Goal: Task Accomplishment & Management: Use online tool/utility

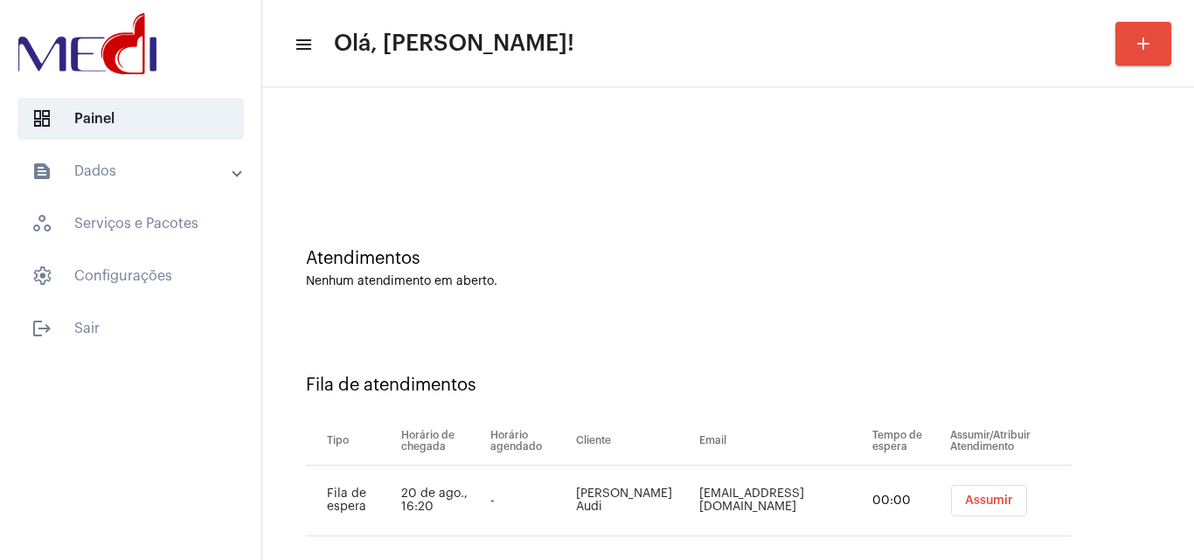
click at [957, 491] on button "Assumir" at bounding box center [989, 500] width 76 height 31
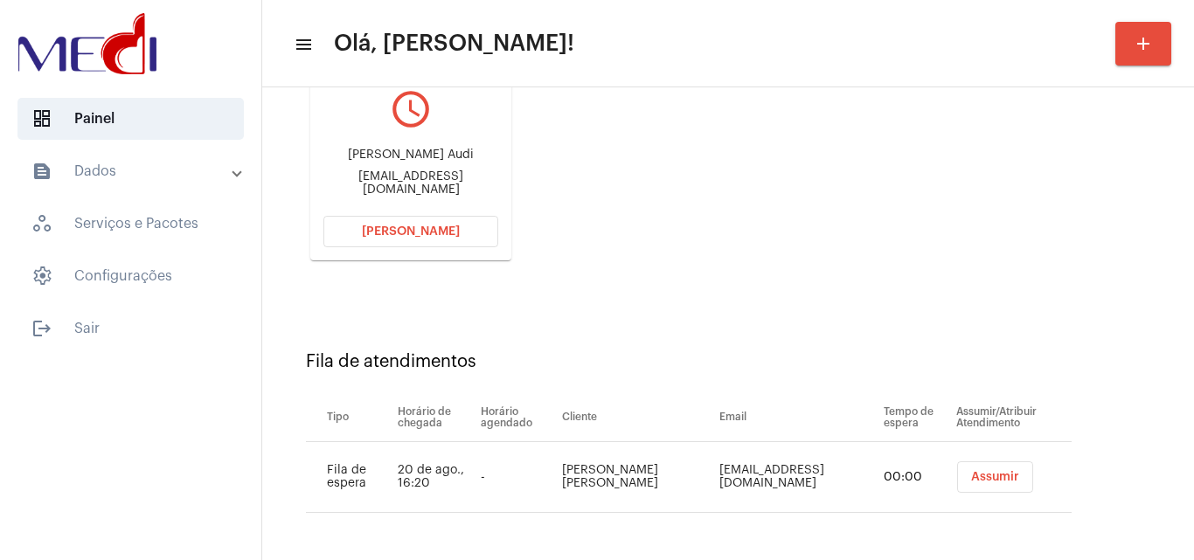
click at [985, 476] on span "Assumir" at bounding box center [995, 477] width 48 height 12
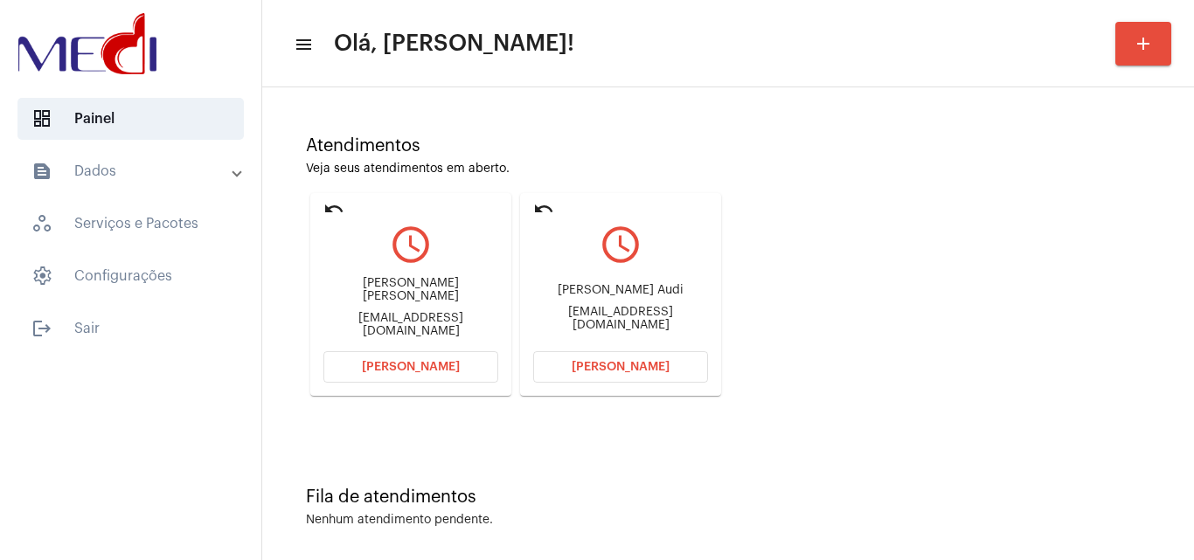
scroll to position [123, 0]
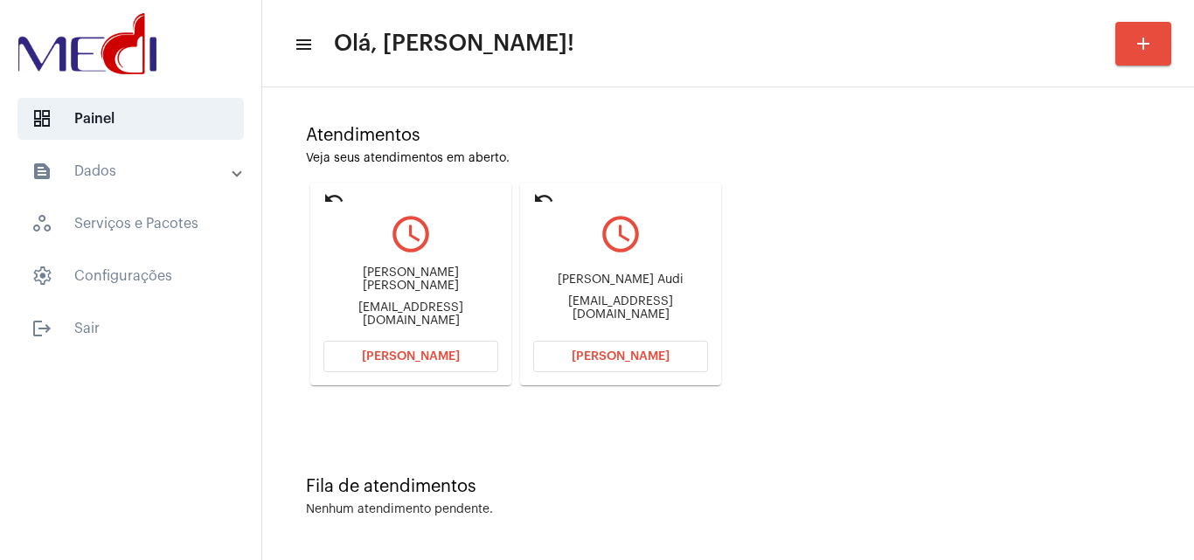
click at [401, 311] on div "katrinabekman469@gmail.com" at bounding box center [410, 315] width 175 height 26
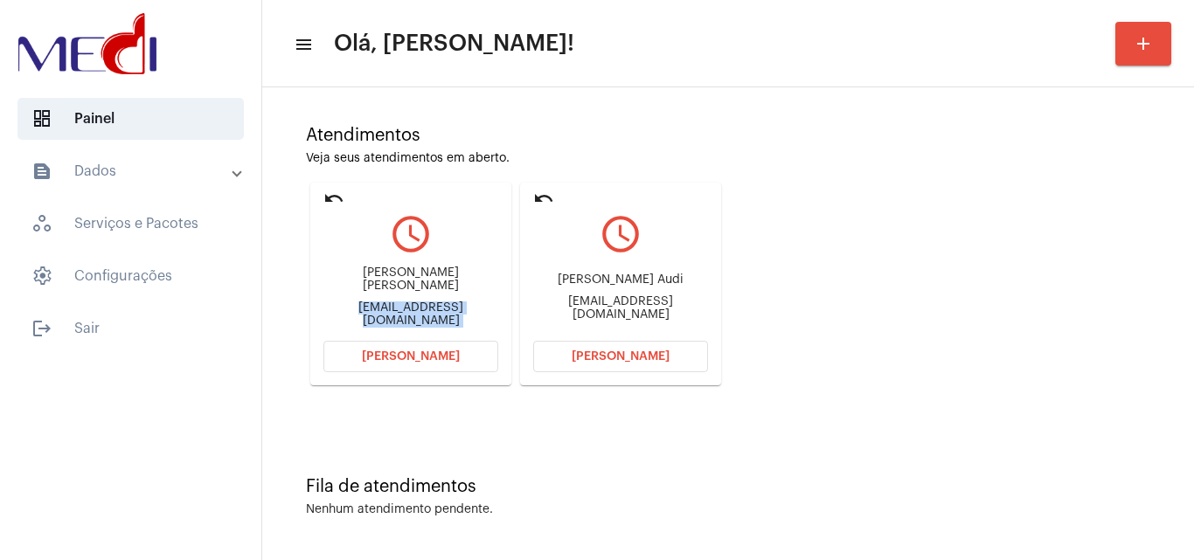
click at [401, 311] on div "katrinabekman469@gmail.com" at bounding box center [410, 315] width 175 height 26
click at [398, 372] on mat-card "undo query_builder Katrina bekman Amaral katrinabekman469@gmail.com Abrir Chama…" at bounding box center [410, 284] width 201 height 203
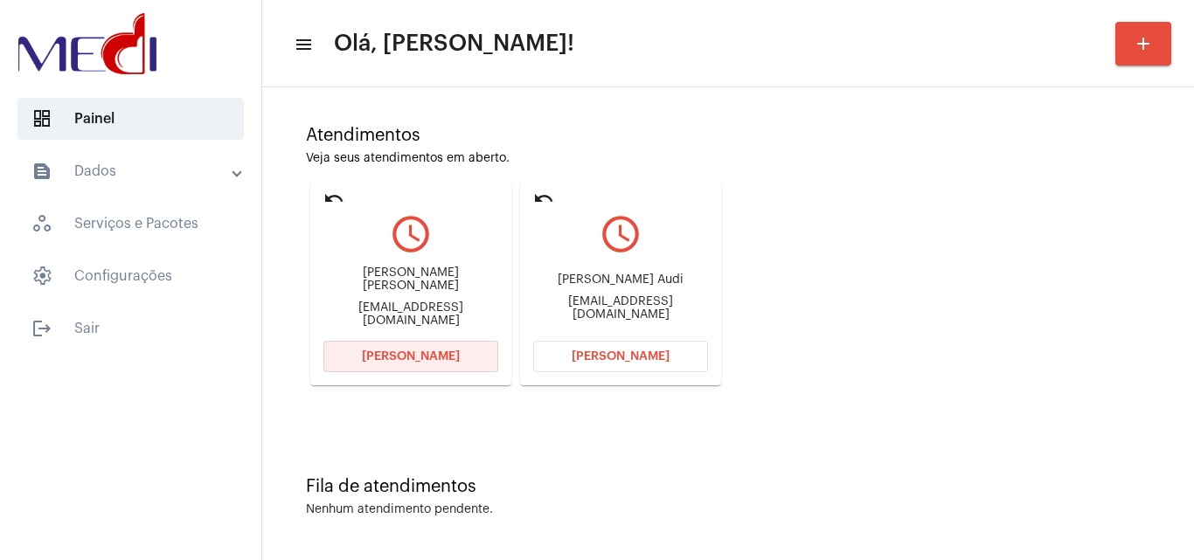
click at [426, 355] on span "[PERSON_NAME]" at bounding box center [411, 356] width 98 height 12
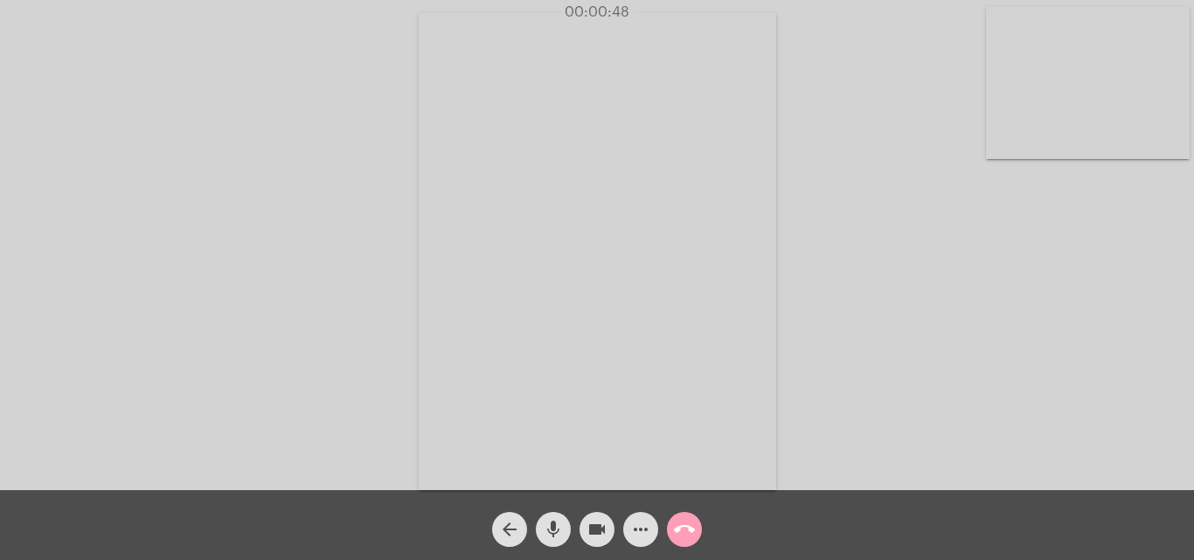
click at [687, 523] on mat-icon "call_end" at bounding box center [684, 529] width 21 height 21
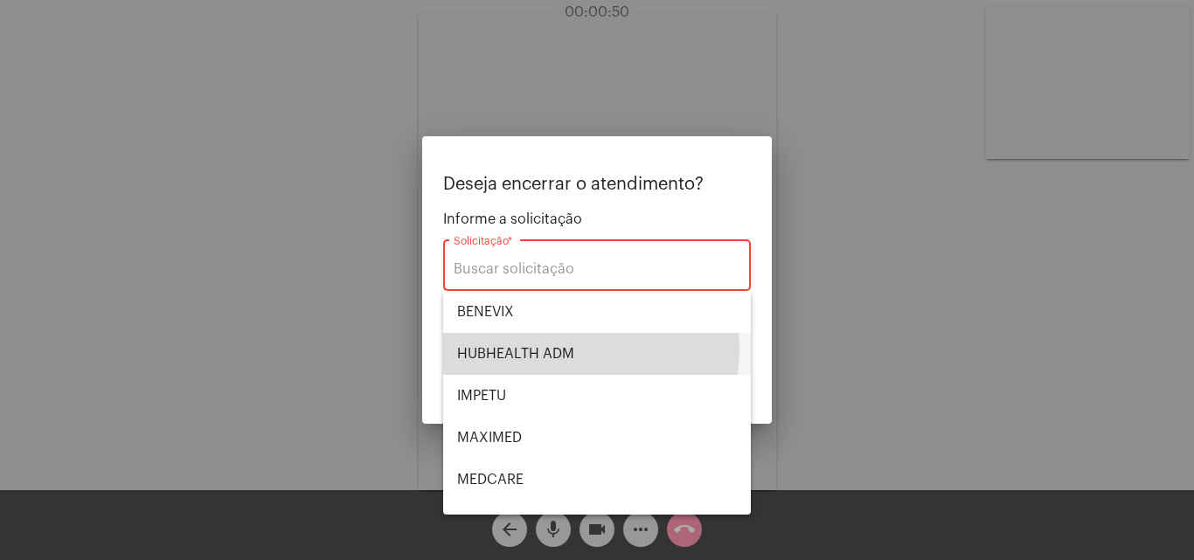
click at [575, 350] on span "HUBHEALTH ADM" at bounding box center [597, 354] width 280 height 42
type input "HUBHEALTH ADM"
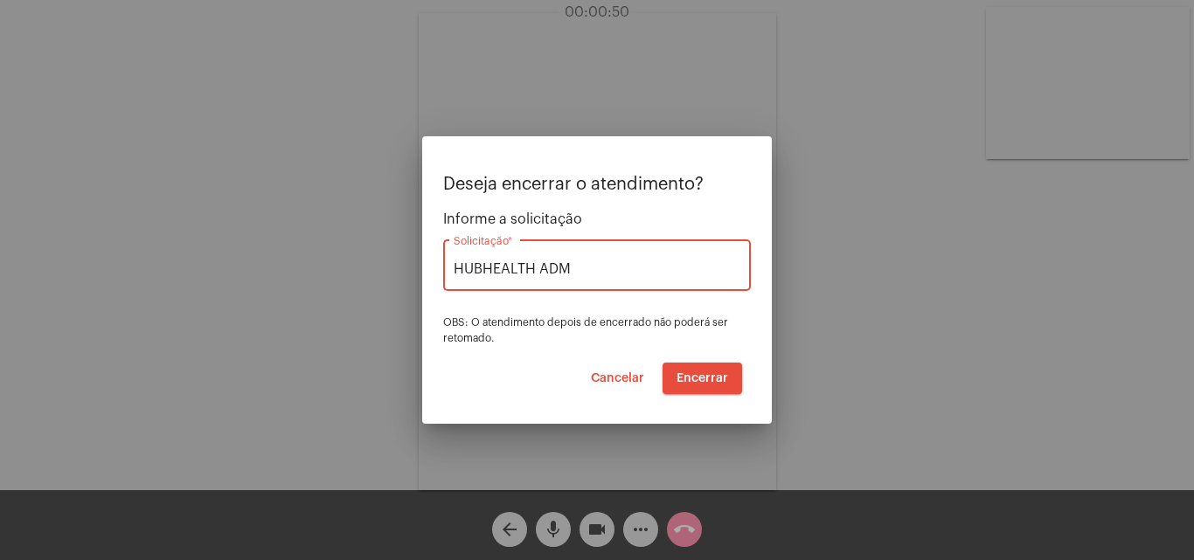
click at [711, 375] on span "Encerrar" at bounding box center [702, 378] width 52 height 12
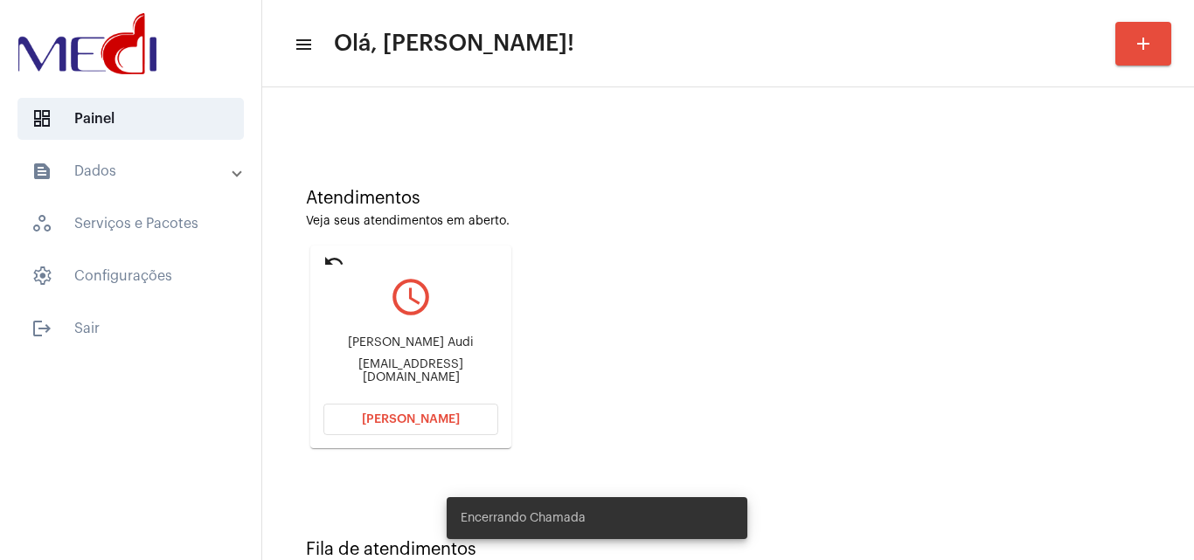
scroll to position [123, 0]
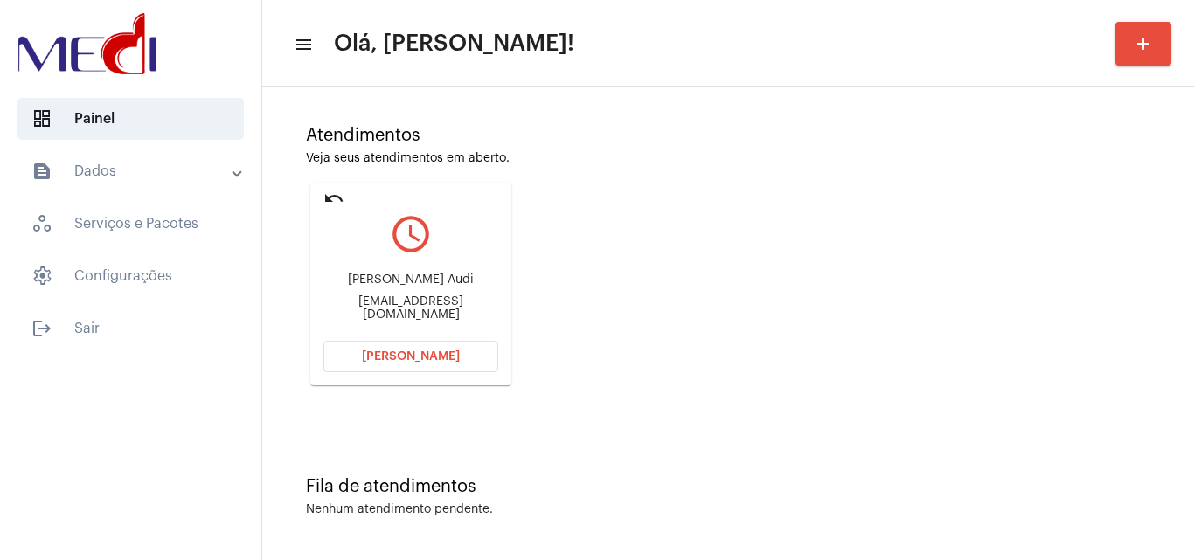
click at [440, 306] on div "audi.kiria@gmail.com" at bounding box center [410, 308] width 175 height 26
copy mat-card-content "audi.kiria@gmail.com Abrir Chamada"
click at [434, 353] on span "[PERSON_NAME]" at bounding box center [411, 356] width 98 height 12
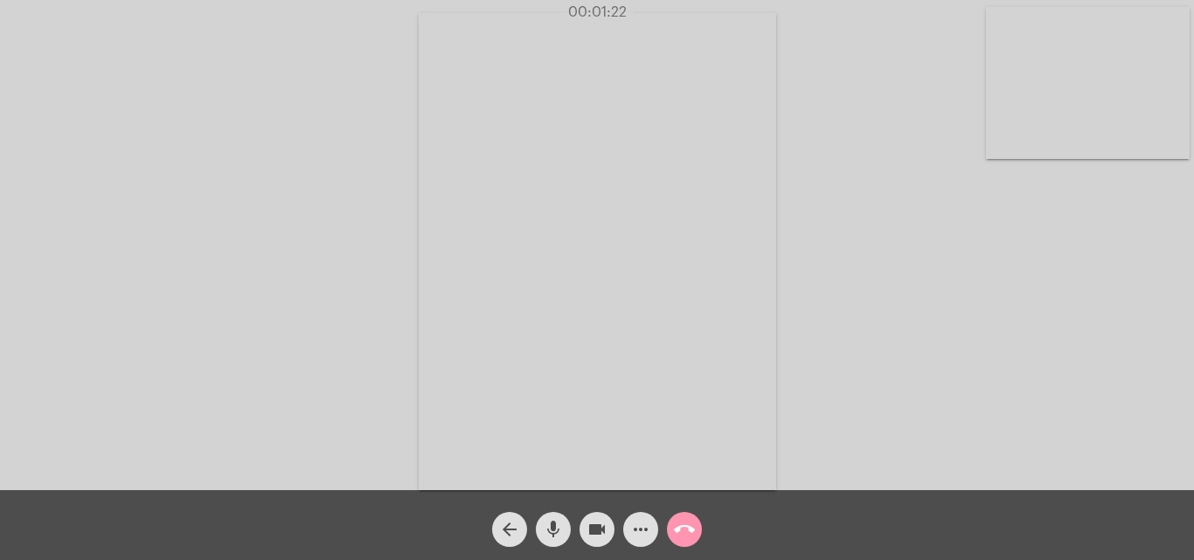
click at [546, 538] on mat-icon "mic" at bounding box center [553, 529] width 21 height 21
click at [600, 532] on mat-icon "videocam" at bounding box center [596, 529] width 21 height 21
click at [551, 527] on mat-icon "mic_off" at bounding box center [553, 529] width 21 height 21
click at [683, 533] on mat-icon "call_end" at bounding box center [684, 529] width 21 height 21
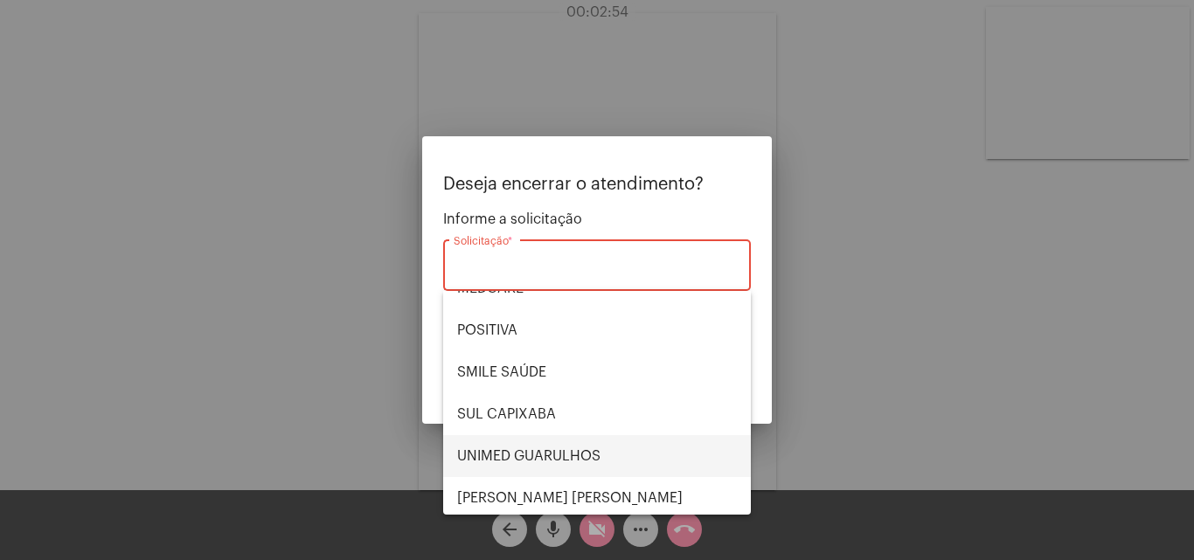
scroll to position [196, 0]
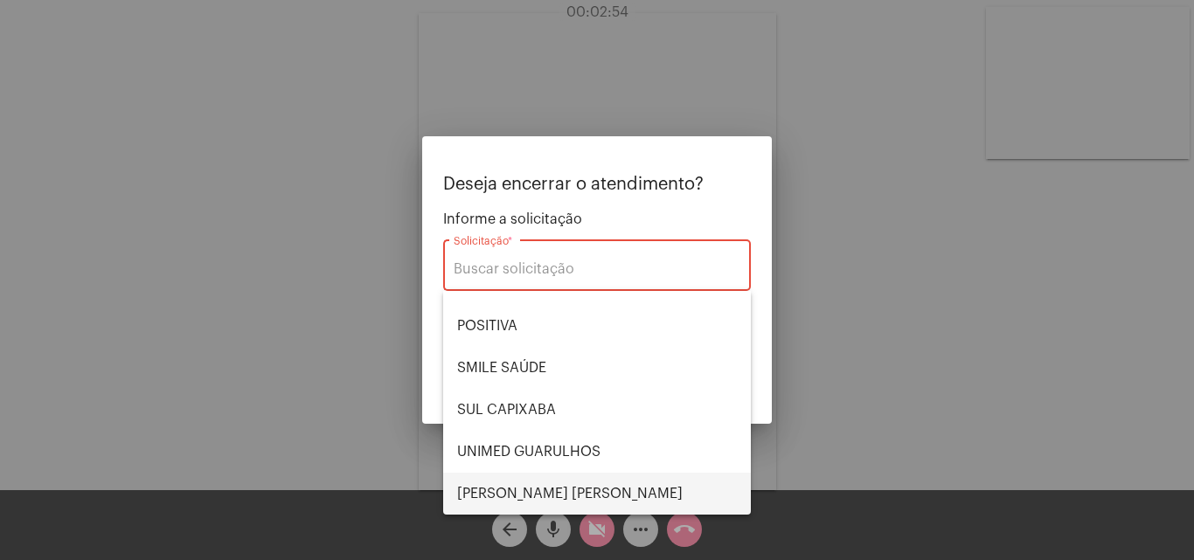
click at [529, 495] on span "VERA CRUZ" at bounding box center [597, 494] width 280 height 42
type input "VERA CRUZ"
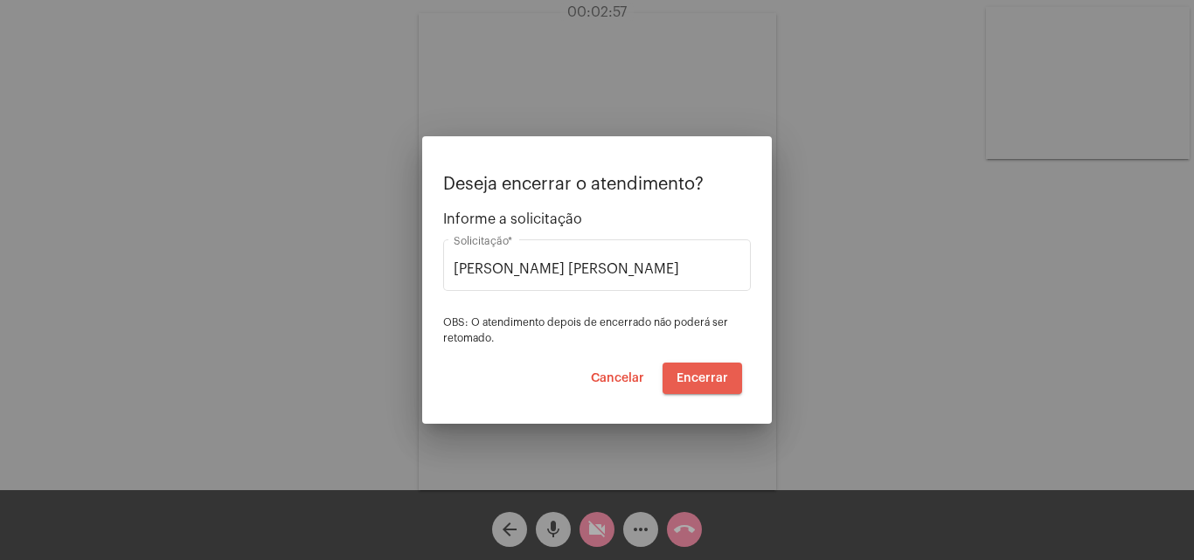
click at [711, 378] on span "Encerrar" at bounding box center [702, 378] width 52 height 12
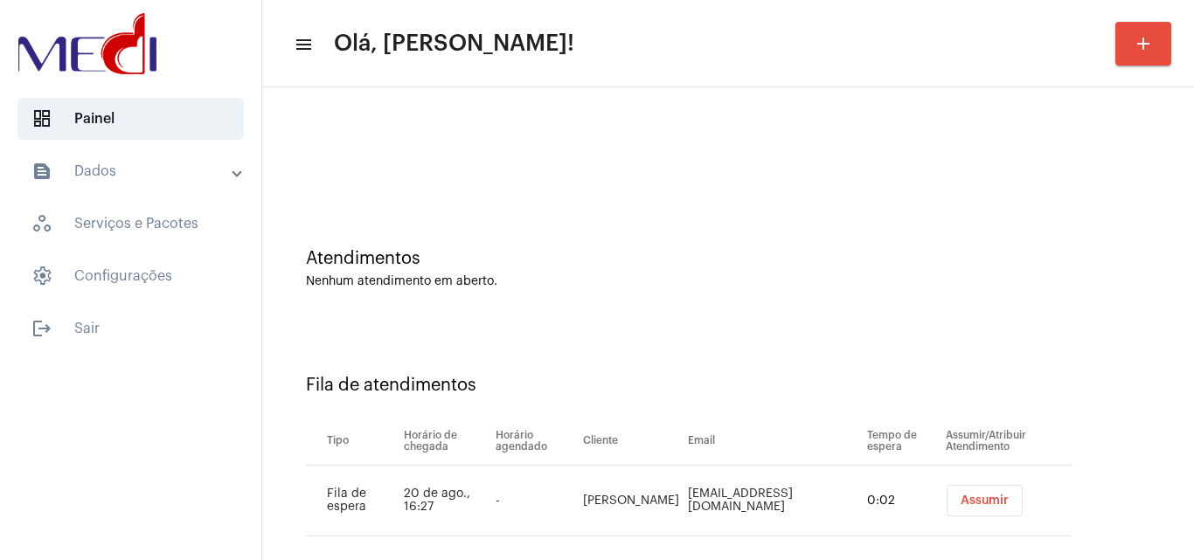
click at [973, 499] on span "Assumir" at bounding box center [984, 501] width 48 height 12
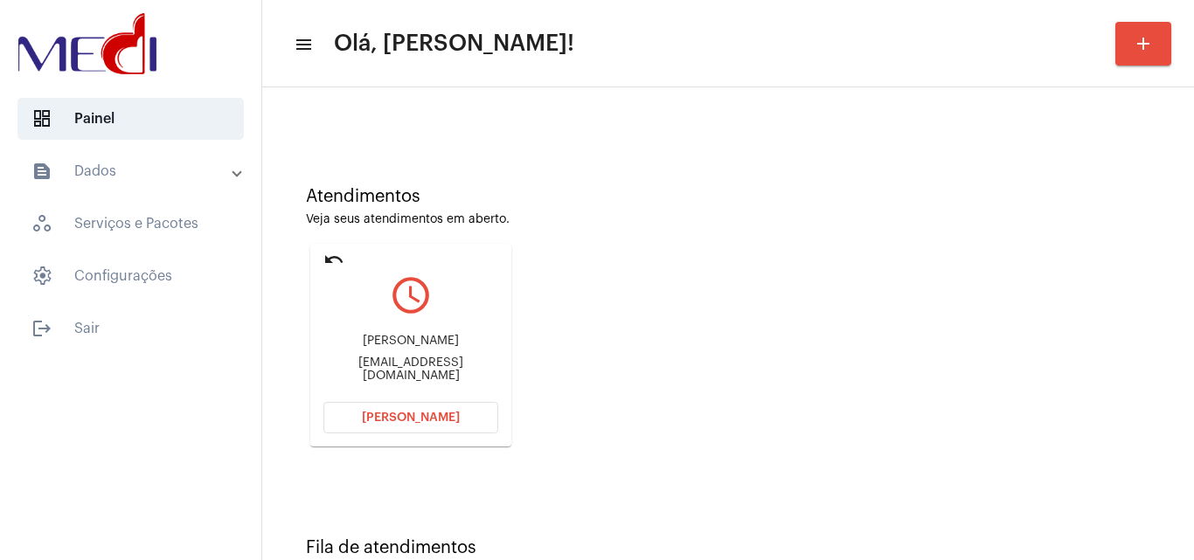
scroll to position [123, 0]
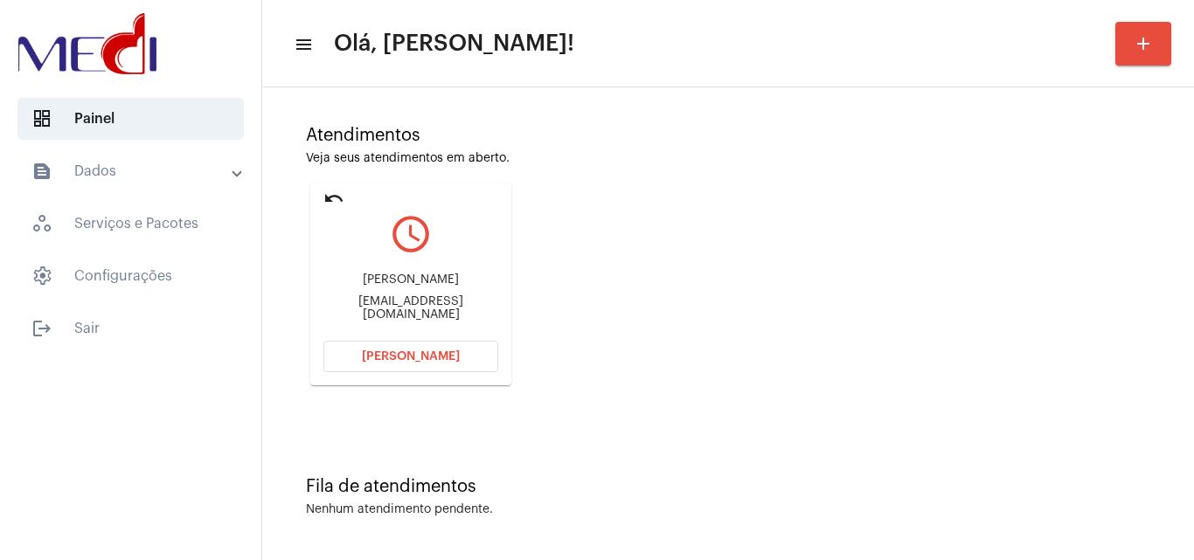
click at [413, 302] on div "lubossi2018@gmail.com" at bounding box center [410, 308] width 175 height 26
copy mat-card-content "lubossi2018@gmail.com Abrir Chamada"
click at [429, 370] on button "Abrir Chamada" at bounding box center [410, 356] width 175 height 31
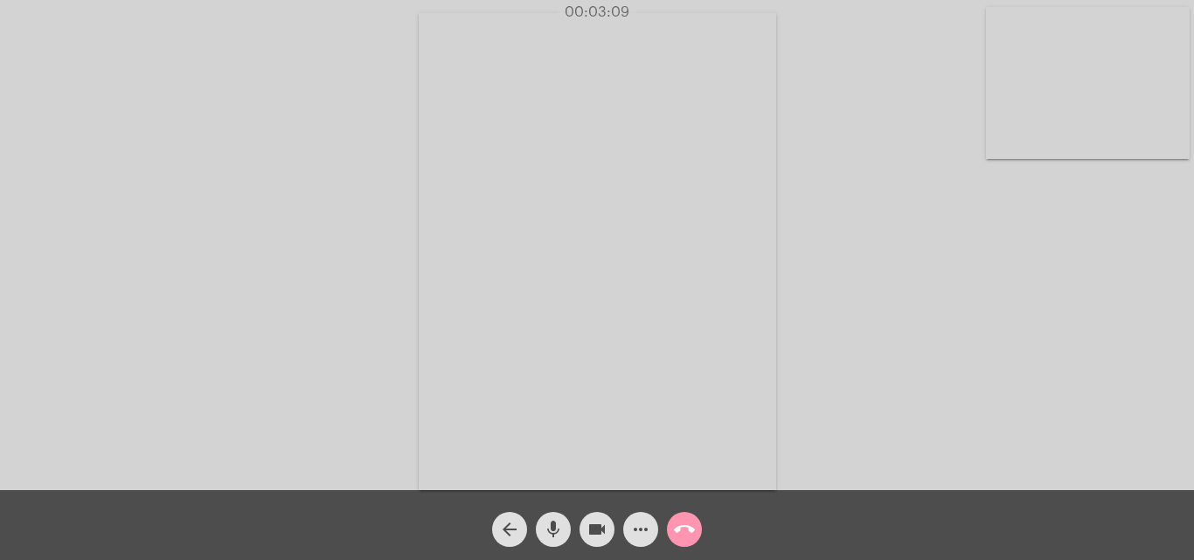
click at [676, 530] on mat-icon "call_end" at bounding box center [684, 529] width 21 height 21
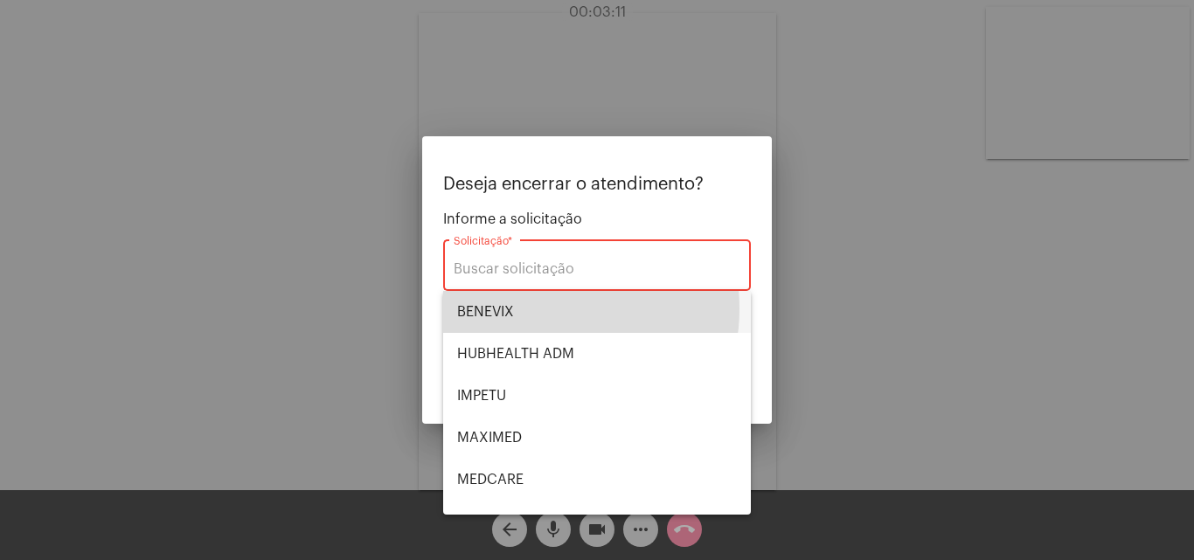
click at [537, 309] on span "BENEVIX" at bounding box center [597, 312] width 280 height 42
type input "BENEVIX"
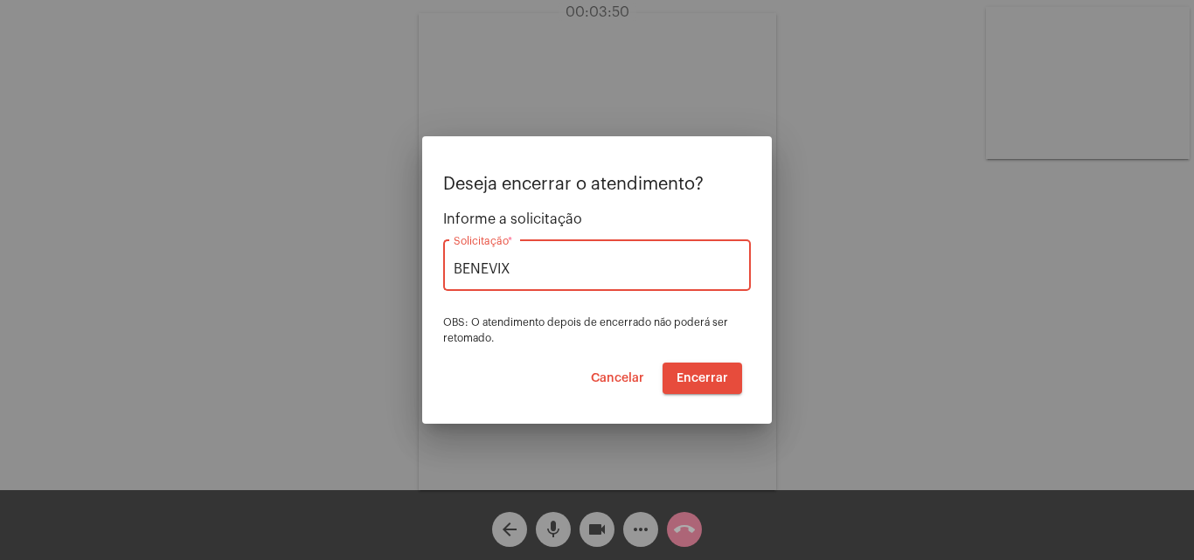
click at [707, 377] on span "Encerrar" at bounding box center [702, 378] width 52 height 12
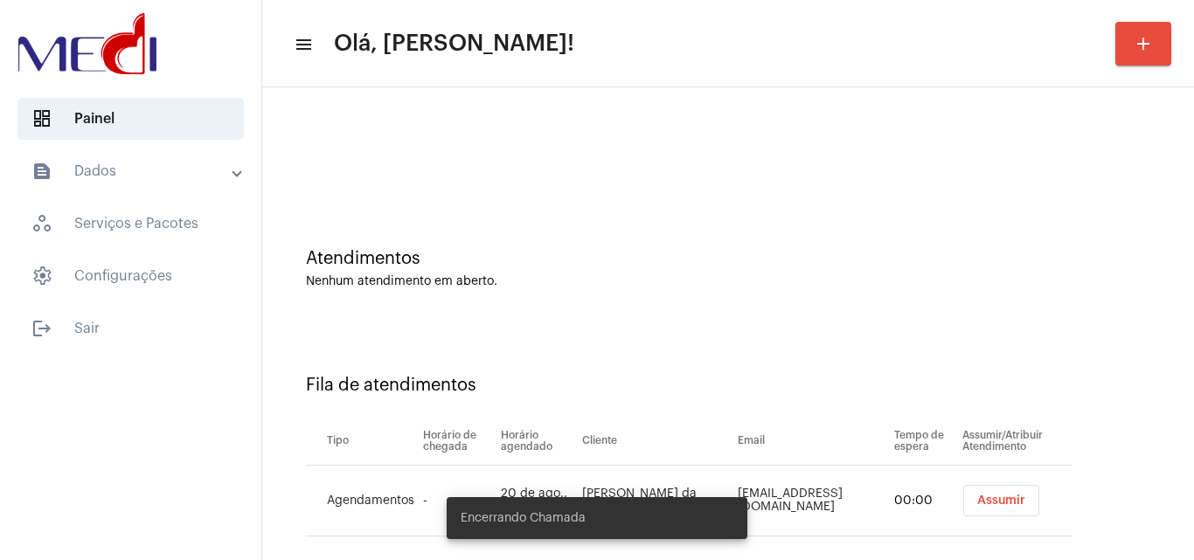
scroll to position [24, 0]
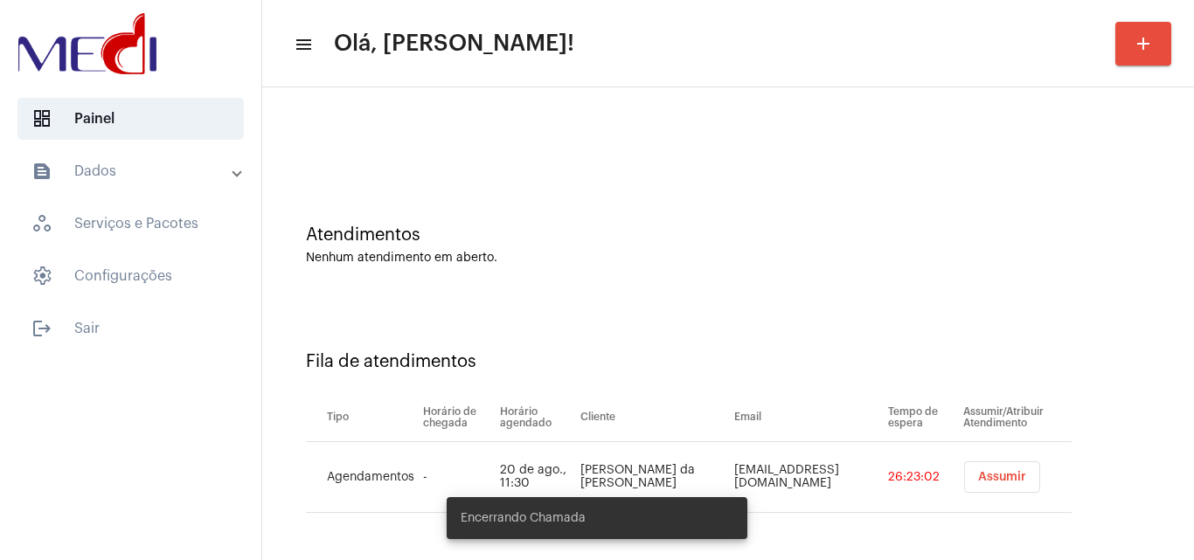
click at [978, 475] on span "Assumir" at bounding box center [1002, 477] width 48 height 12
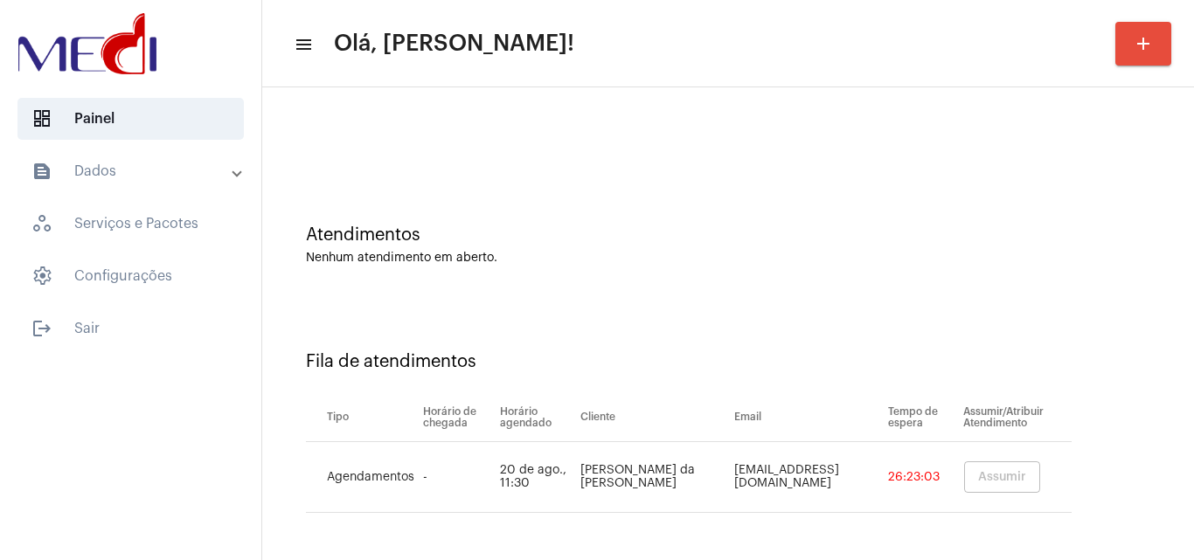
scroll to position [0, 0]
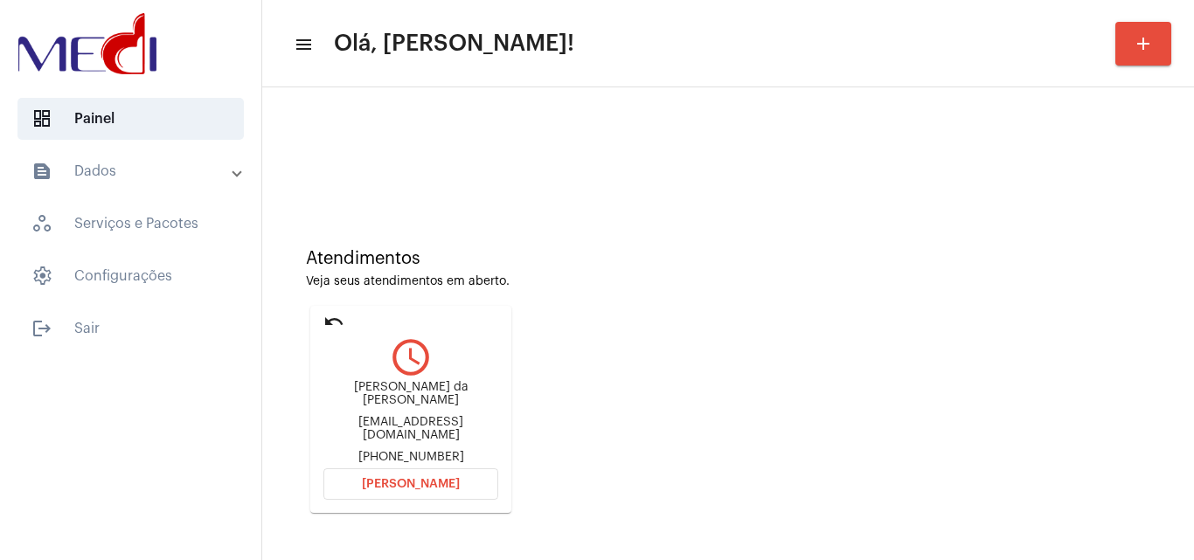
click at [433, 420] on div "marianazwarg@gmail.com" at bounding box center [410, 429] width 175 height 26
copy div "marianazwarg@gmail.com"
click at [429, 468] on button "Abrir Chamada" at bounding box center [410, 483] width 175 height 31
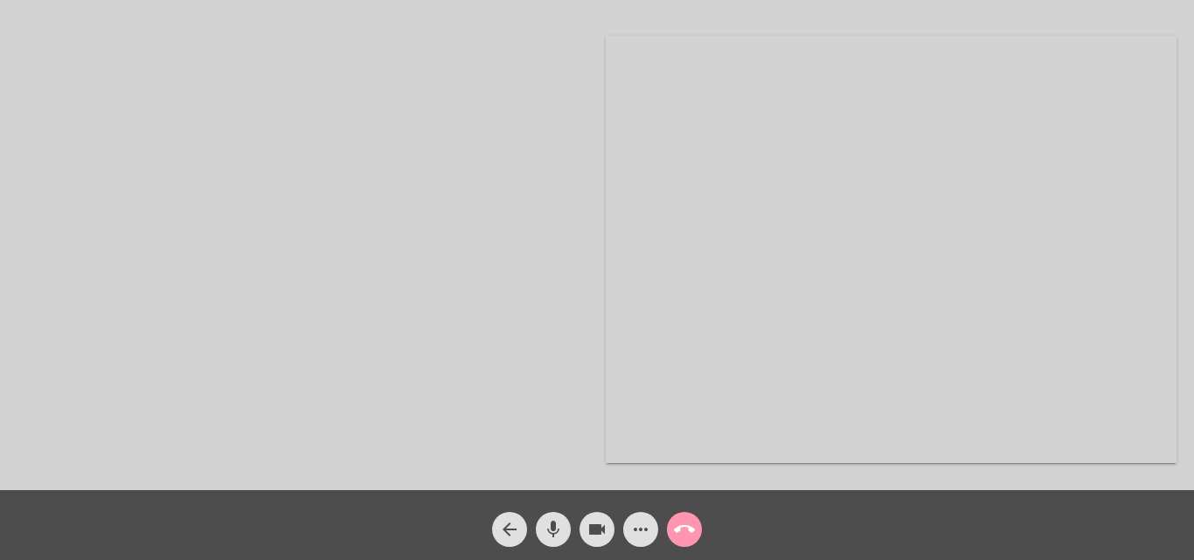
click at [664, 534] on div "call_end" at bounding box center [684, 525] width 44 height 44
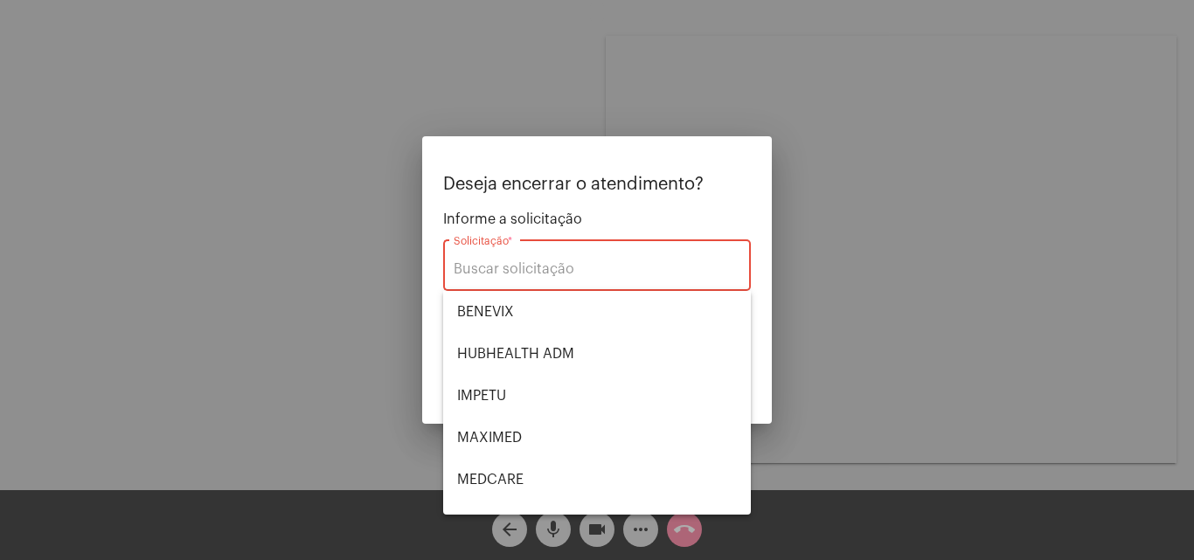
click at [1040, 257] on div at bounding box center [597, 280] width 1194 height 560
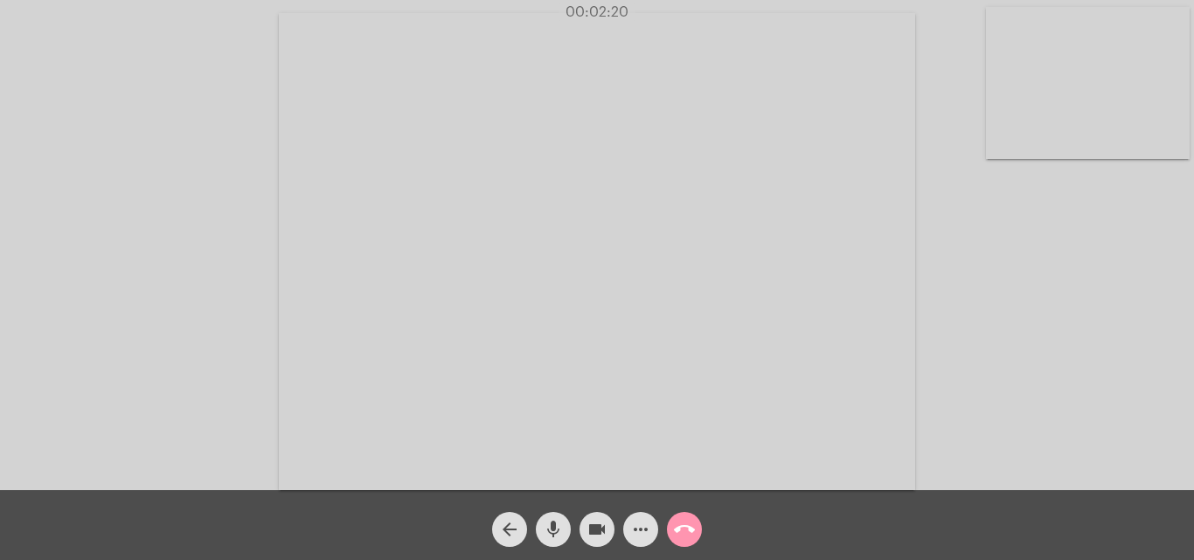
click at [683, 525] on mat-icon "call_end" at bounding box center [684, 529] width 21 height 21
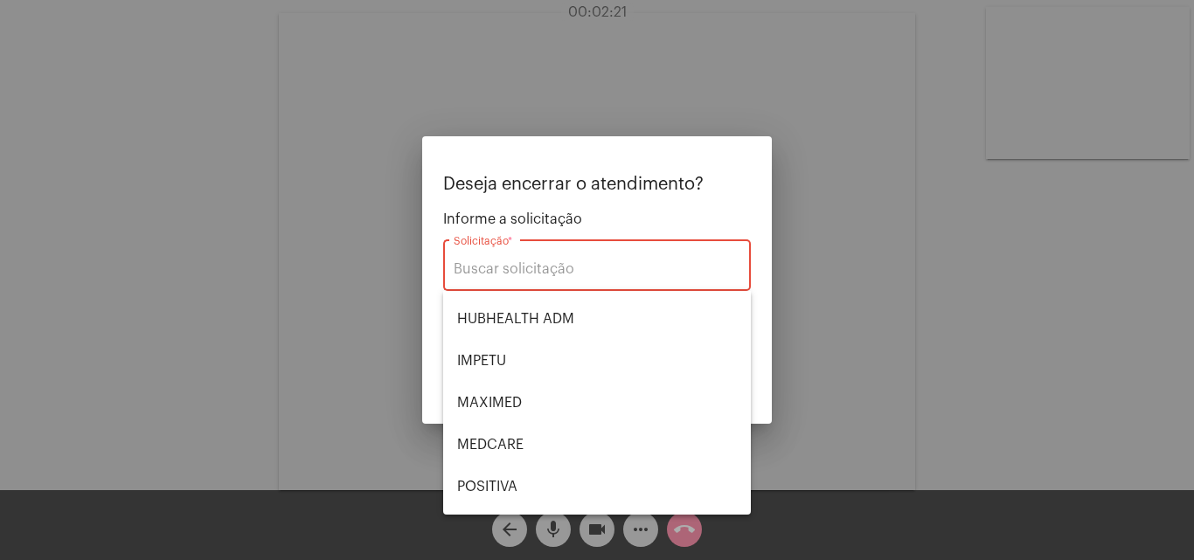
scroll to position [21, 0]
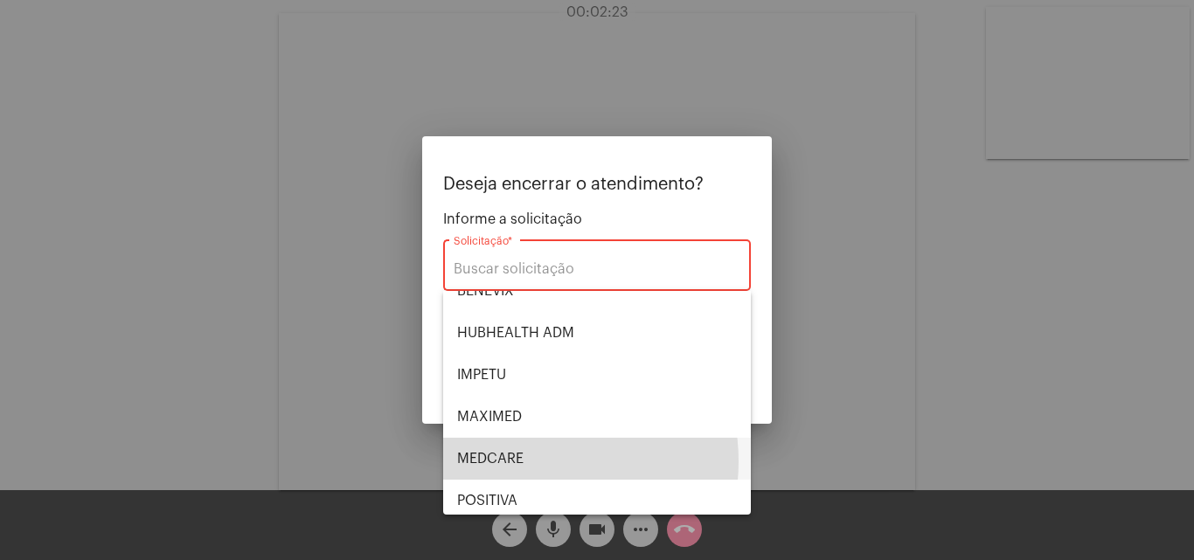
click at [528, 461] on span "MEDCARE" at bounding box center [597, 459] width 280 height 42
type input "MEDCARE"
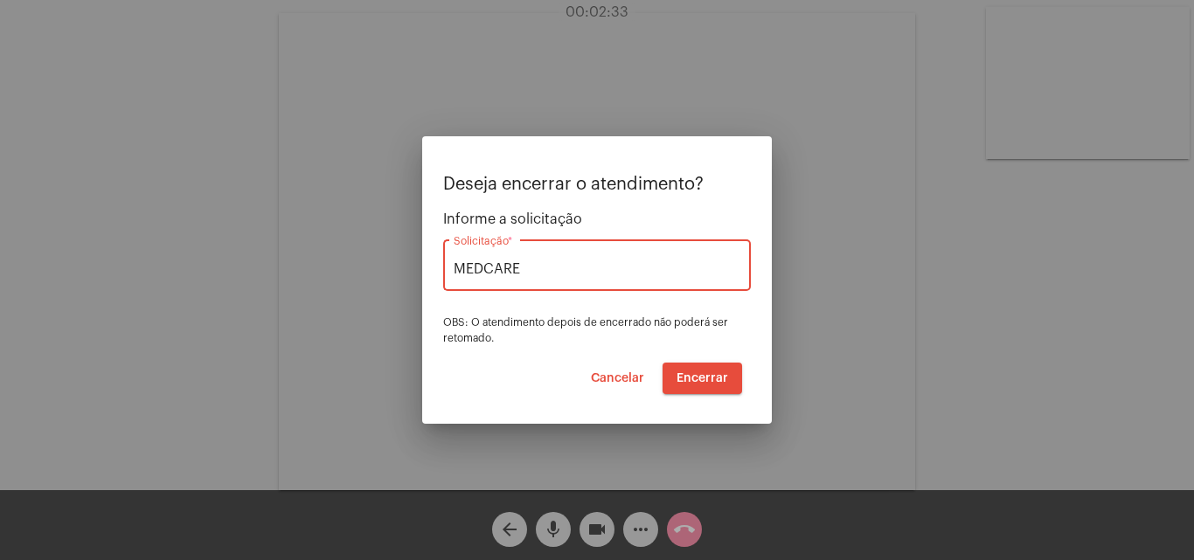
click at [707, 385] on button "Encerrar" at bounding box center [702, 378] width 80 height 31
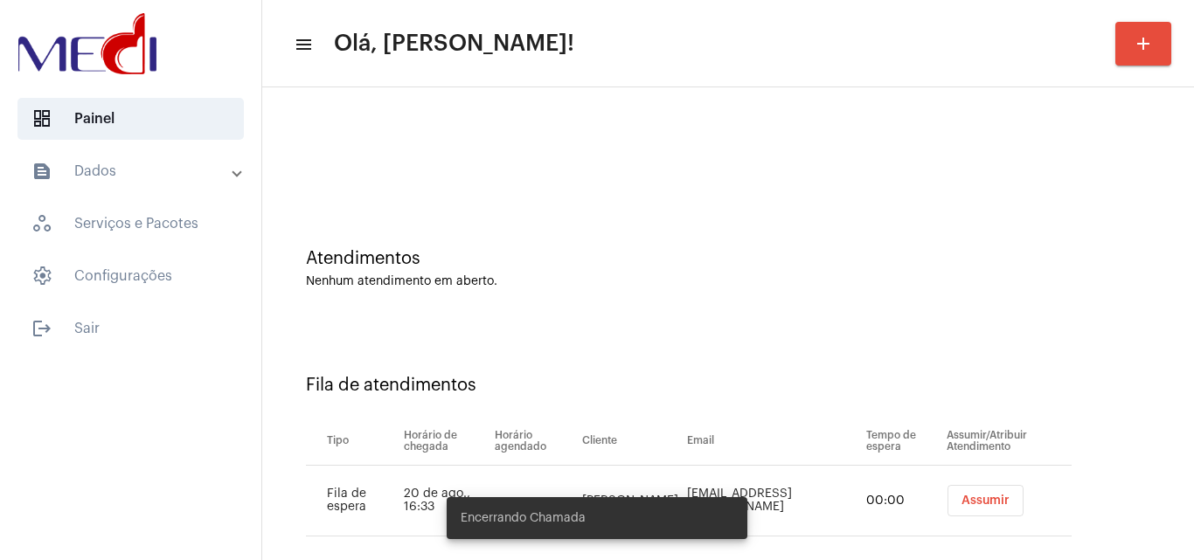
scroll to position [24, 0]
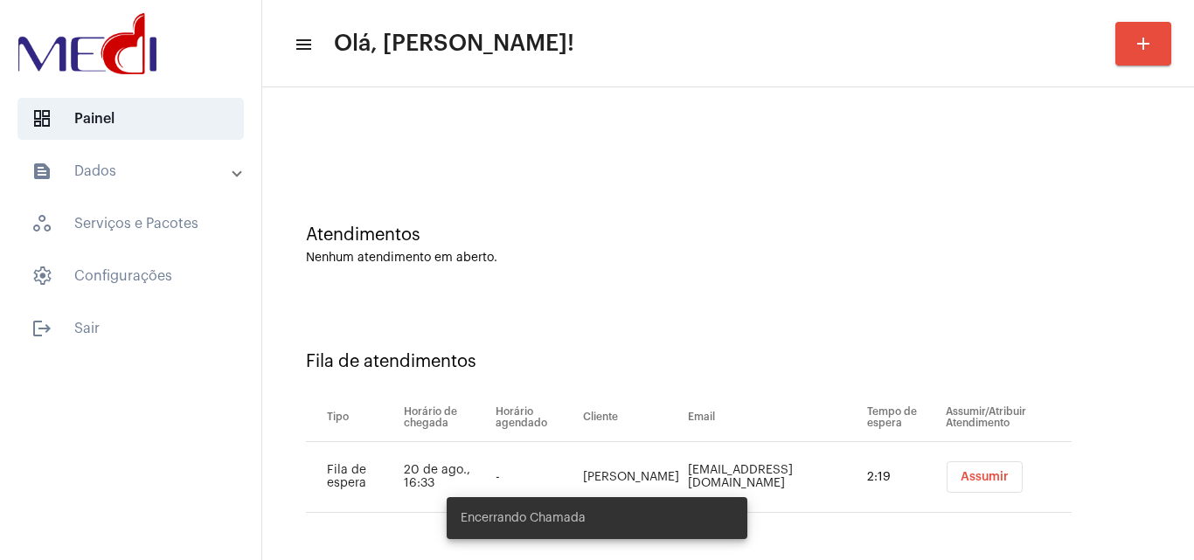
click at [960, 478] on span "Assumir" at bounding box center [984, 477] width 48 height 12
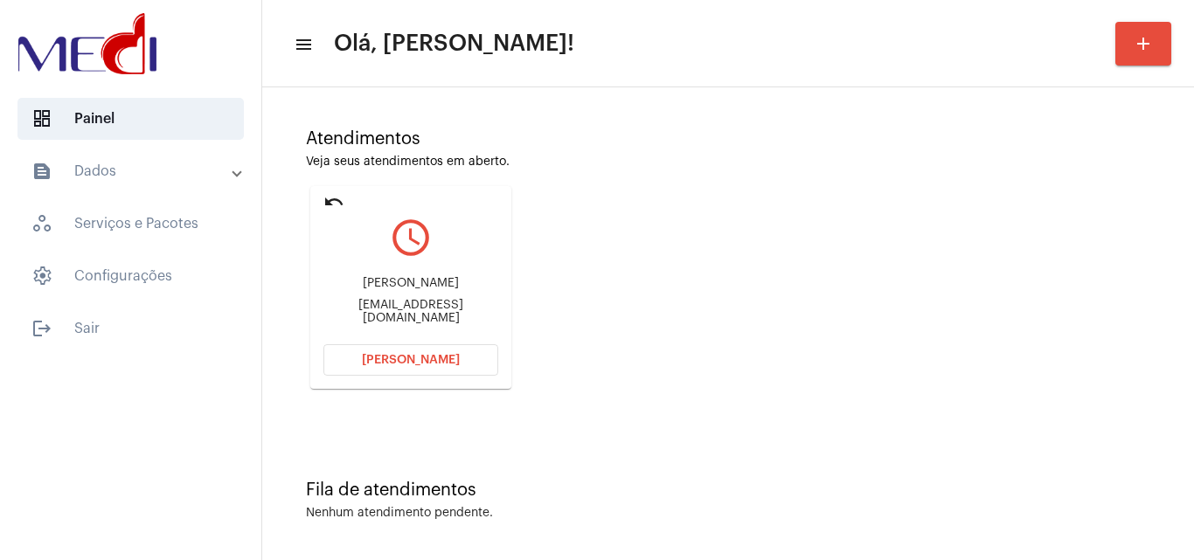
scroll to position [123, 0]
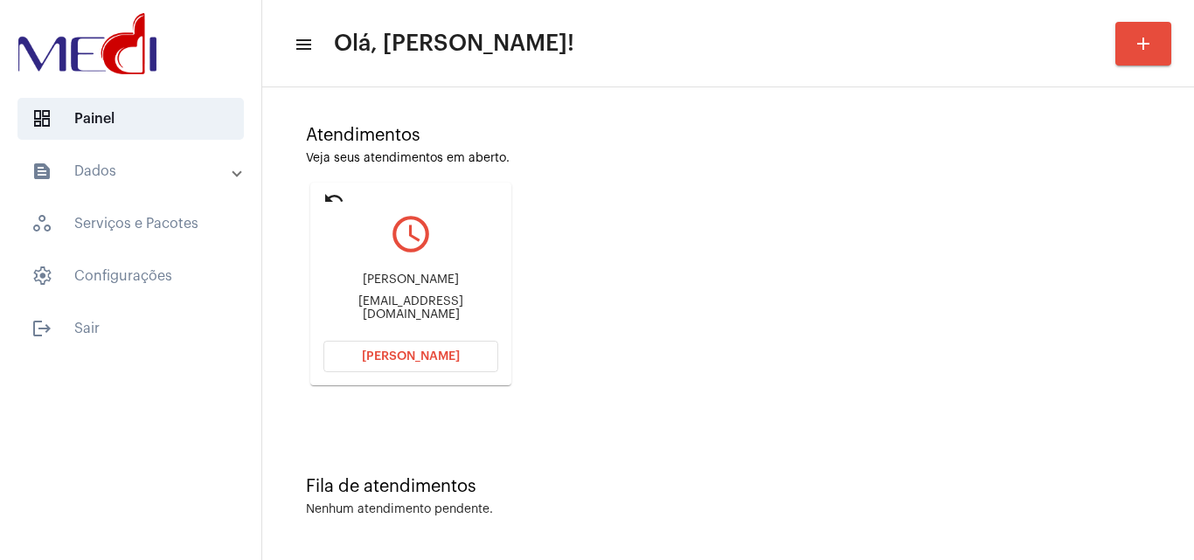
click at [451, 310] on div "r.neide14@hotmail.com" at bounding box center [410, 308] width 175 height 26
copy mat-card-content "r.neide14@hotmail.com Abrir Chamada"
click at [433, 361] on span "Abrir Chamada" at bounding box center [411, 356] width 98 height 12
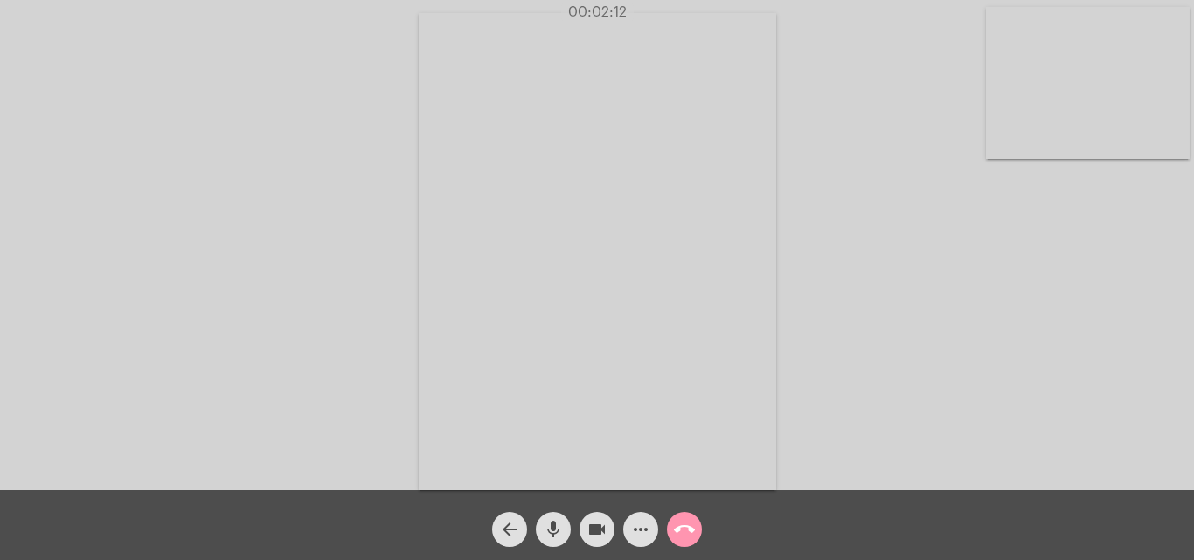
click at [688, 531] on mat-icon "call_end" at bounding box center [684, 529] width 21 height 21
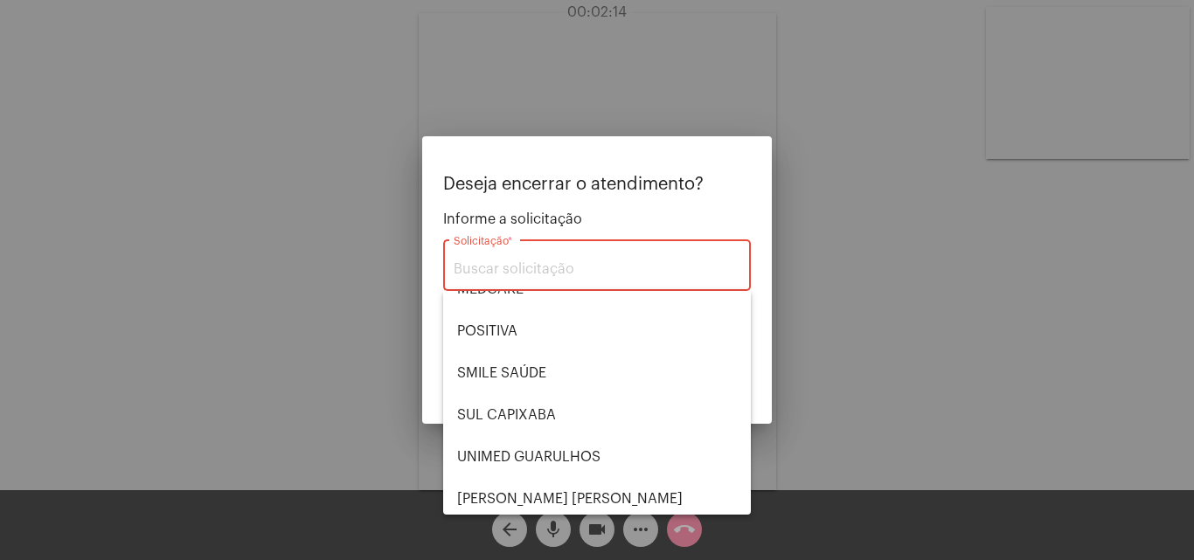
scroll to position [196, 0]
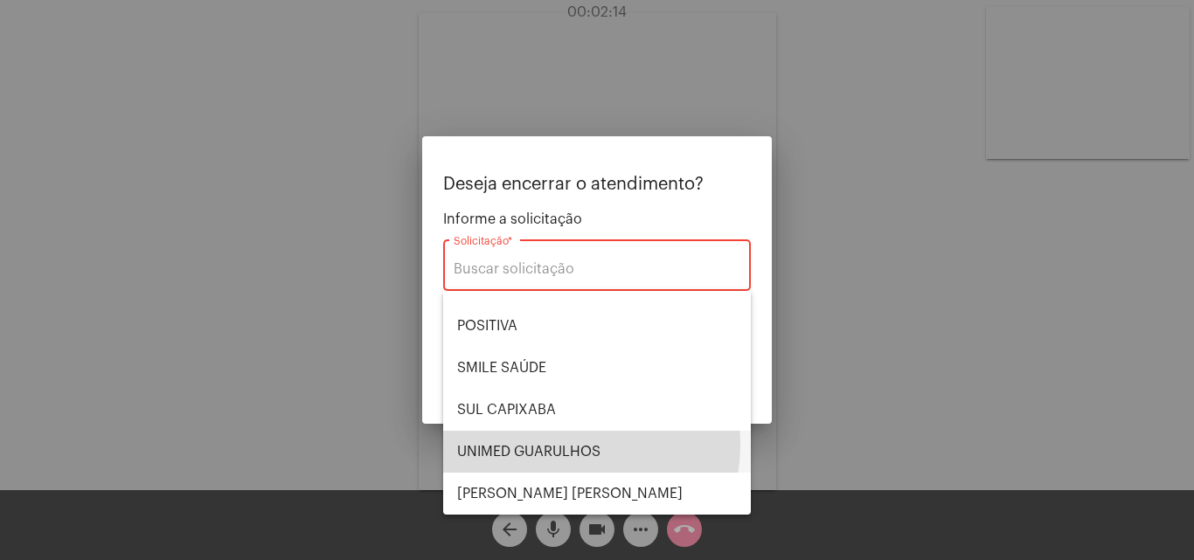
click at [559, 444] on span "UNIMED GUARULHOS" at bounding box center [597, 452] width 280 height 42
type input "UNIMED GUARULHOS"
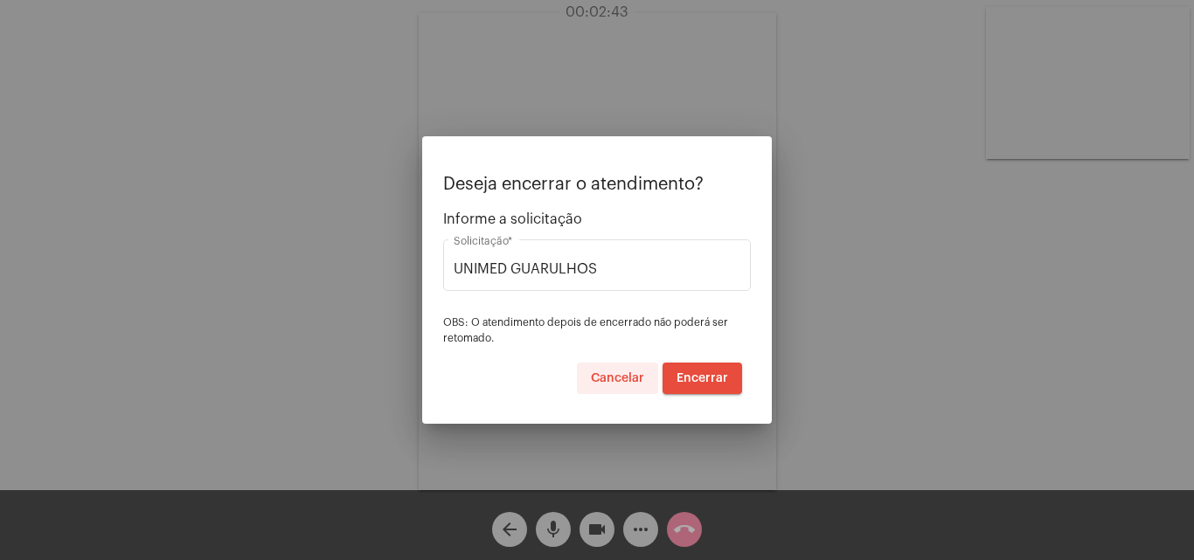
click at [617, 382] on span "Cancelar" at bounding box center [617, 378] width 53 height 12
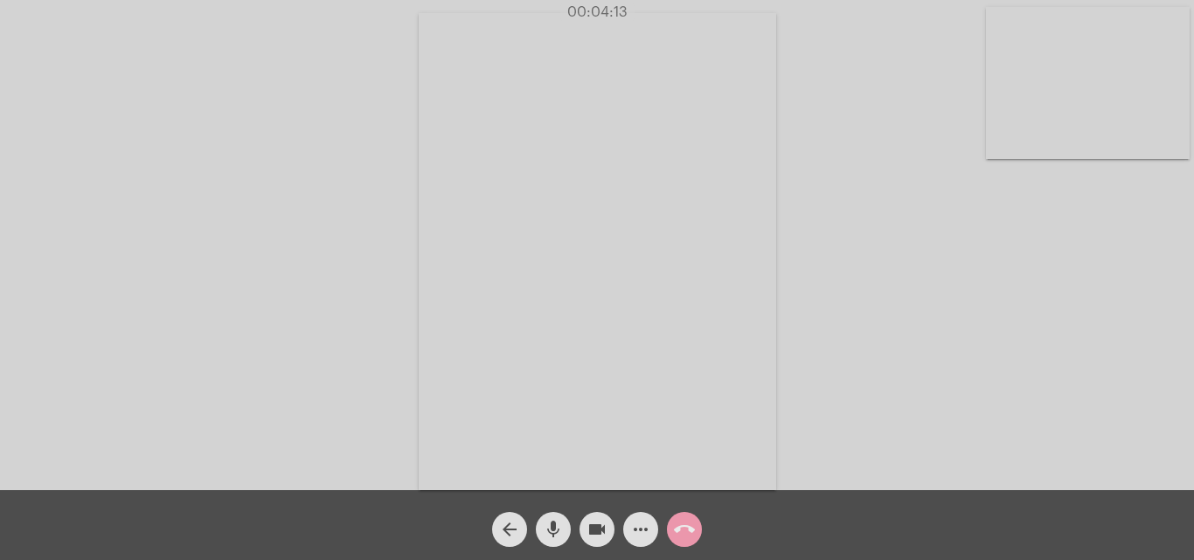
click at [674, 536] on mat-icon "call_end" at bounding box center [684, 529] width 21 height 21
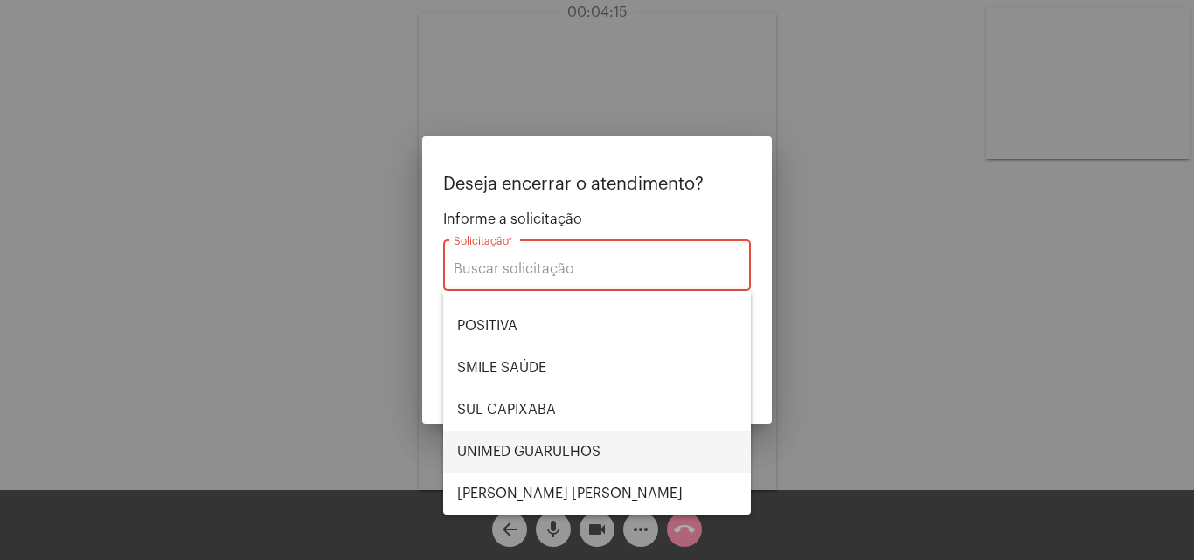
click at [570, 454] on span "UNIMED GUARULHOS" at bounding box center [597, 452] width 280 height 42
type input "UNIMED GUARULHOS"
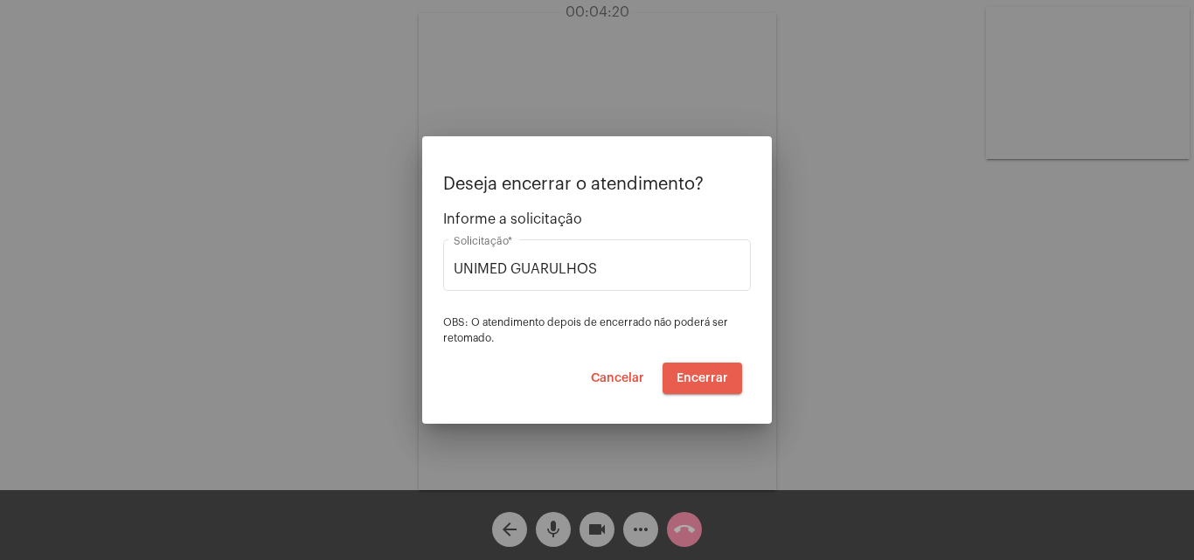
click at [723, 373] on span "Encerrar" at bounding box center [702, 378] width 52 height 12
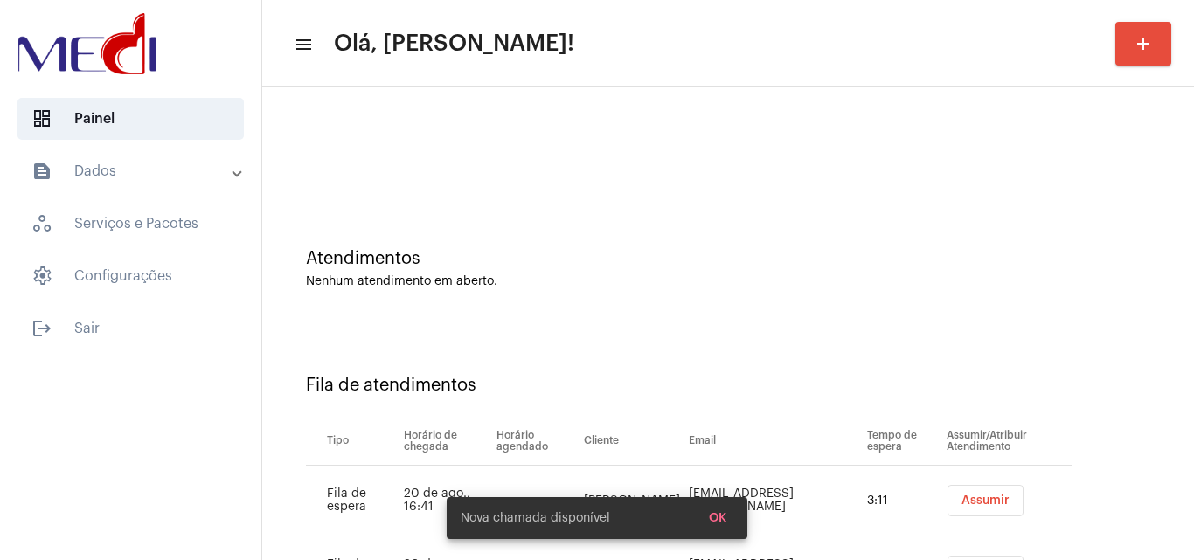
scroll to position [94, 0]
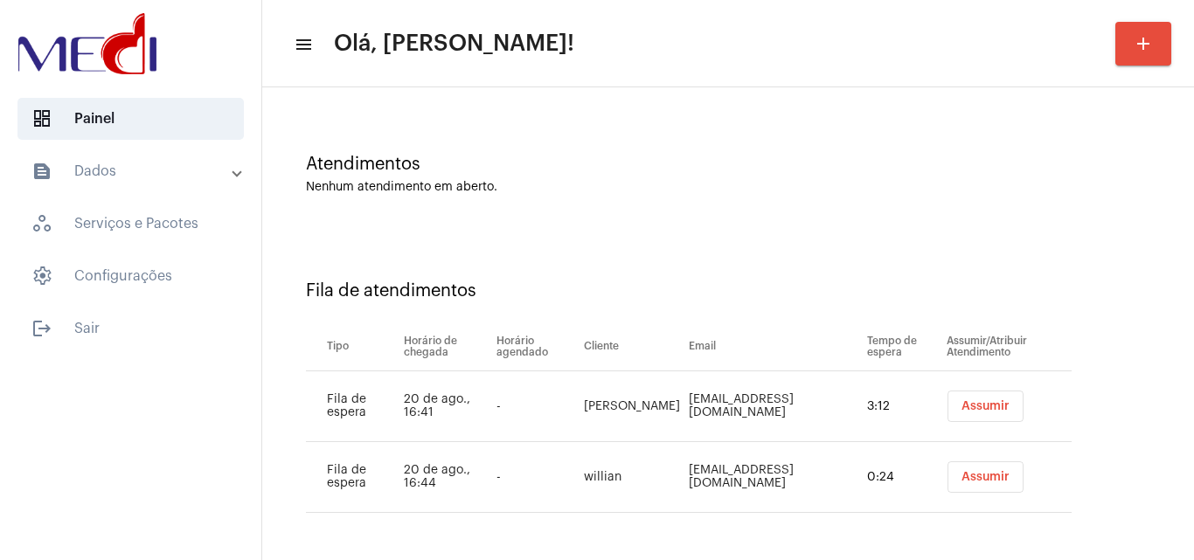
click at [962, 413] on button "Assumir" at bounding box center [985, 406] width 76 height 31
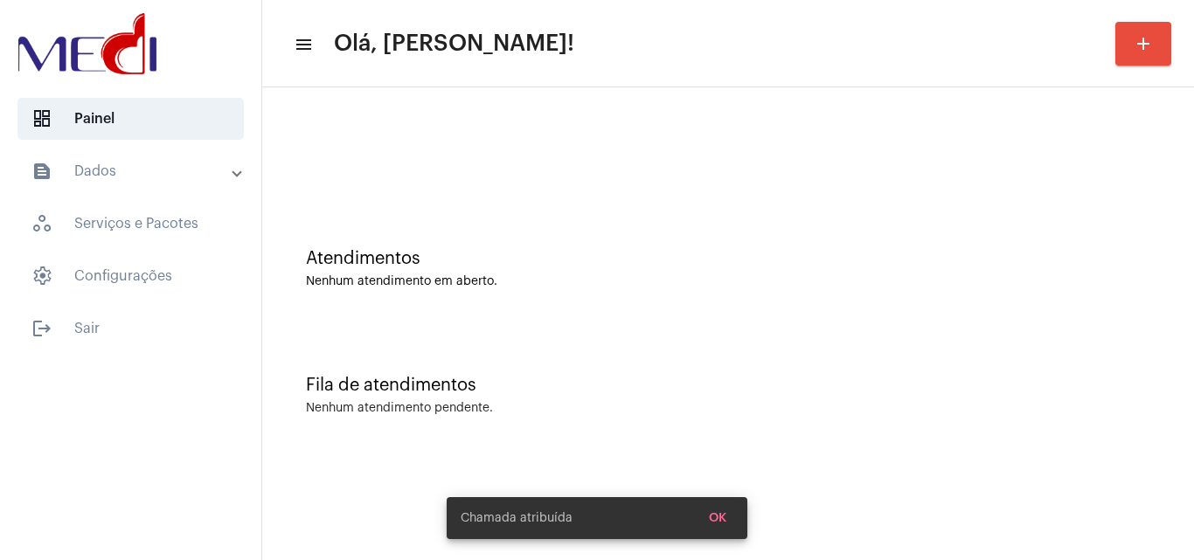
scroll to position [0, 0]
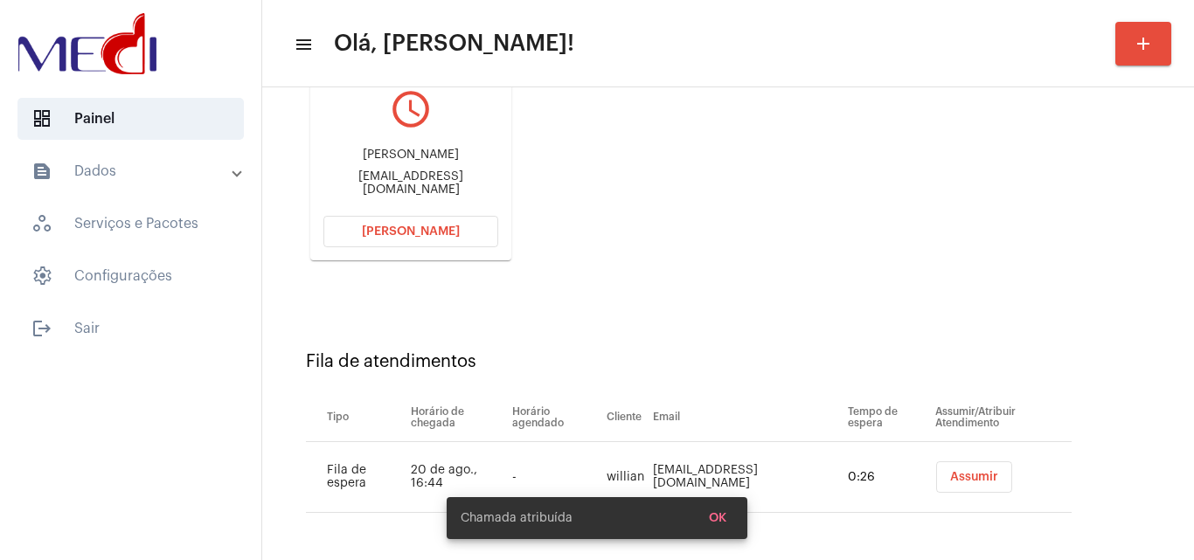
click at [962, 470] on button "Assumir" at bounding box center [974, 476] width 76 height 31
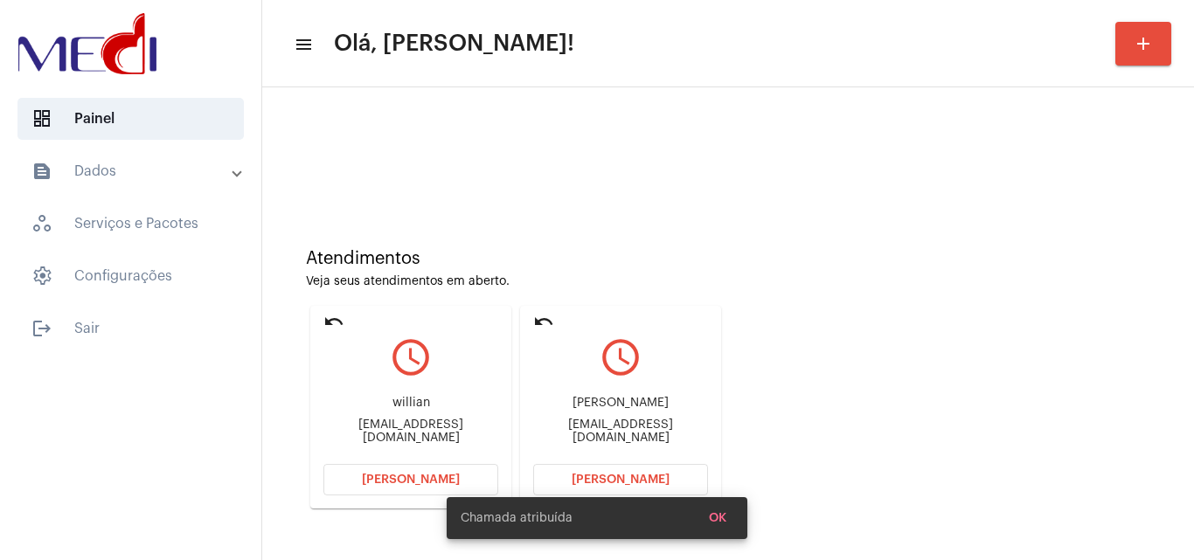
click at [608, 429] on div "Jossemesquita@hotmail.com" at bounding box center [620, 432] width 175 height 26
copy mat-card-content "Jossemesquita@hotmail.com Abrir Chamada"
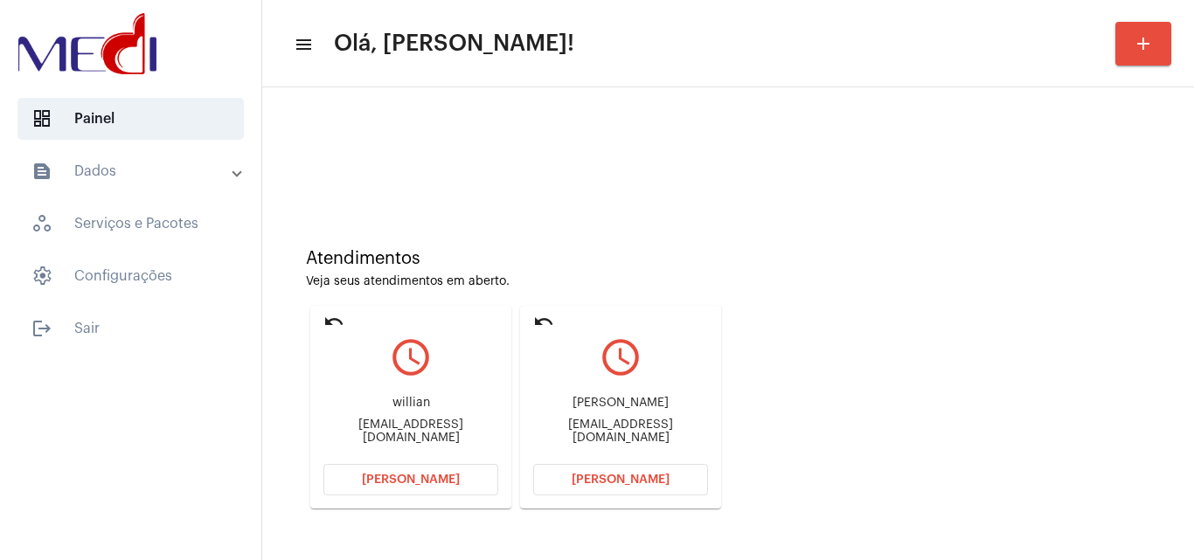
click at [623, 479] on span "[PERSON_NAME]" at bounding box center [621, 480] width 98 height 12
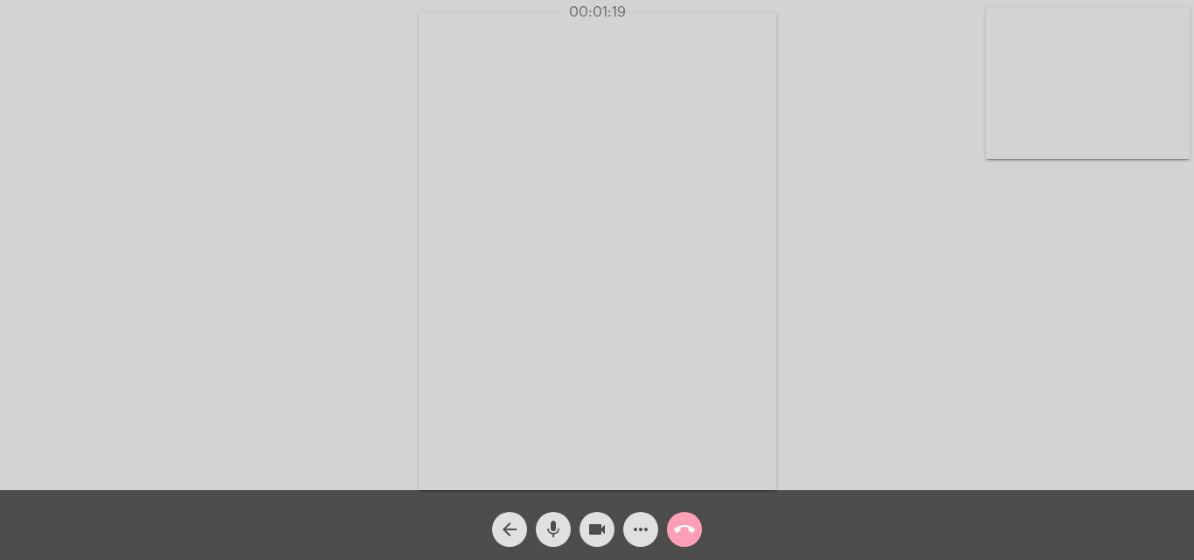
click at [686, 530] on mat-icon "call_end" at bounding box center [684, 529] width 21 height 21
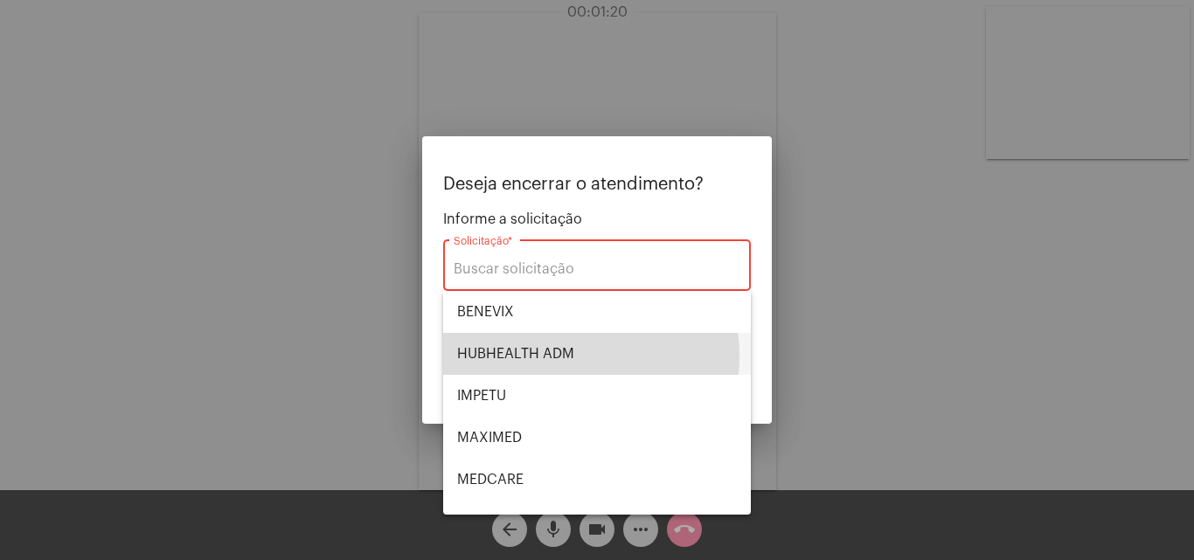
click at [545, 356] on span "HUBHEALTH ADM" at bounding box center [597, 354] width 280 height 42
type input "HUBHEALTH ADM"
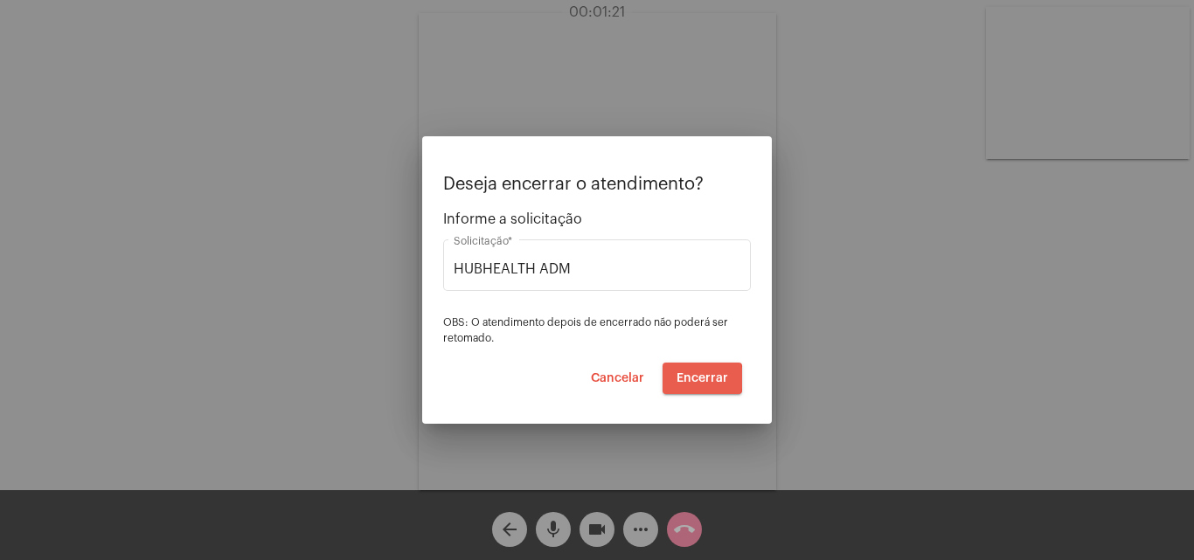
click at [697, 378] on span "Encerrar" at bounding box center [702, 378] width 52 height 12
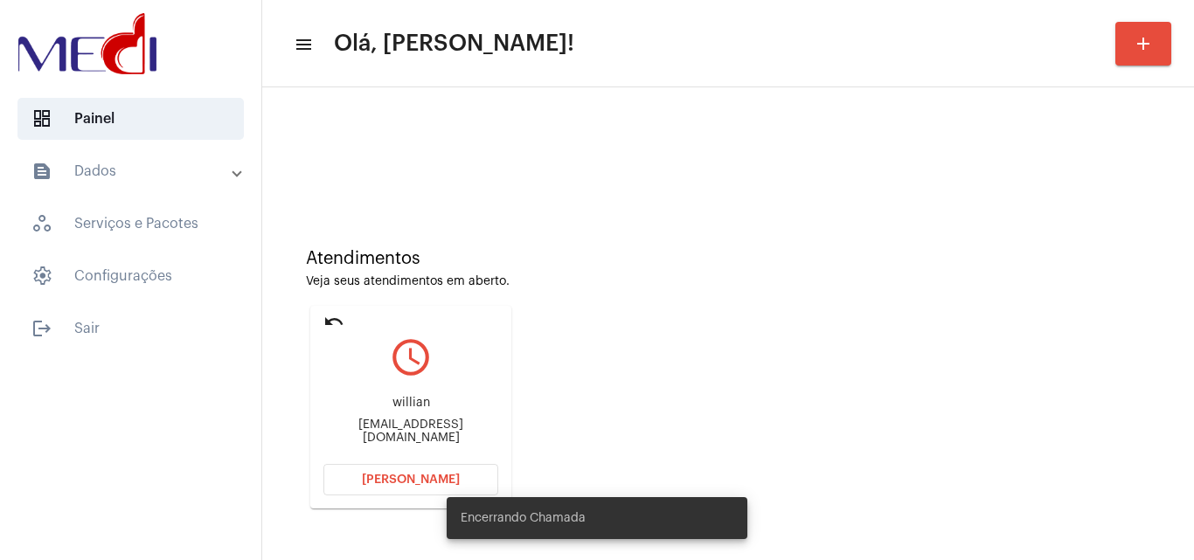
click at [473, 432] on div "williancabralwp@gmail.com" at bounding box center [410, 432] width 175 height 26
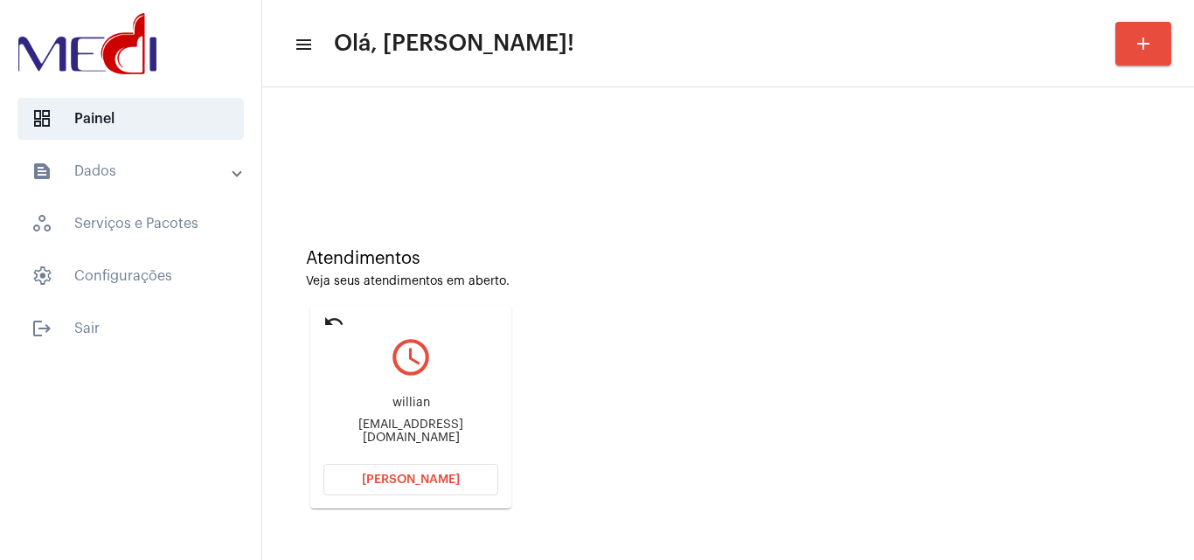
click at [473, 432] on div "williancabralwp@gmail.com" at bounding box center [410, 432] width 175 height 26
copy mat-card-content "williancabralwp@gmail.com Abrir Chamada"
click at [449, 481] on span "Abrir Chamada" at bounding box center [411, 480] width 98 height 12
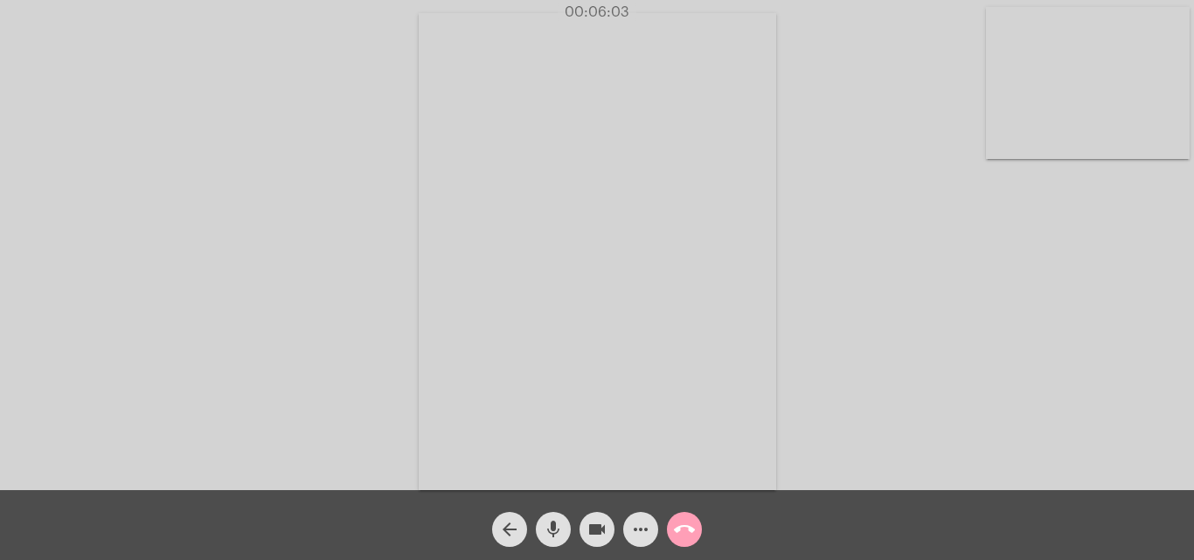
click at [680, 525] on mat-icon "call_end" at bounding box center [684, 529] width 21 height 21
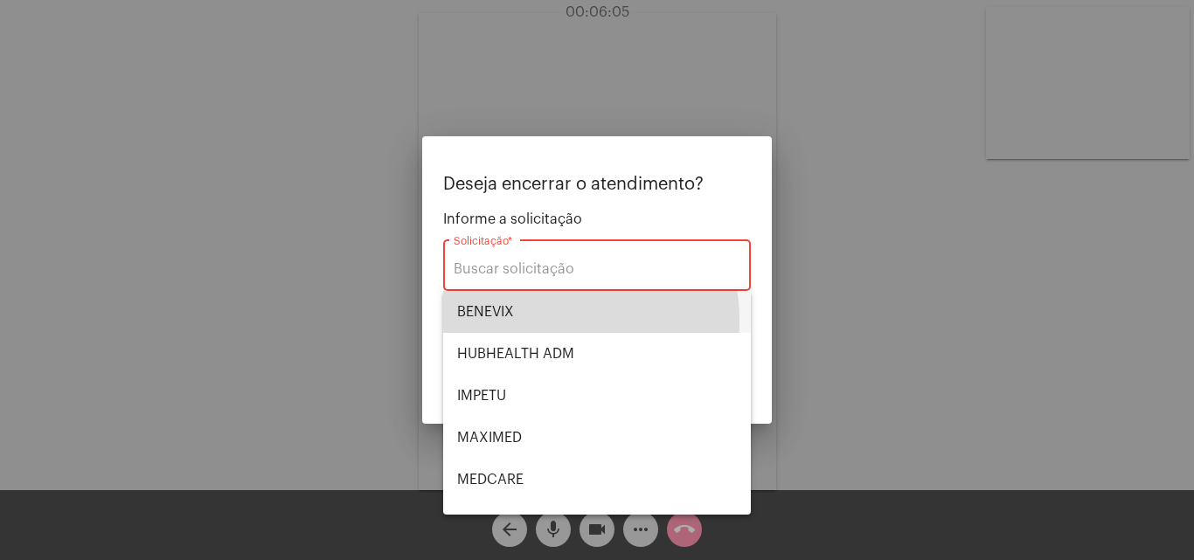
click at [525, 322] on span "BENEVIX" at bounding box center [597, 312] width 280 height 42
type input "BENEVIX"
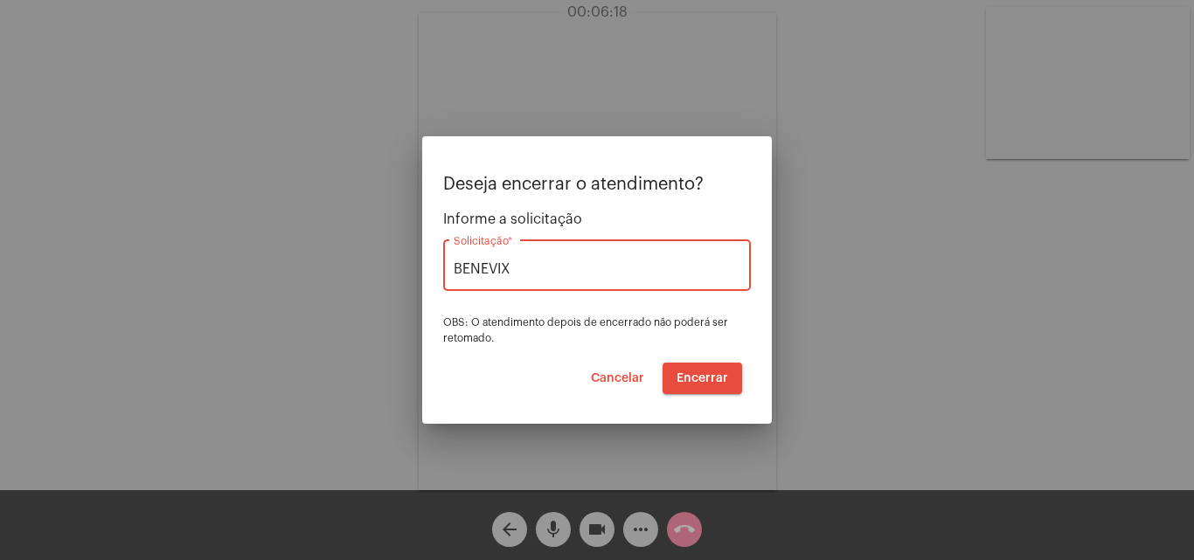
click at [708, 378] on span "Encerrar" at bounding box center [702, 378] width 52 height 12
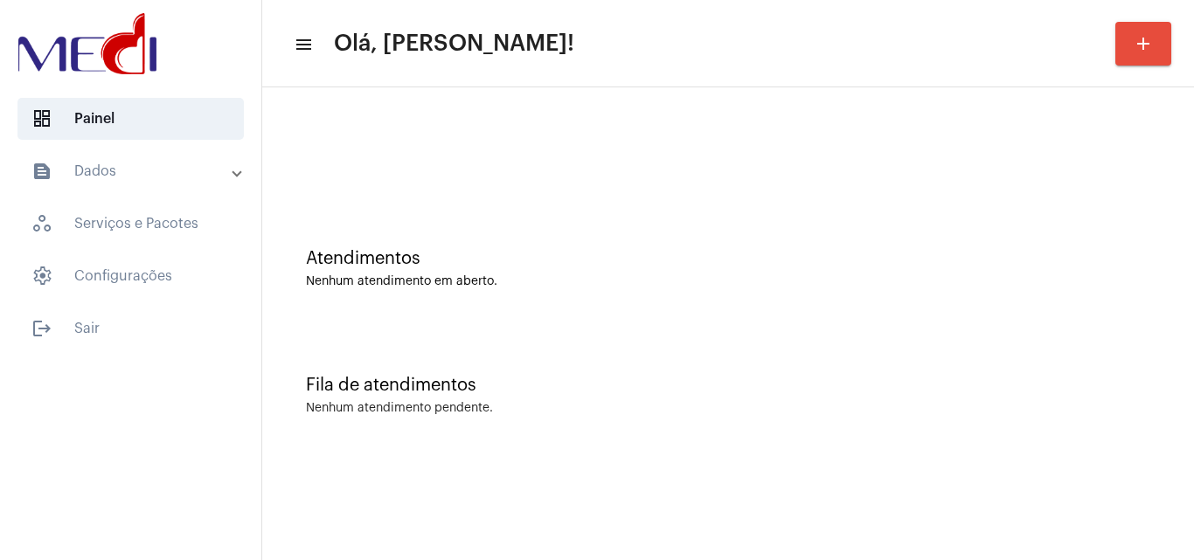
click at [1148, 243] on div "Atendimentos Nenhum atendimento em aberto." at bounding box center [728, 260] width 914 height 127
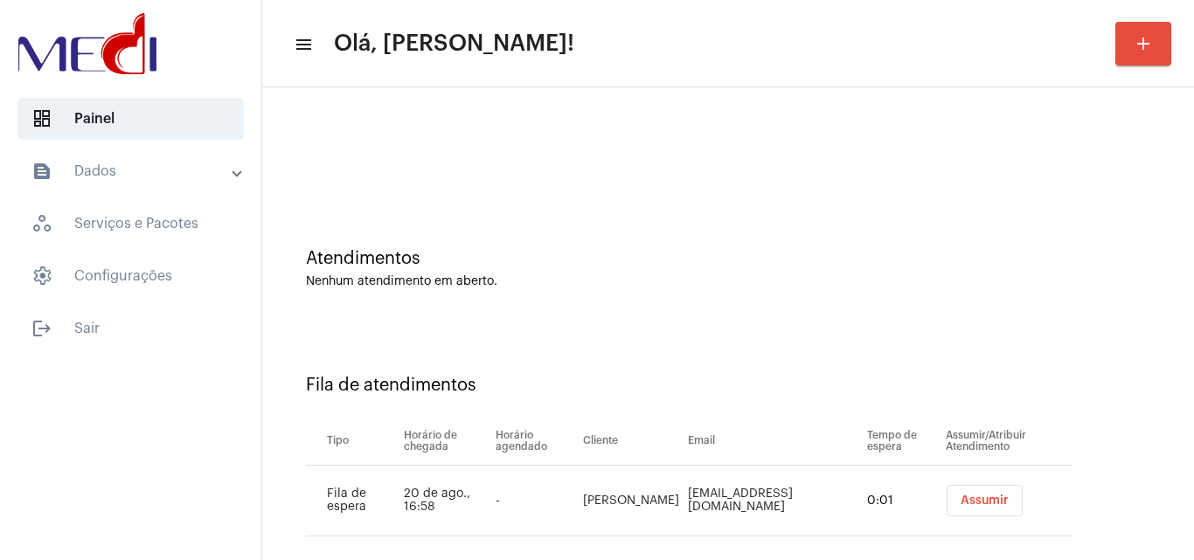
click at [968, 487] on button "Assumir" at bounding box center [984, 500] width 76 height 31
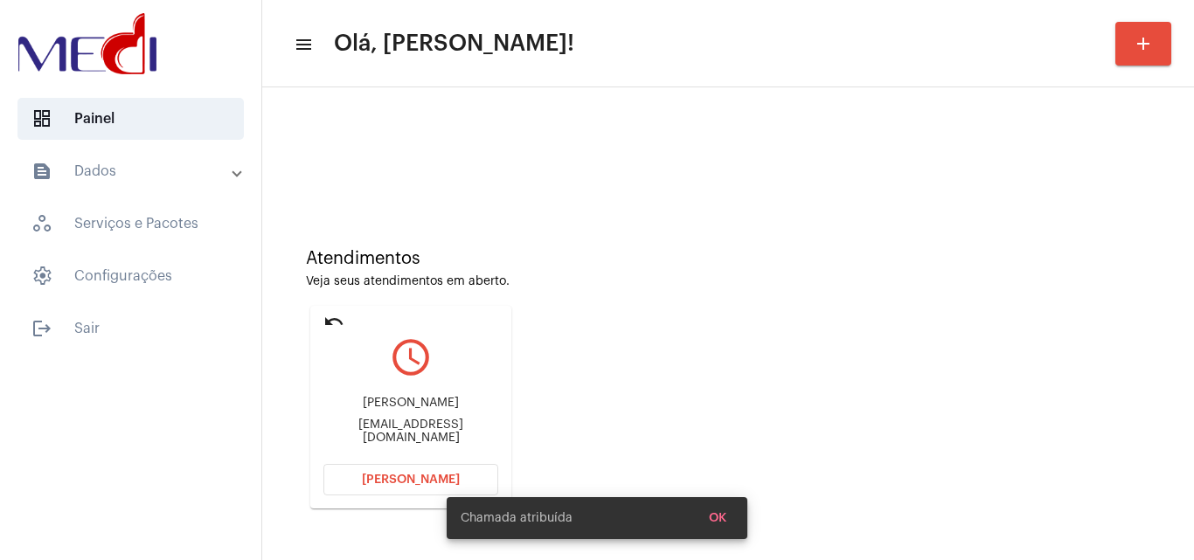
click at [427, 421] on div "Alzimara Bizerra Carvalho mglazoski@yahoo.com.br" at bounding box center [410, 420] width 175 height 79
copy mat-card-content "mglazoski@yahoo.com.br Abrir Chamada"
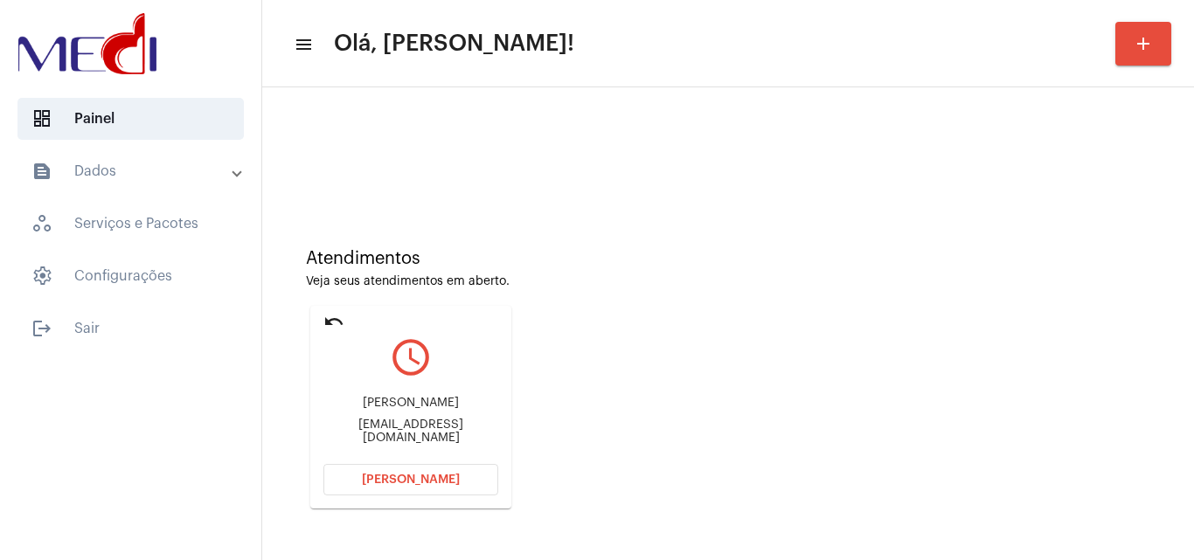
click at [423, 488] on button "[PERSON_NAME]" at bounding box center [410, 479] width 175 height 31
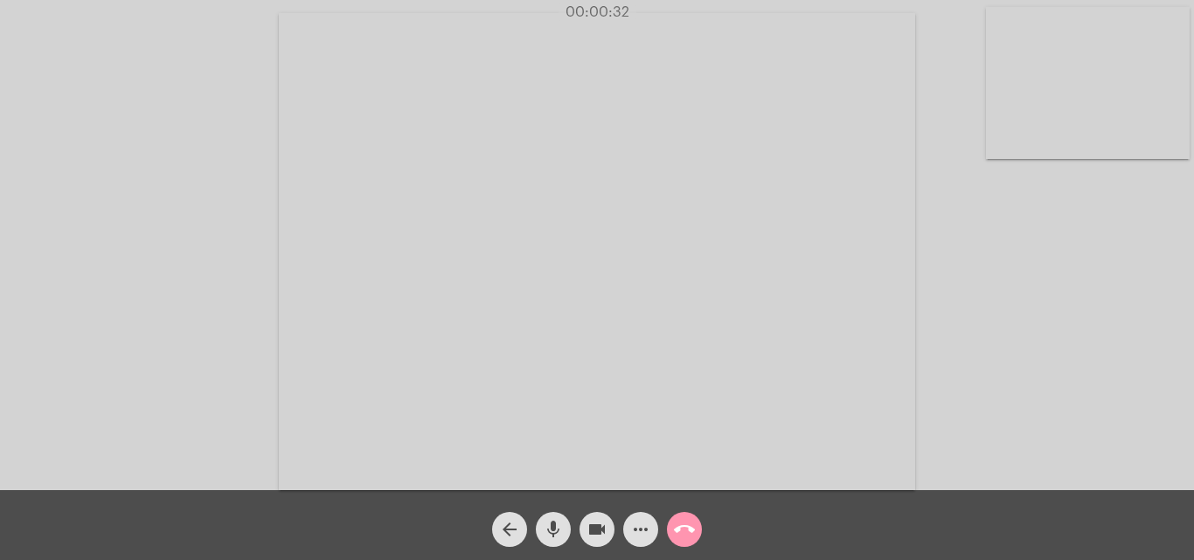
click at [562, 527] on mat-icon "mic" at bounding box center [553, 529] width 21 height 21
click at [562, 527] on mat-icon "mic_off" at bounding box center [553, 529] width 21 height 21
click at [685, 540] on mat-icon "call_end" at bounding box center [684, 529] width 21 height 21
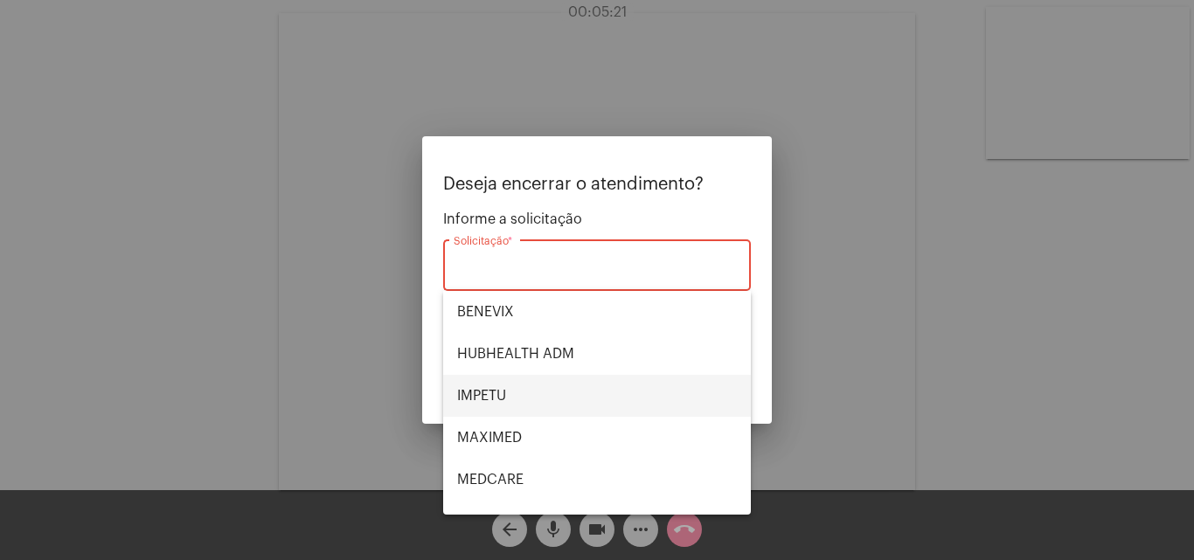
scroll to position [175, 0]
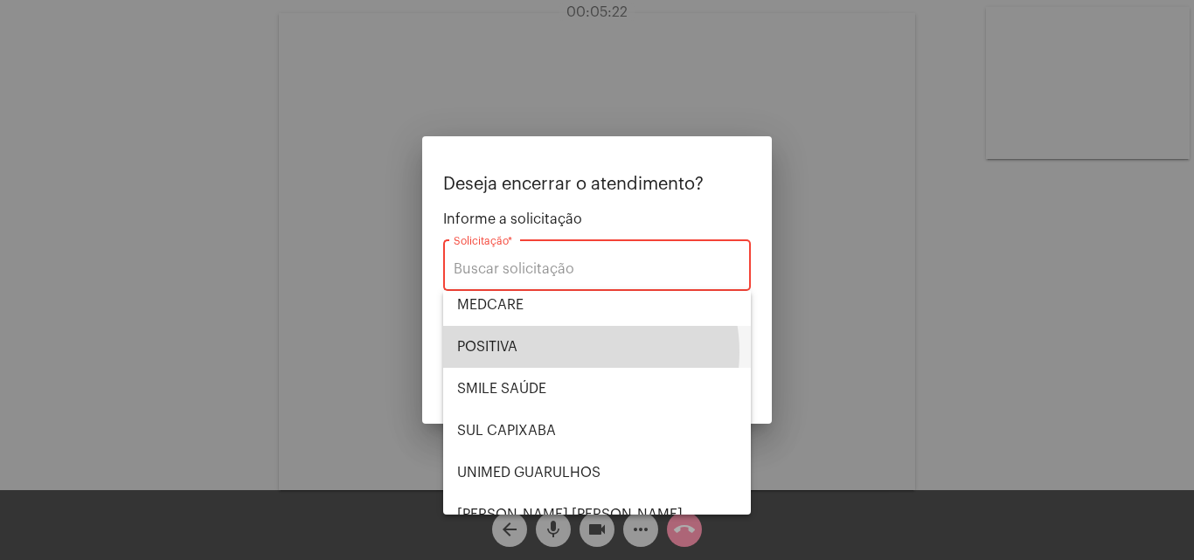
click at [571, 352] on span "POSITIVA" at bounding box center [597, 347] width 280 height 42
type input "POSITIVA"
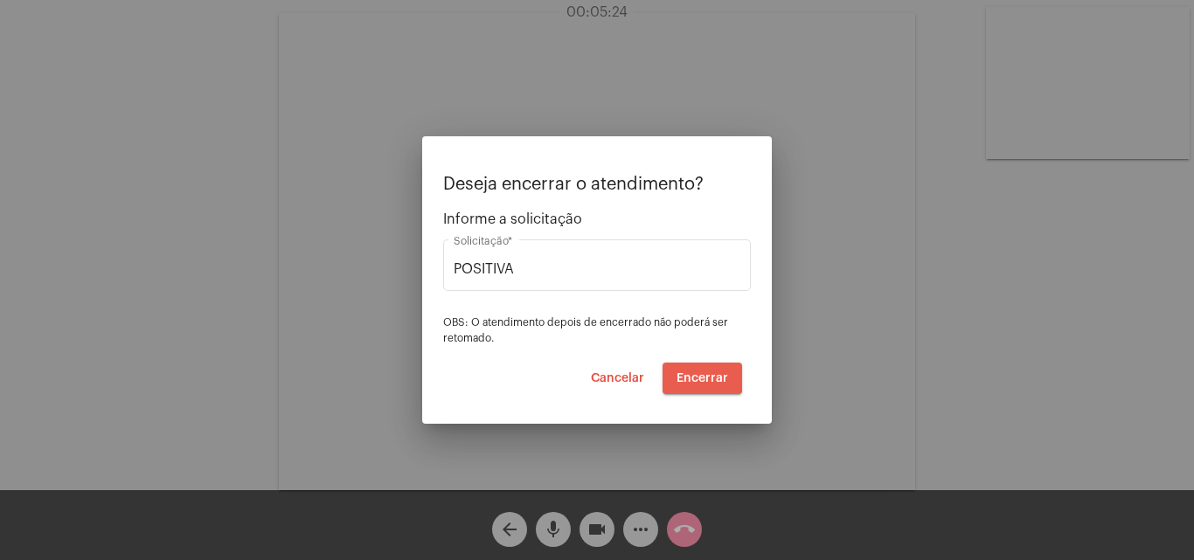
click at [699, 377] on span "Encerrar" at bounding box center [702, 378] width 52 height 12
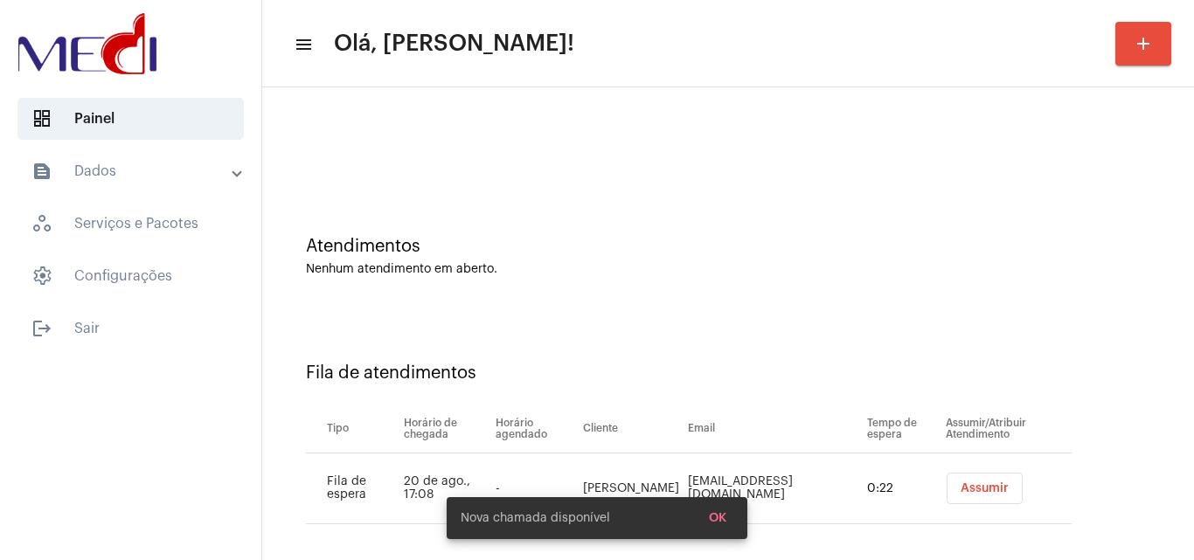
scroll to position [24, 0]
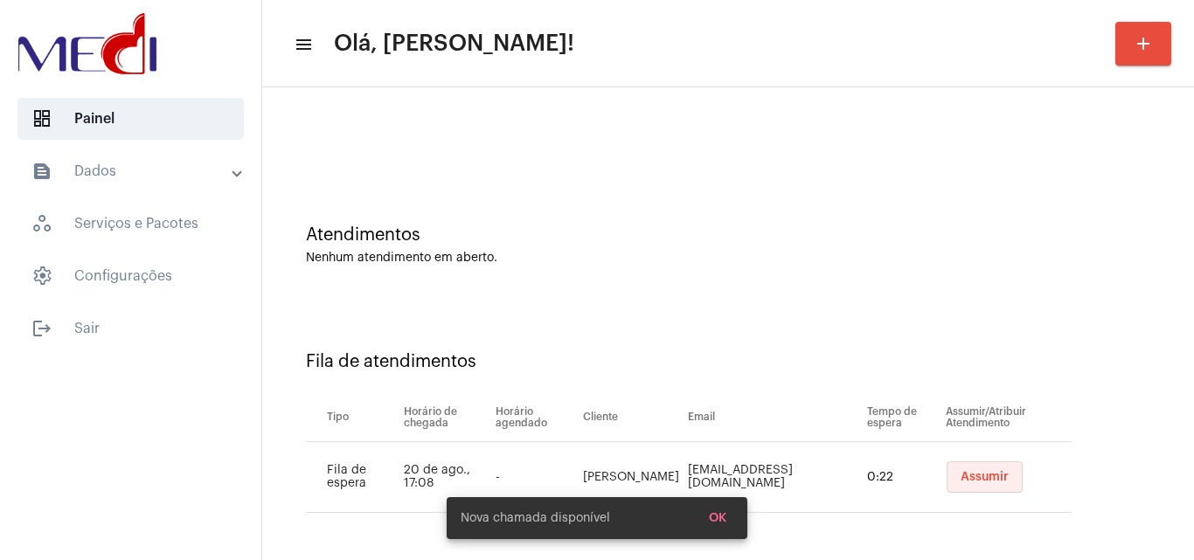
click at [974, 484] on button "Assumir" at bounding box center [984, 476] width 76 height 31
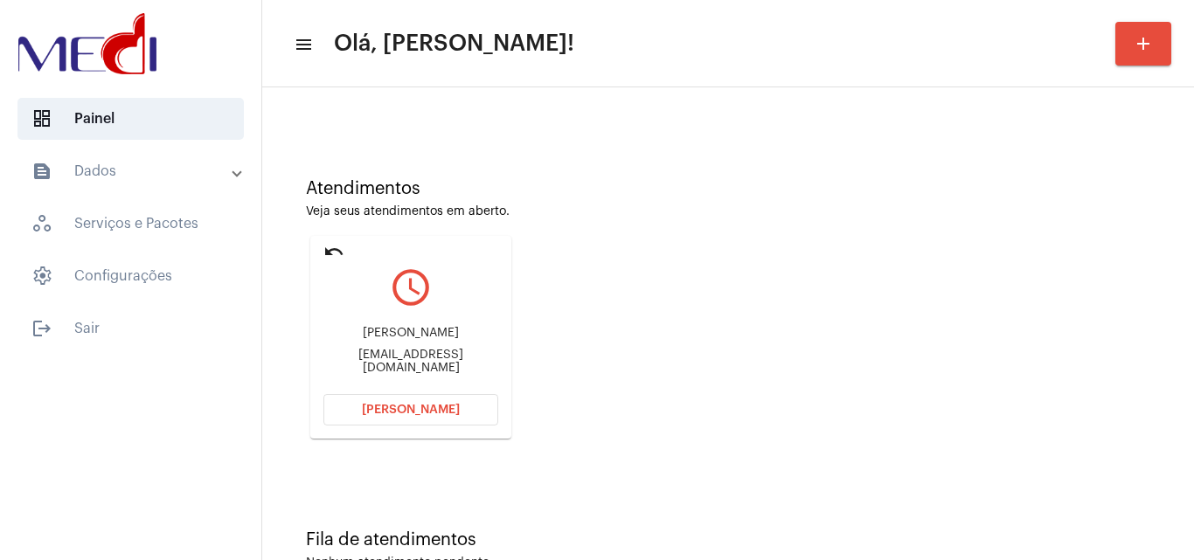
scroll to position [123, 0]
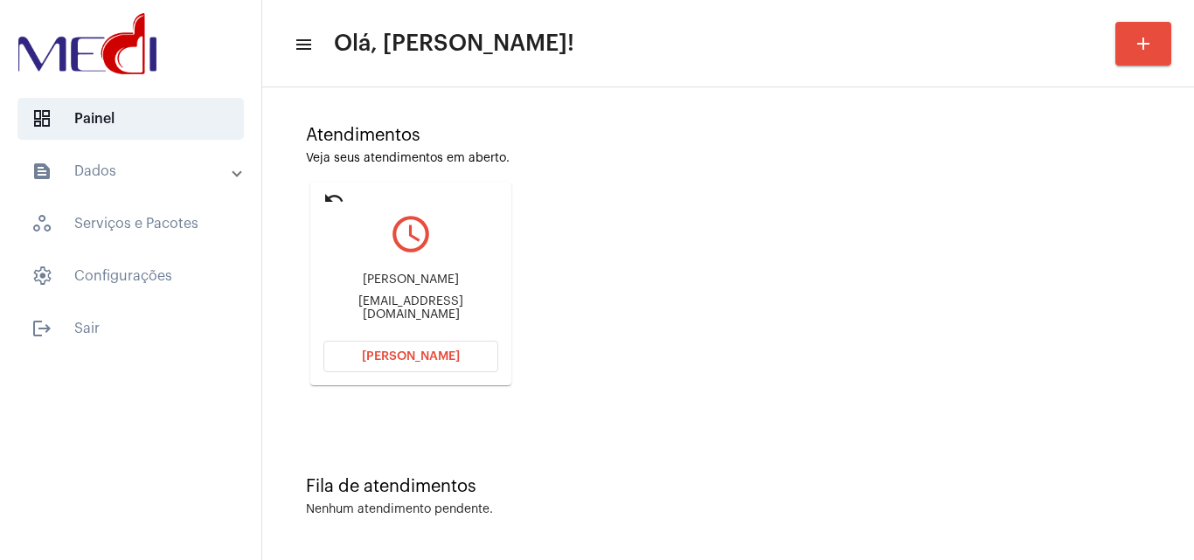
click at [426, 319] on div "elydaalves841@gmail.com" at bounding box center [410, 308] width 175 height 26
copy mat-card-content "elydaalves841@gmail.com Abrir Chamada"
click at [413, 348] on button "[PERSON_NAME]" at bounding box center [410, 356] width 175 height 31
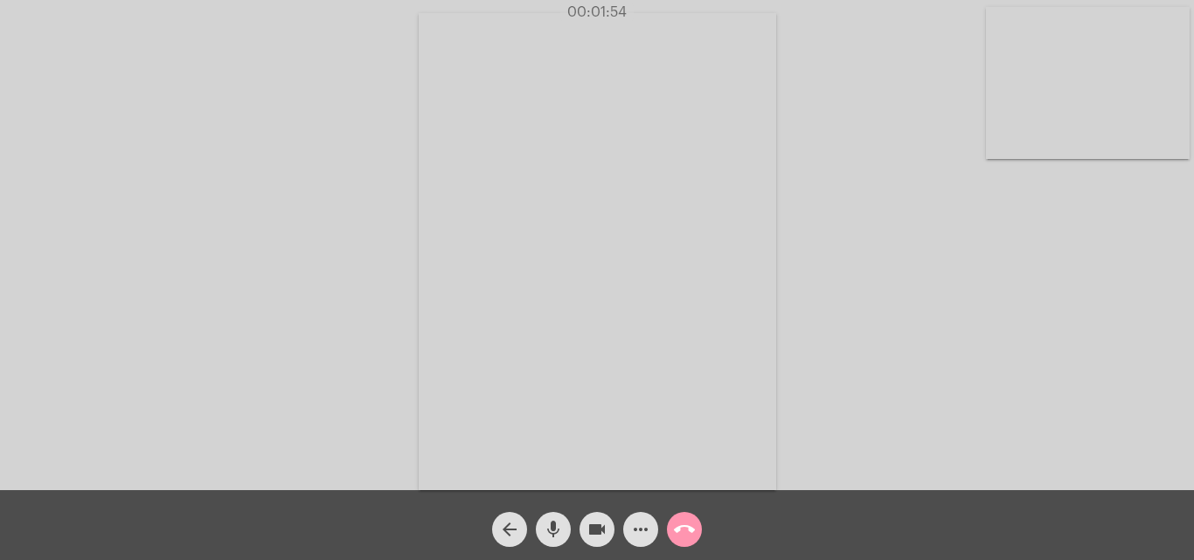
click at [678, 530] on mat-icon "call_end" at bounding box center [684, 529] width 21 height 21
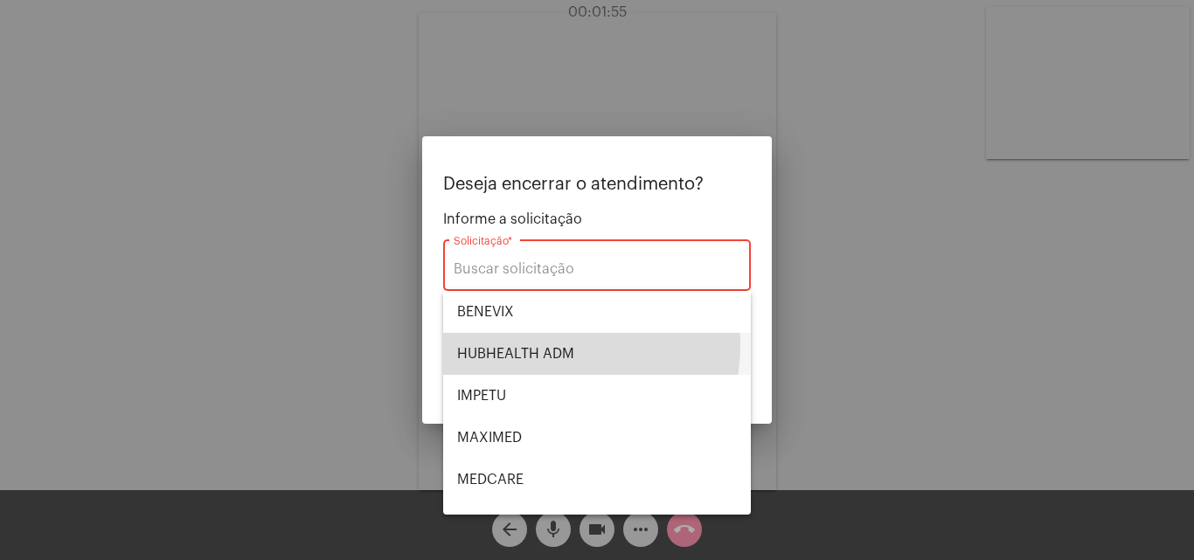
click at [523, 343] on span "HUBHEALTH ADM" at bounding box center [597, 354] width 280 height 42
type input "HUBHEALTH ADM"
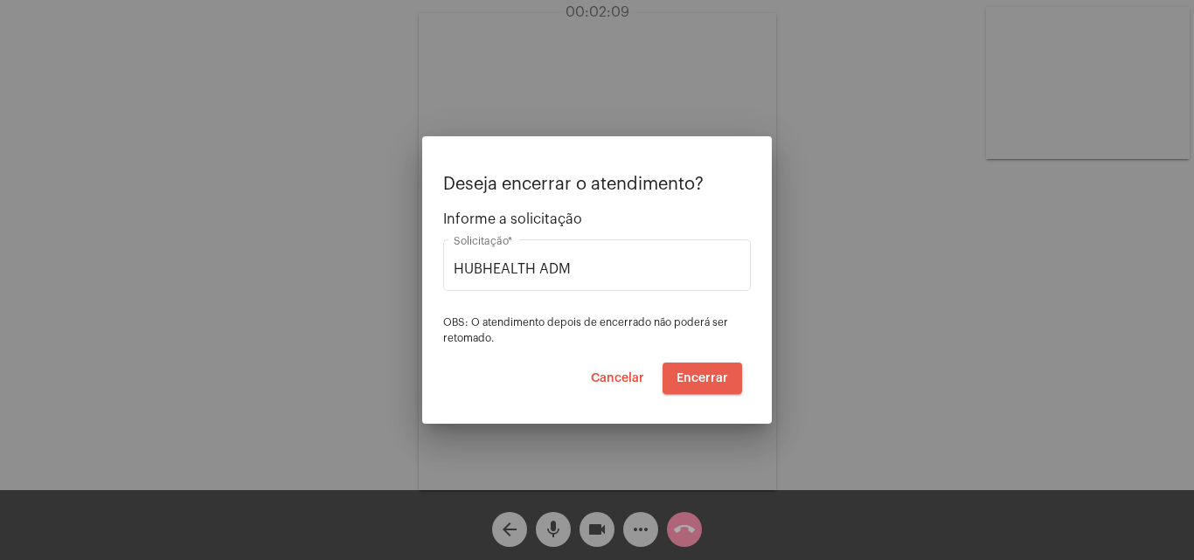
click at [708, 380] on span "Encerrar" at bounding box center [702, 378] width 52 height 12
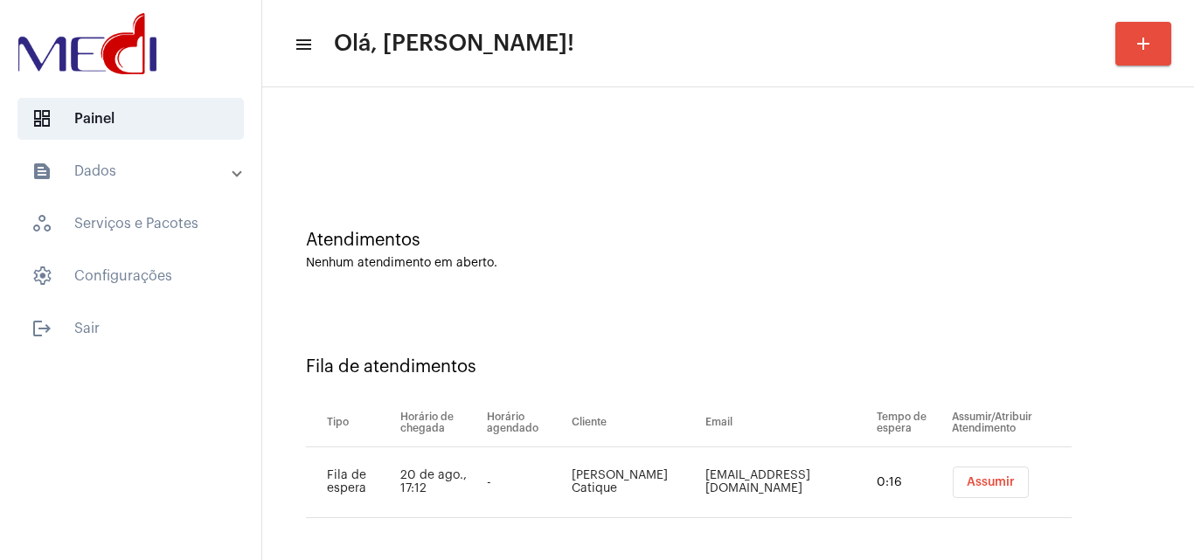
scroll to position [24, 0]
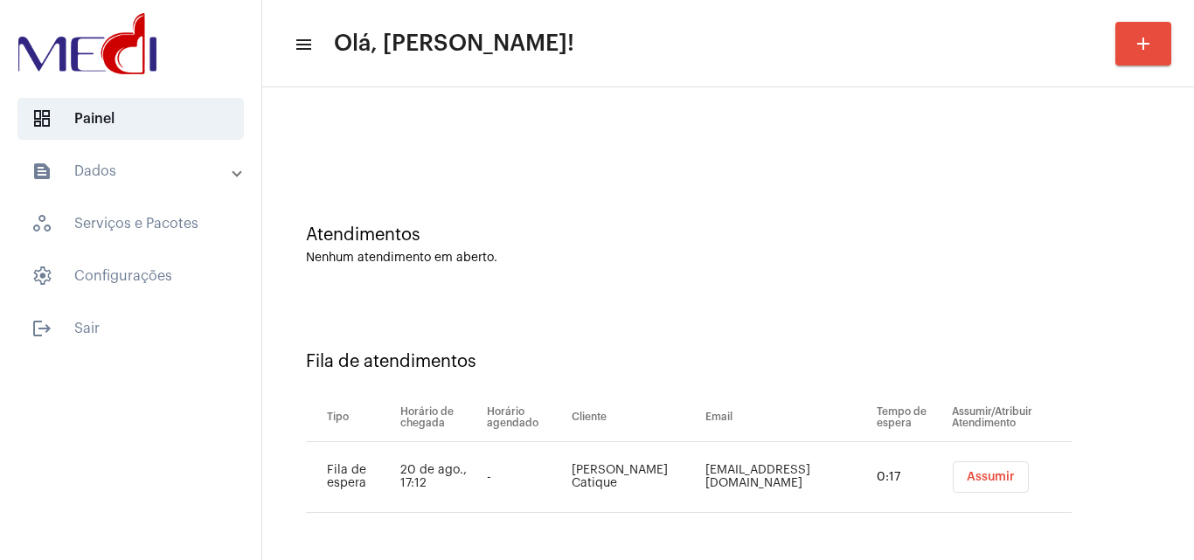
click at [977, 480] on span "Assumir" at bounding box center [991, 477] width 48 height 12
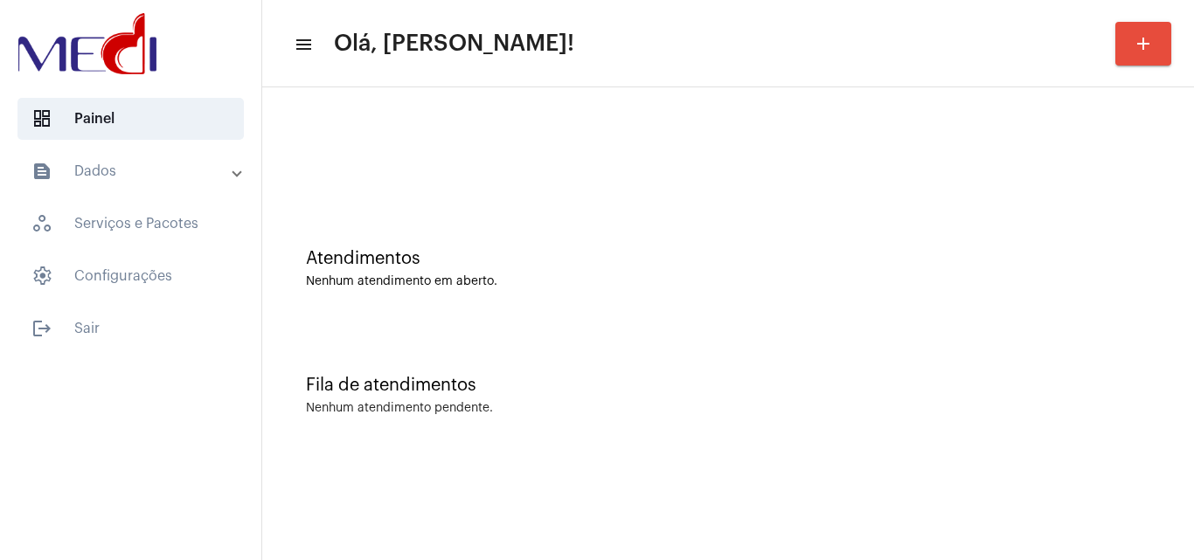
scroll to position [0, 0]
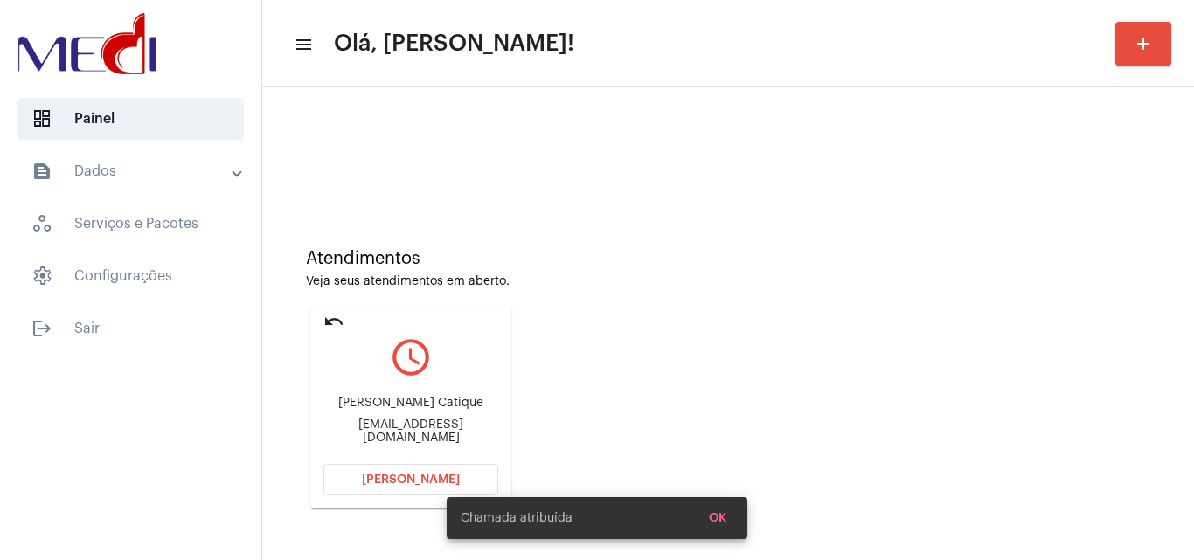
click at [442, 441] on div "rgeissler77@gmail.com" at bounding box center [410, 432] width 175 height 26
copy mat-card-content "rgeissler77@gmail.com Abrir Chamada"
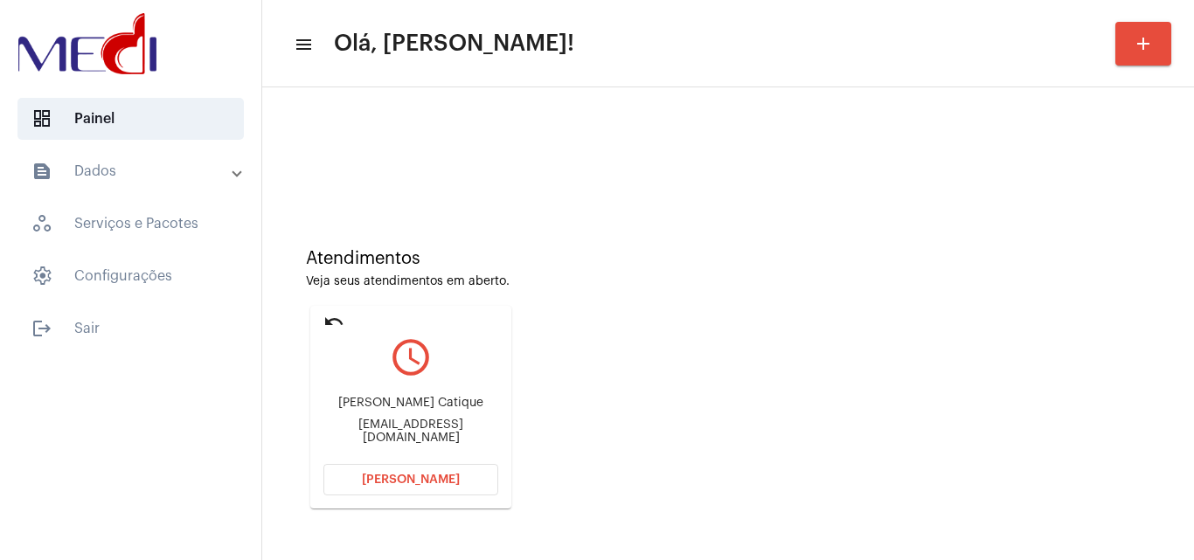
click at [429, 484] on span "[PERSON_NAME]" at bounding box center [411, 480] width 98 height 12
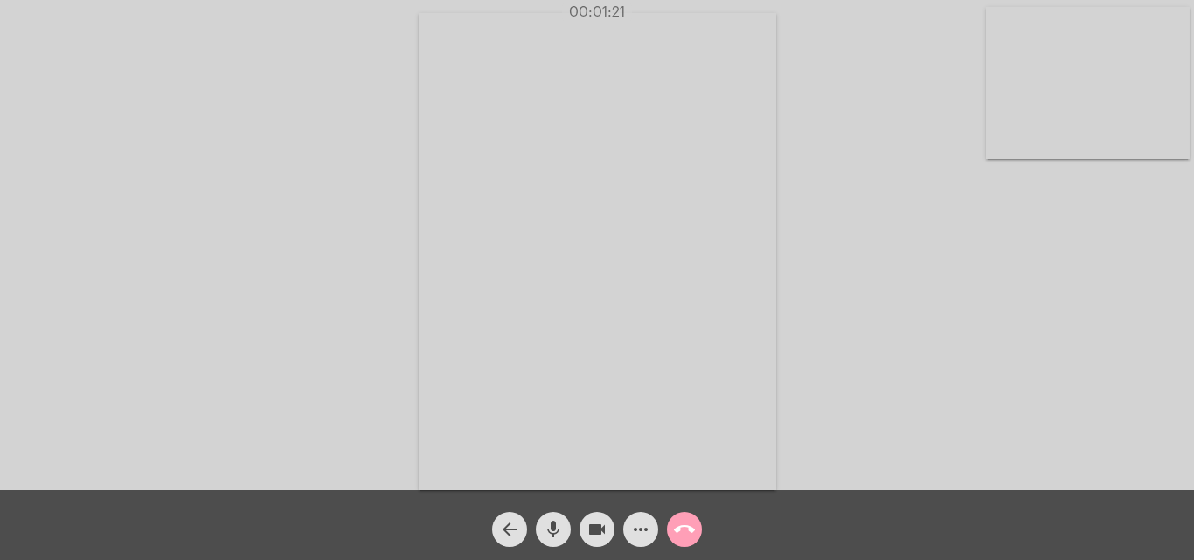
click at [690, 531] on mat-icon "call_end" at bounding box center [684, 529] width 21 height 21
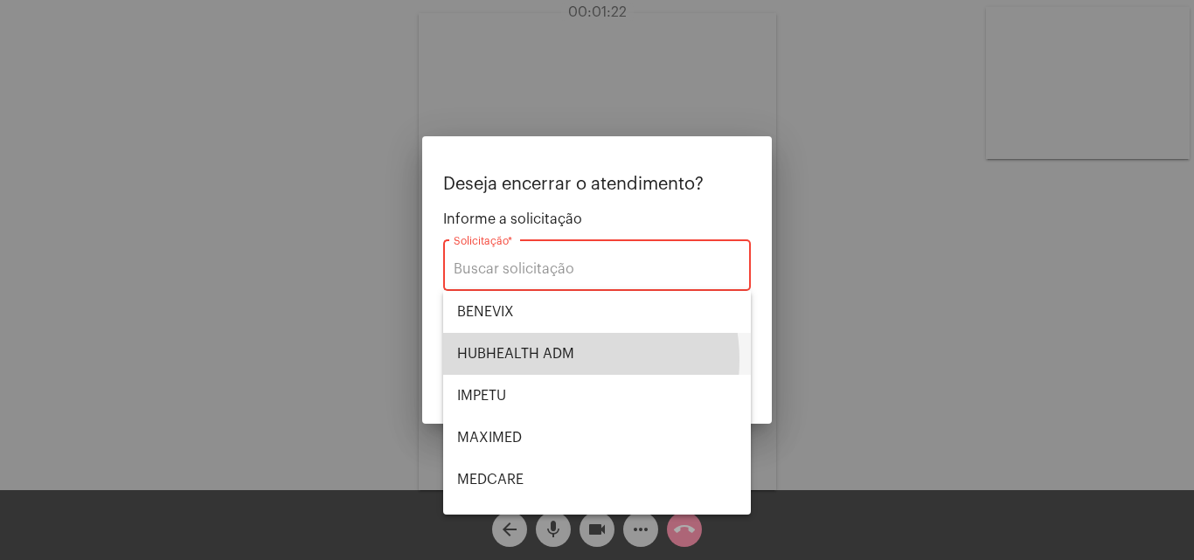
click at [544, 360] on span "HUBHEALTH ADM" at bounding box center [597, 354] width 280 height 42
type input "HUBHEALTH ADM"
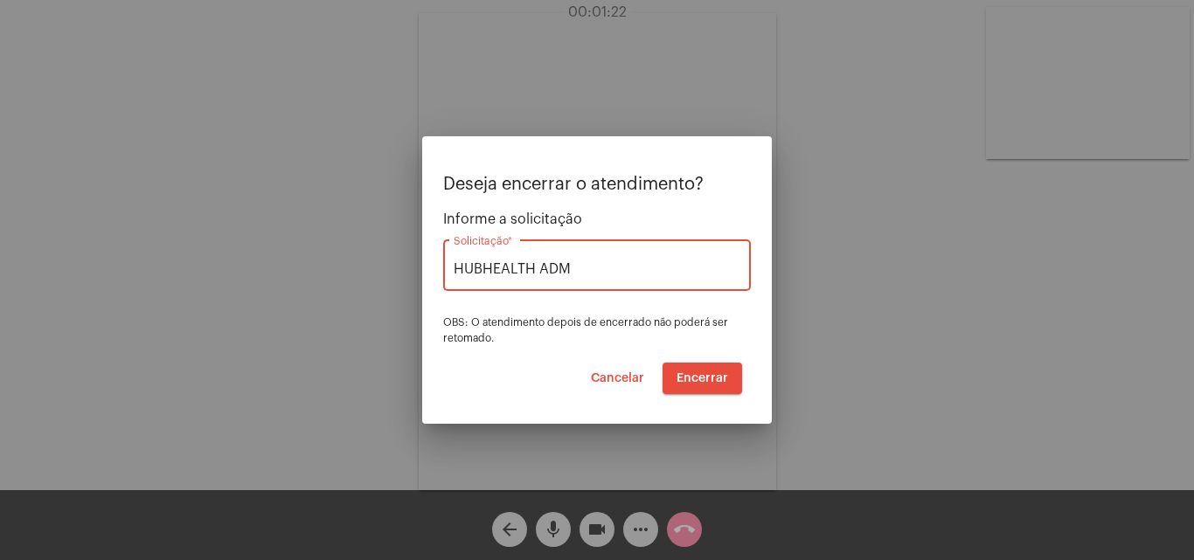
click at [721, 372] on span "Encerrar" at bounding box center [702, 378] width 52 height 12
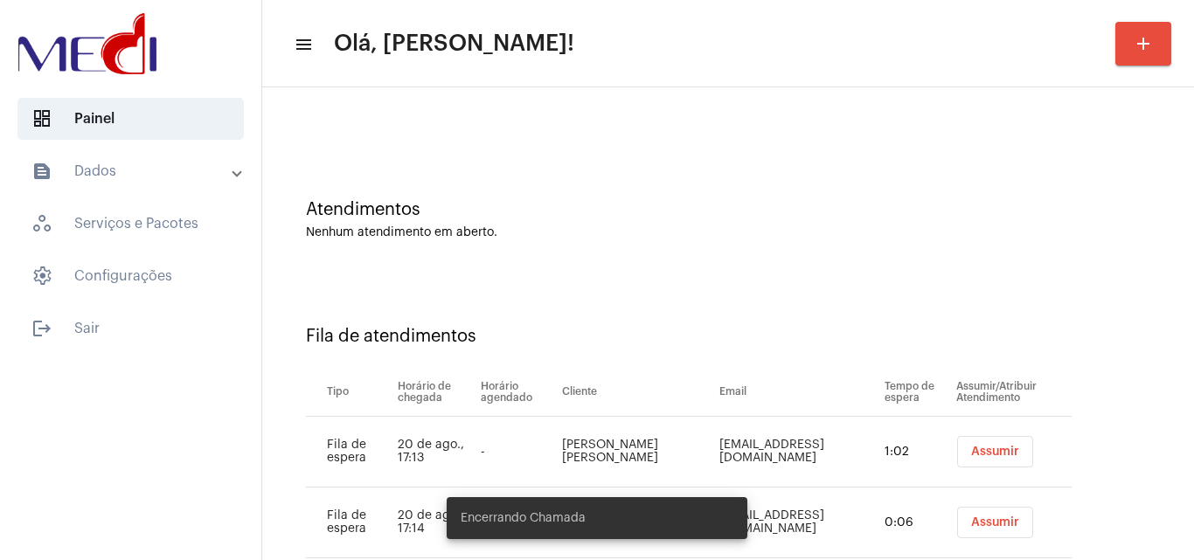
scroll to position [94, 0]
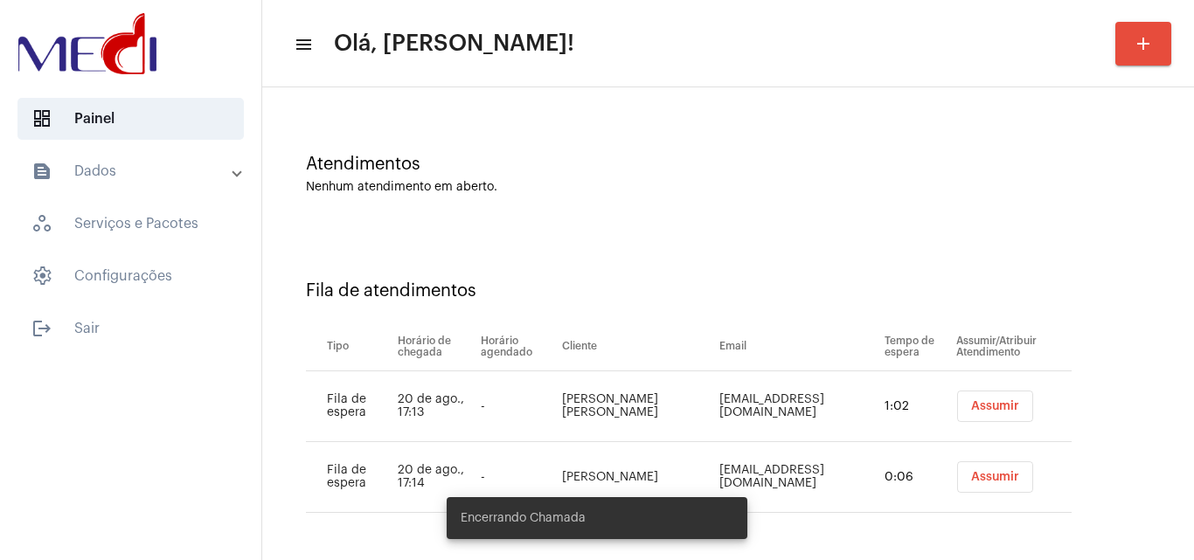
click at [985, 397] on button "Assumir" at bounding box center [995, 406] width 76 height 31
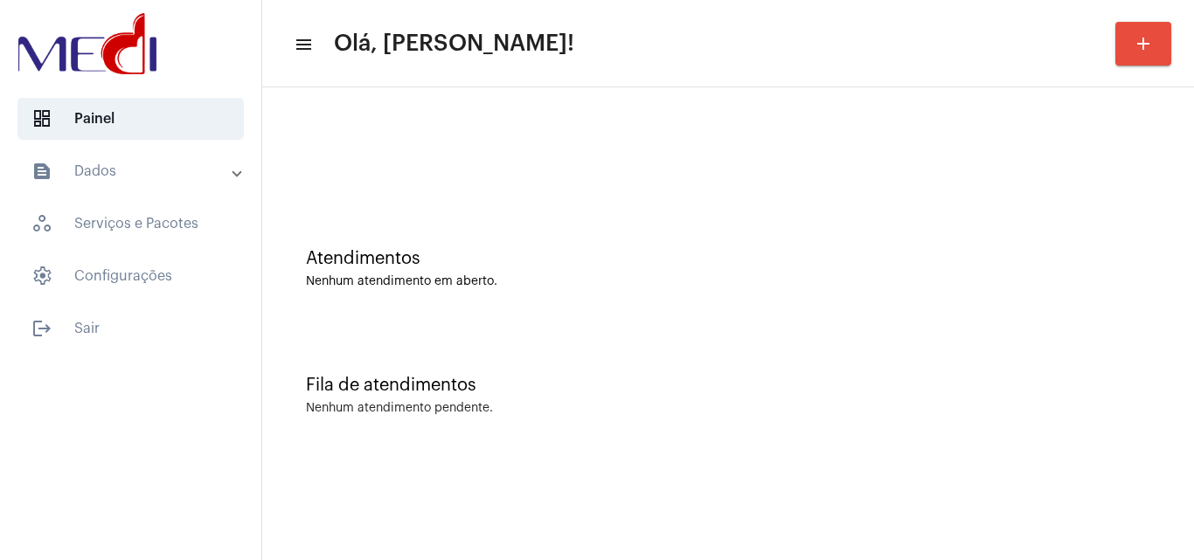
scroll to position [0, 0]
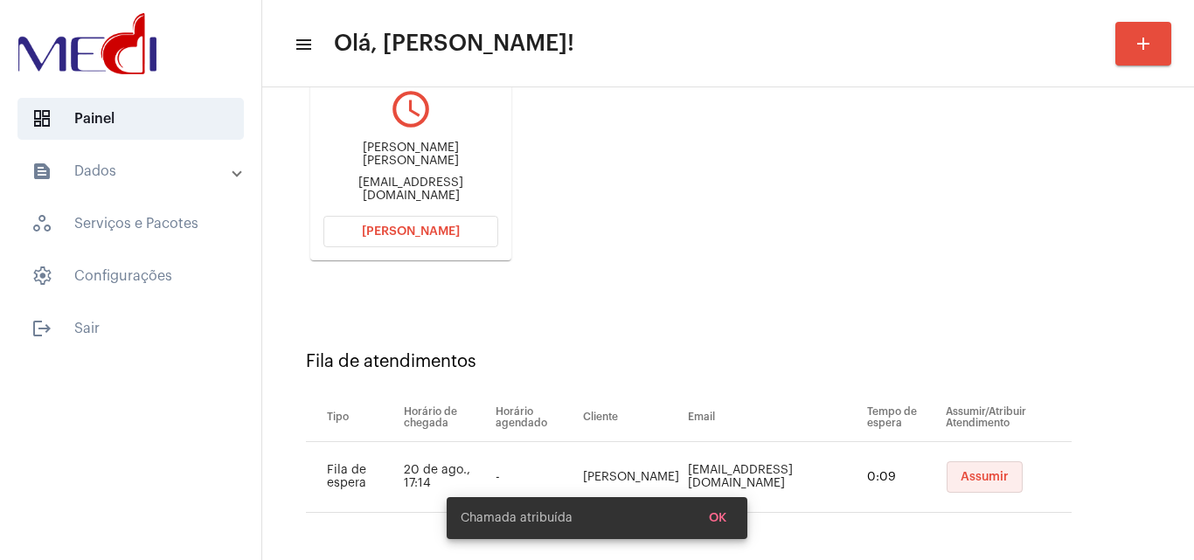
click at [968, 474] on span "Assumir" at bounding box center [984, 477] width 48 height 12
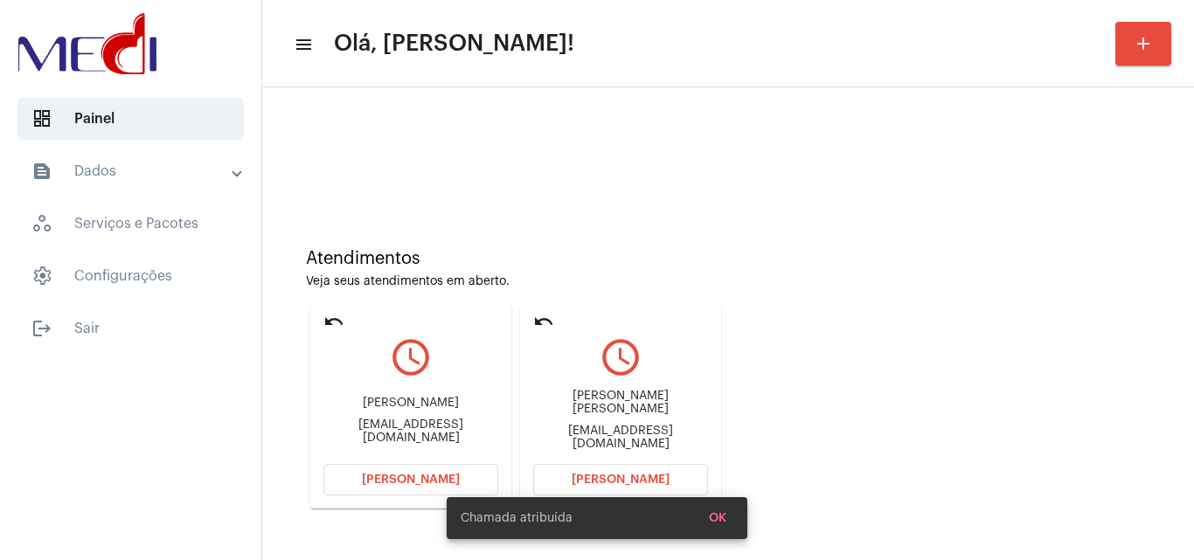
click at [579, 426] on div "andremarcos65971@gmail.com" at bounding box center [620, 438] width 175 height 26
copy mat-card-content "andremarcos65971@gmail.com Abrir Chamada"
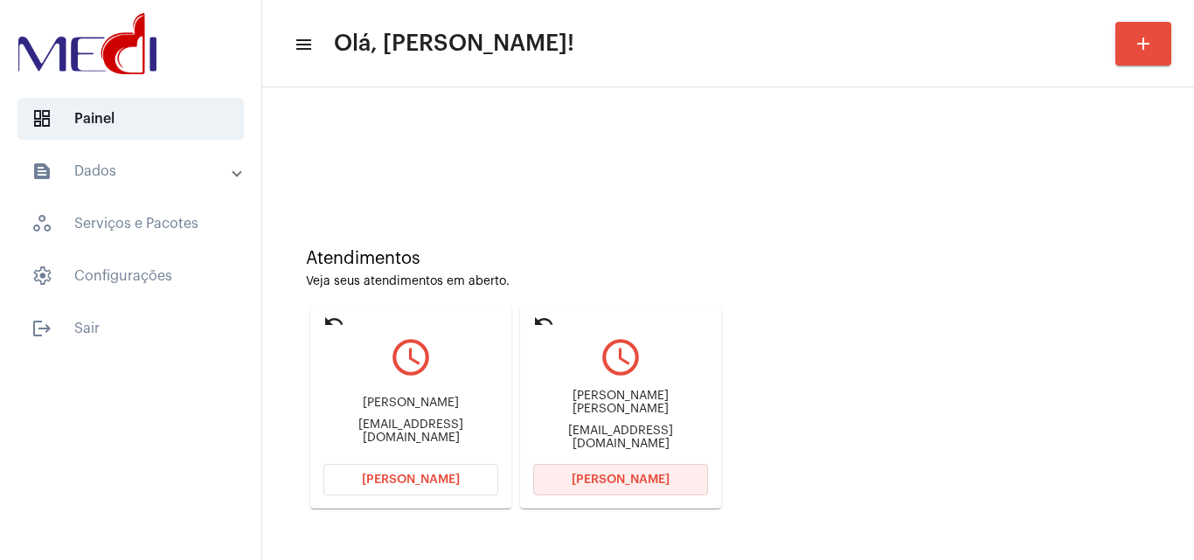
click at [599, 475] on span "[PERSON_NAME]" at bounding box center [621, 480] width 98 height 12
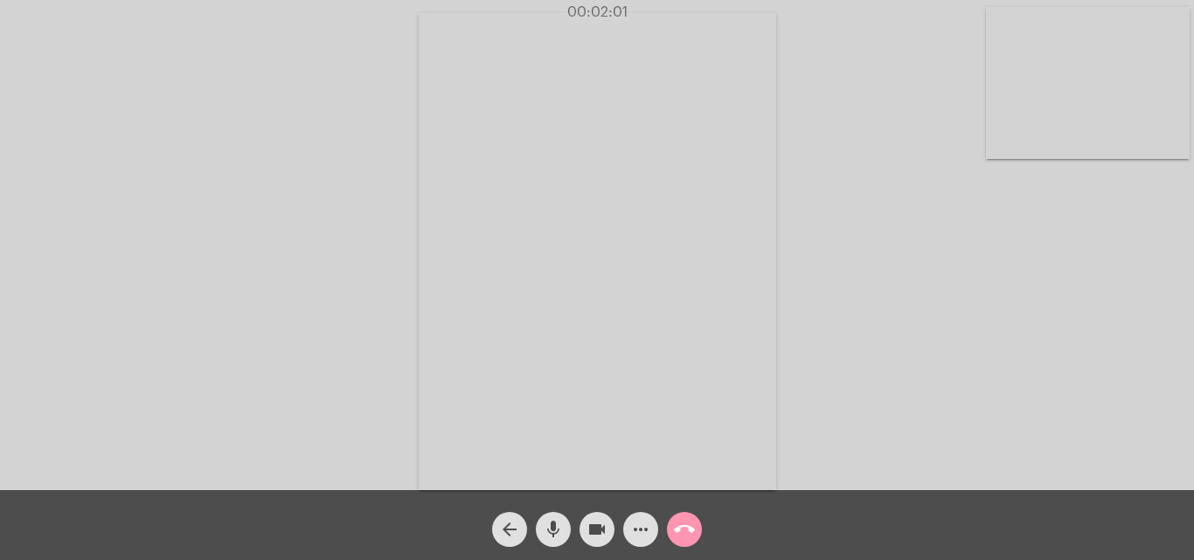
click at [686, 536] on mat-icon "call_end" at bounding box center [684, 529] width 21 height 21
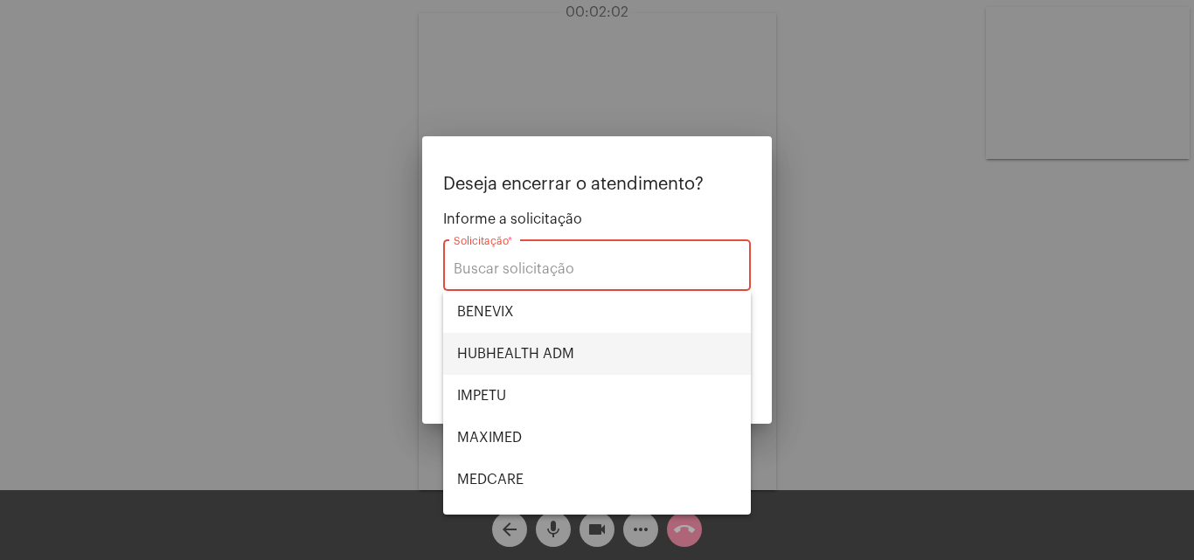
click at [549, 358] on span "HUBHEALTH ADM" at bounding box center [597, 354] width 280 height 42
type input "HUBHEALTH ADM"
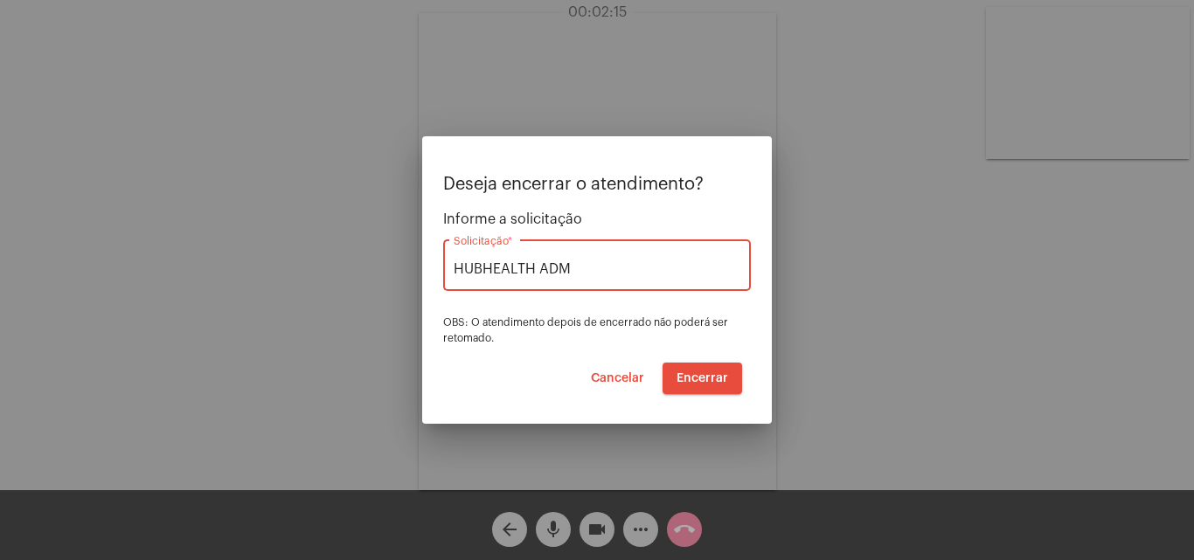
click at [697, 373] on span "Encerrar" at bounding box center [702, 378] width 52 height 12
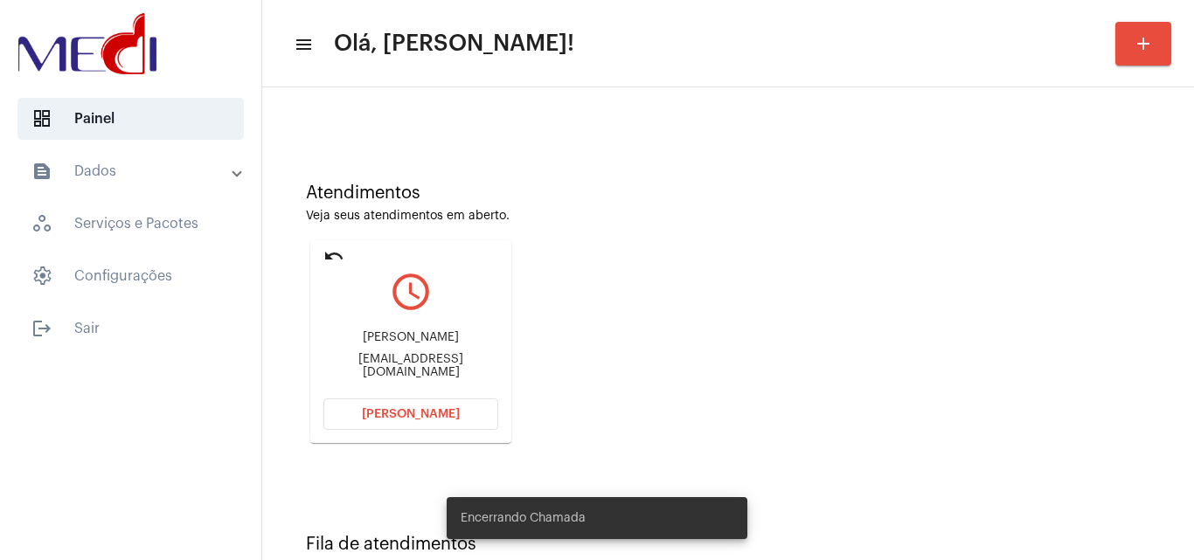
scroll to position [123, 0]
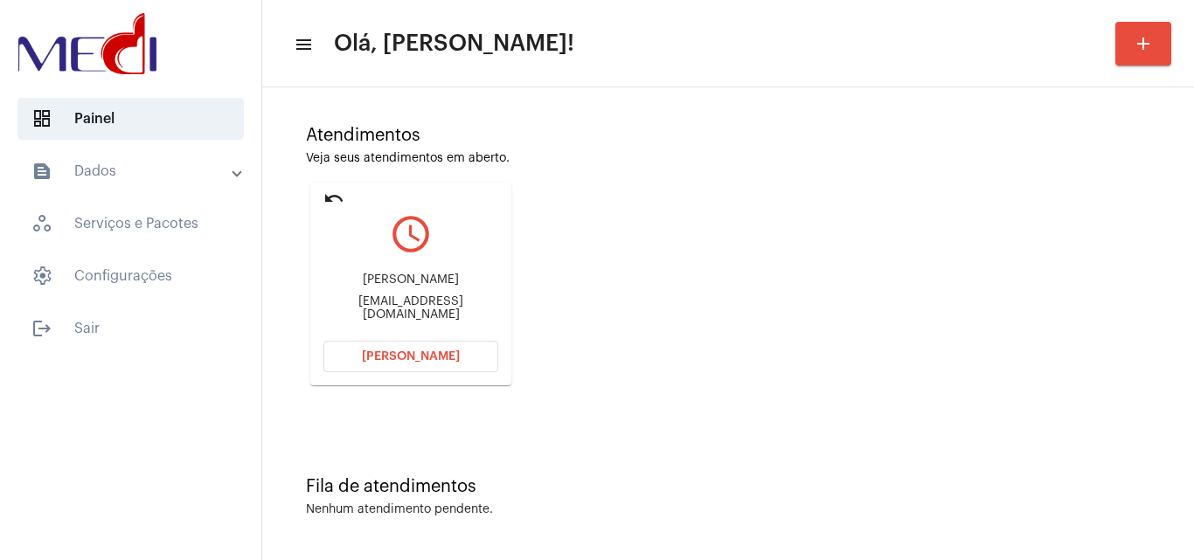
click at [425, 295] on div "Irene Borte Ferreira amabileferreira@hotmail.com" at bounding box center [410, 297] width 175 height 79
click at [427, 314] on div "amabileferreira@hotmail.com" at bounding box center [410, 308] width 175 height 26
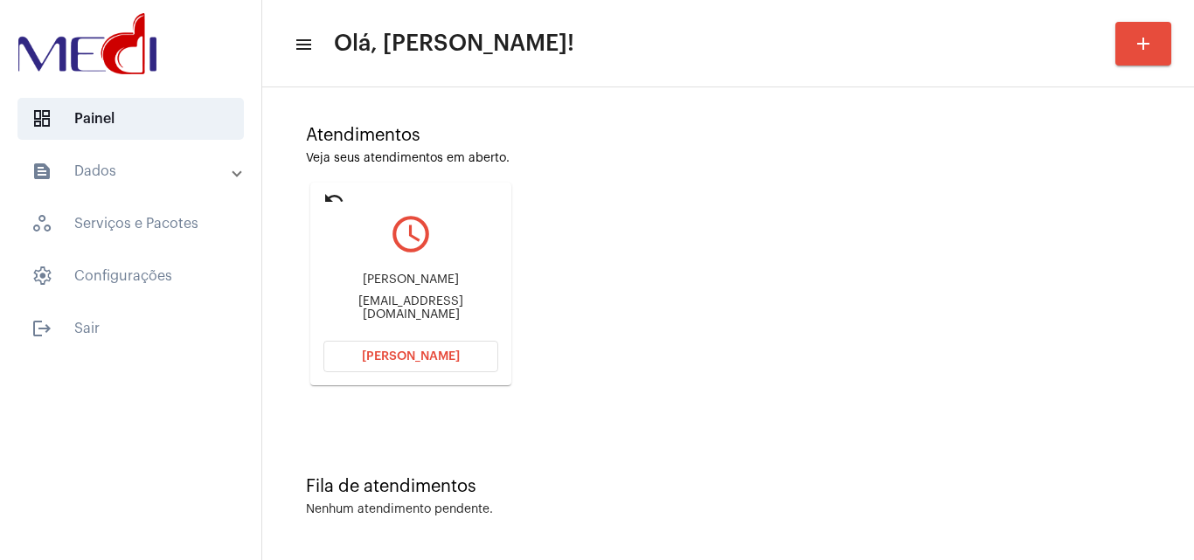
click at [427, 314] on div "amabileferreira@hotmail.com" at bounding box center [410, 308] width 175 height 26
click at [447, 363] on button "[PERSON_NAME]" at bounding box center [410, 356] width 175 height 31
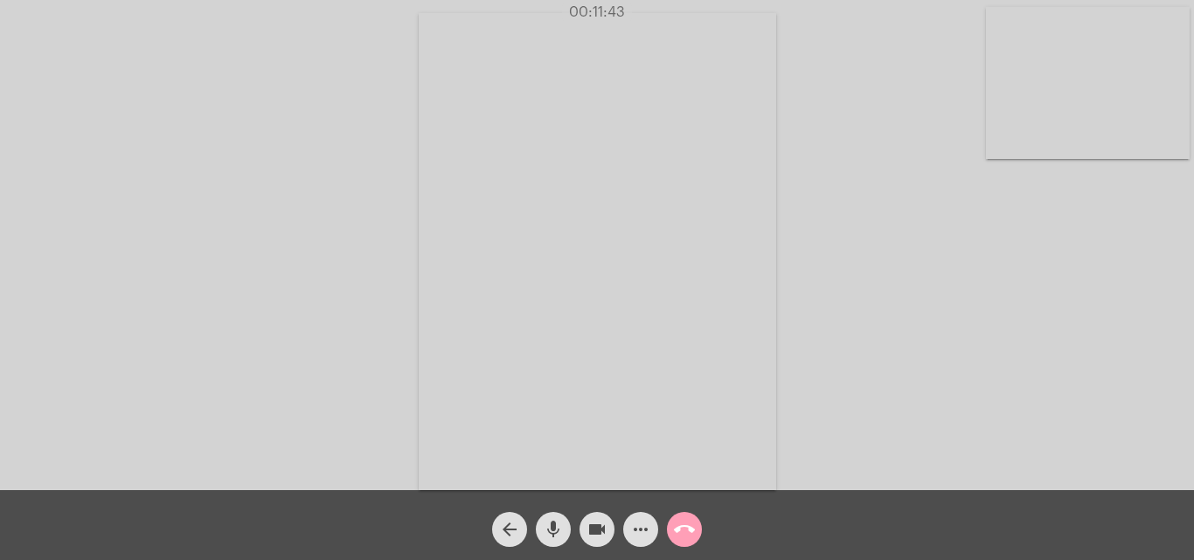
click at [676, 531] on mat-icon "call_end" at bounding box center [684, 529] width 21 height 21
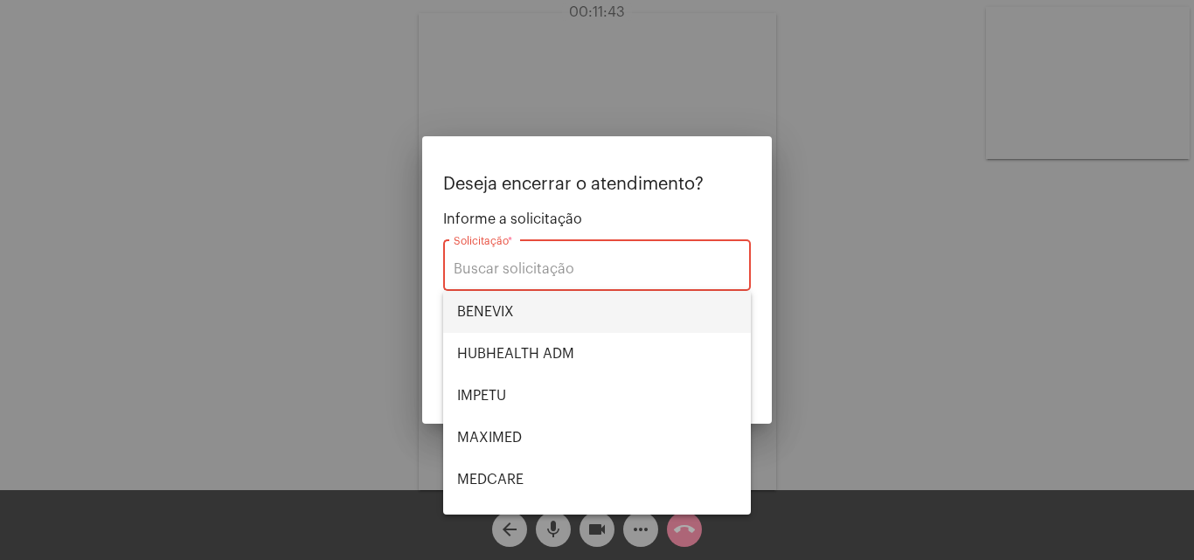
scroll to position [196, 0]
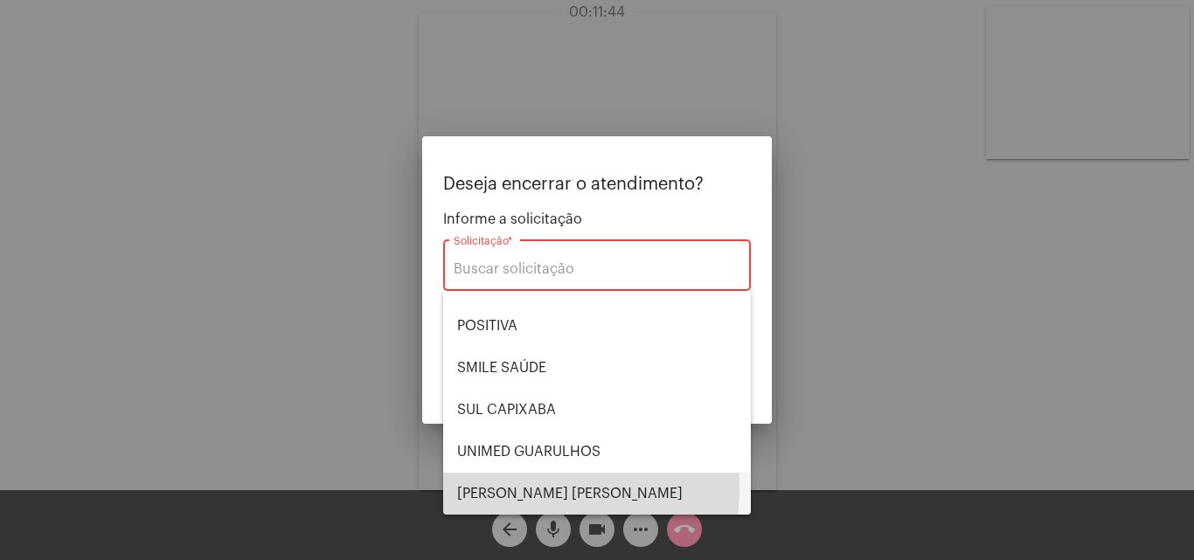
click at [536, 488] on span "[PERSON_NAME] [PERSON_NAME]" at bounding box center [597, 494] width 280 height 42
type input "[PERSON_NAME] [PERSON_NAME]"
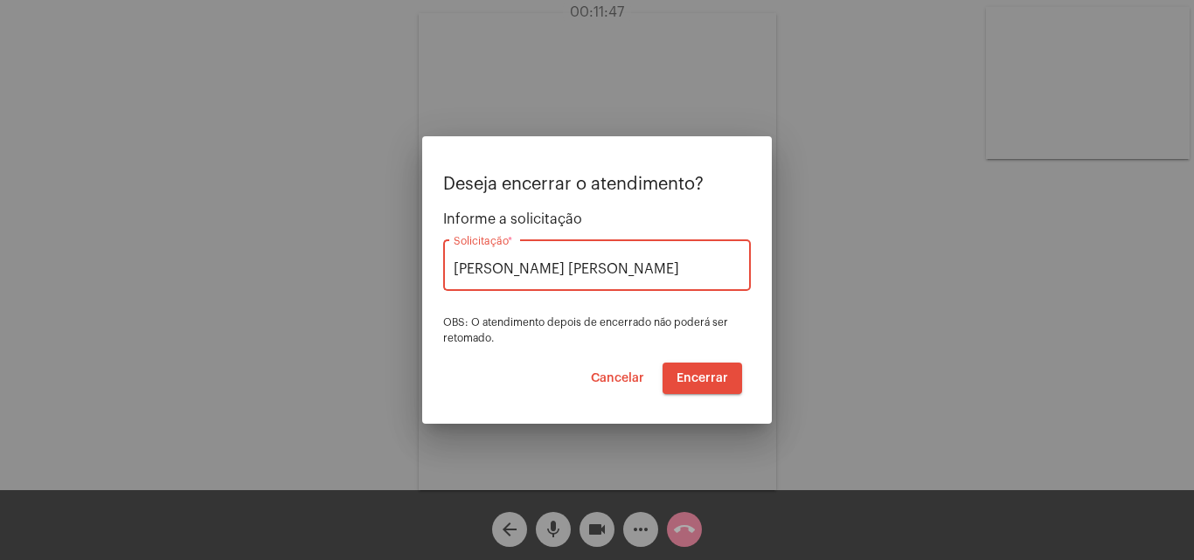
click at [713, 378] on span "Encerrar" at bounding box center [702, 378] width 52 height 12
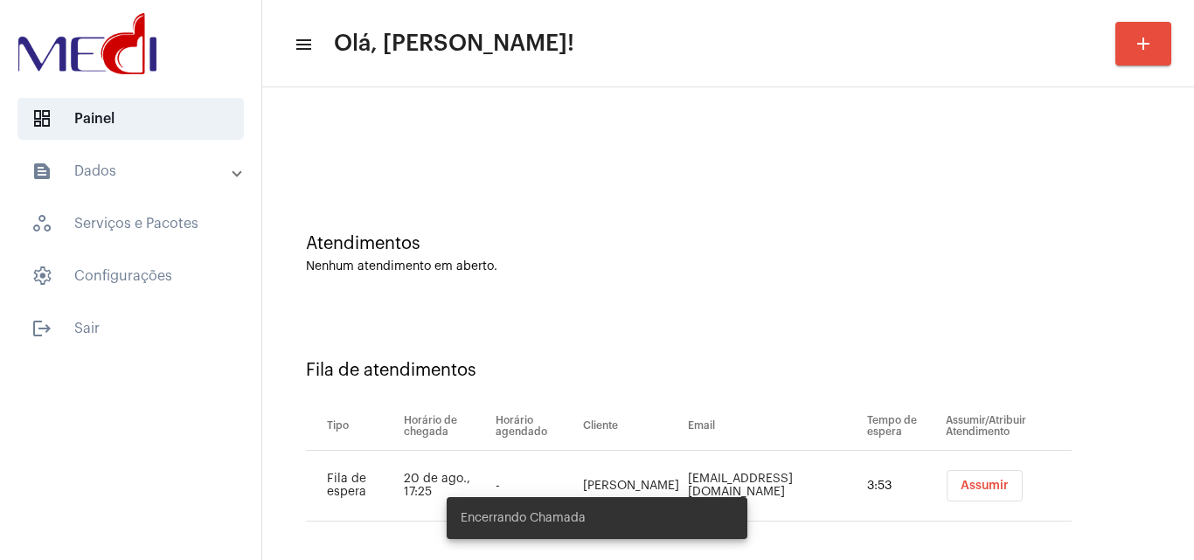
scroll to position [24, 0]
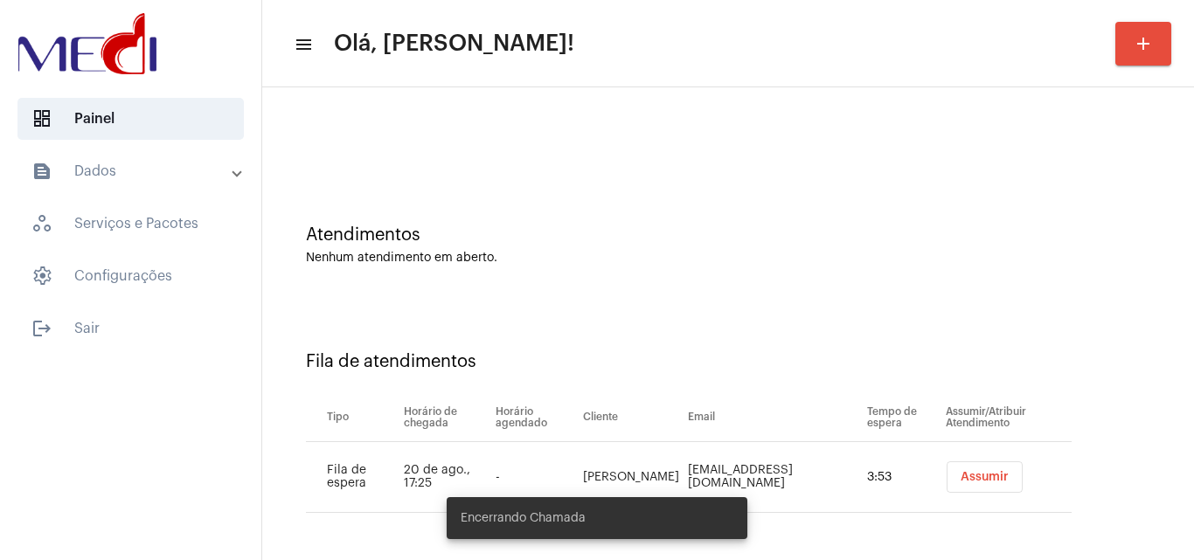
click at [968, 468] on button "Assumir" at bounding box center [984, 476] width 76 height 31
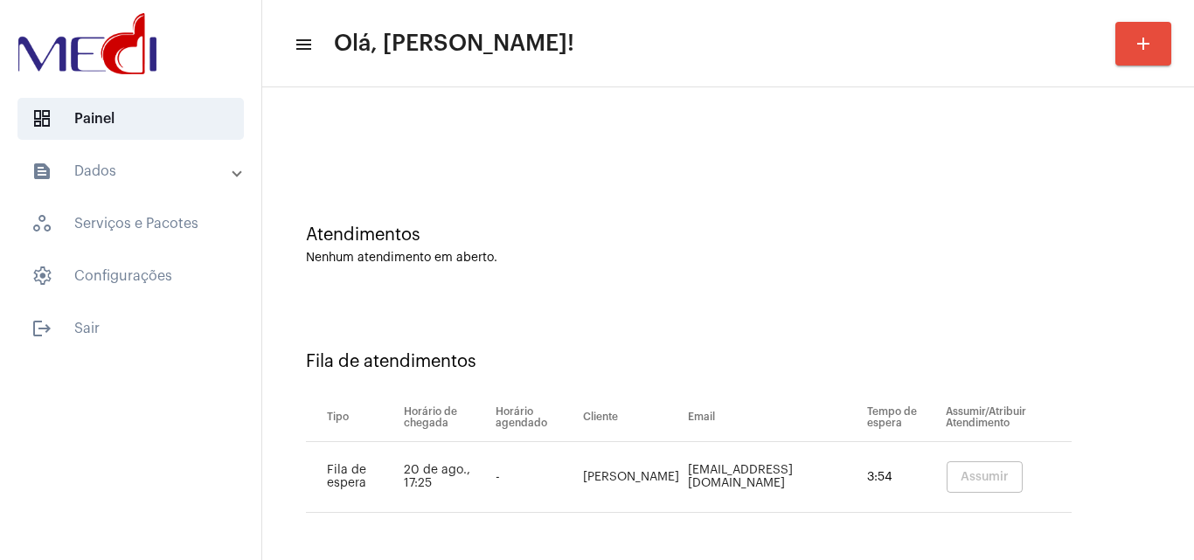
scroll to position [0, 0]
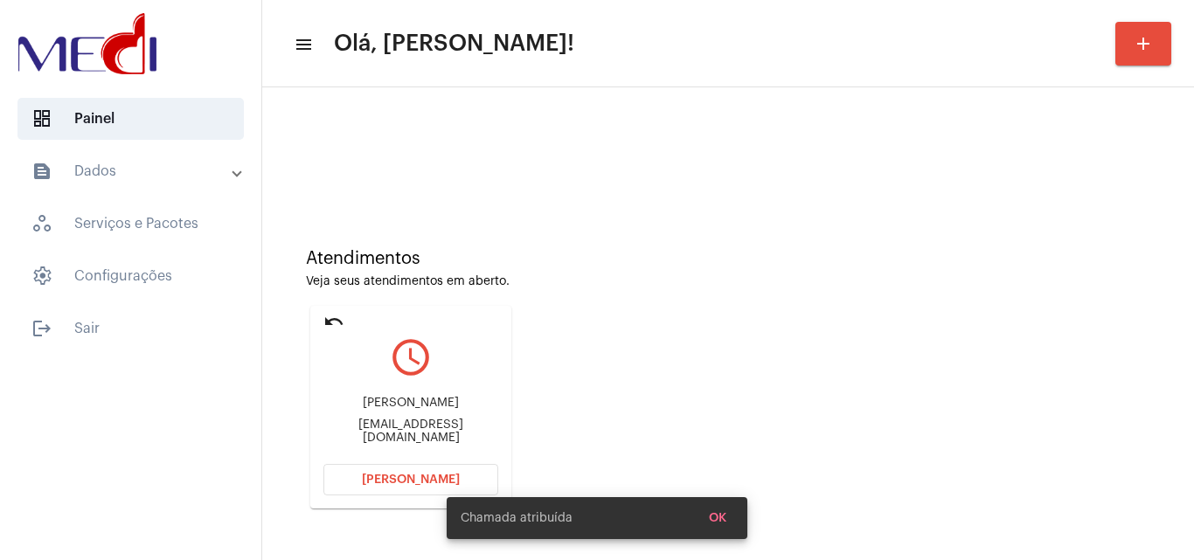
click at [446, 426] on div "Gielson2009@gmail.com" at bounding box center [410, 432] width 175 height 26
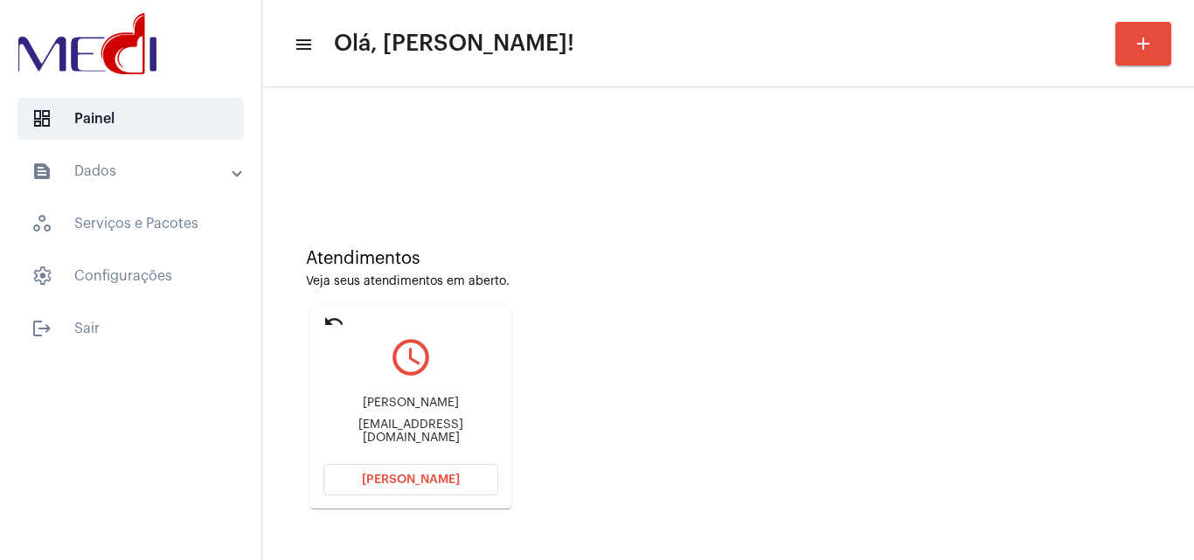
click at [558, 368] on div "Atendimentos Veja seus atendimentos em aberto. undo query_builder Gielson barbo…" at bounding box center [728, 372] width 914 height 351
click at [448, 431] on div "Gielson2009@gmail.com" at bounding box center [410, 432] width 175 height 26
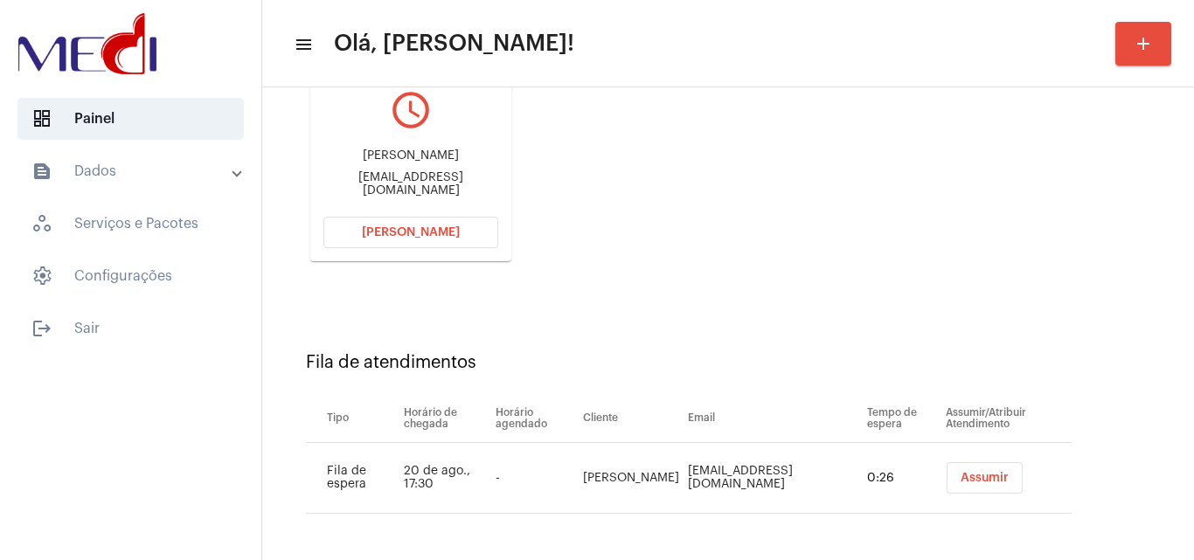
scroll to position [248, 0]
click at [457, 233] on button "[PERSON_NAME]" at bounding box center [410, 231] width 175 height 31
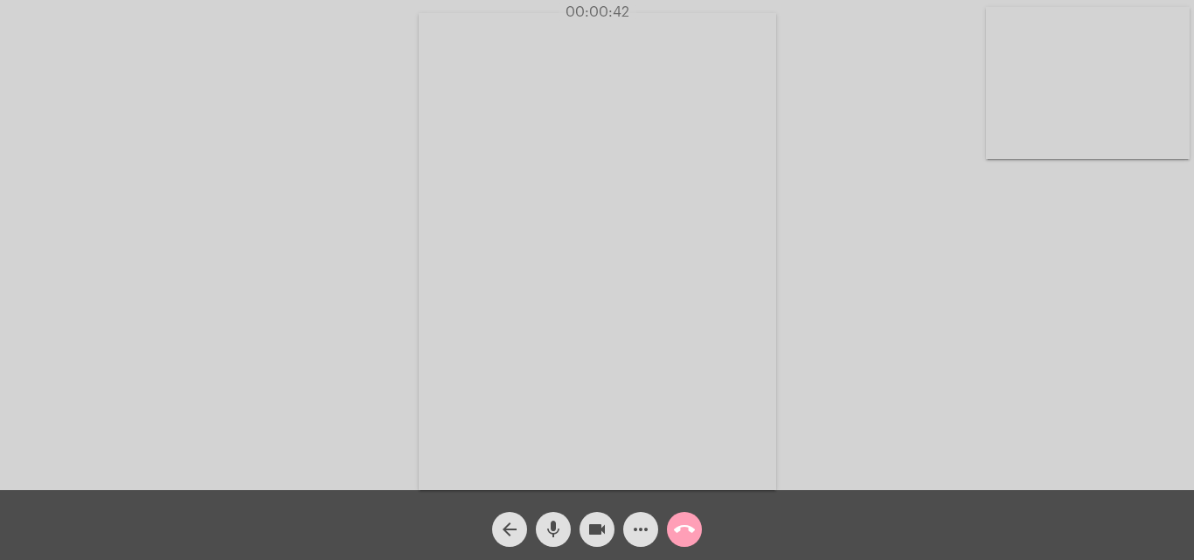
click at [681, 530] on mat-icon "call_end" at bounding box center [684, 529] width 21 height 21
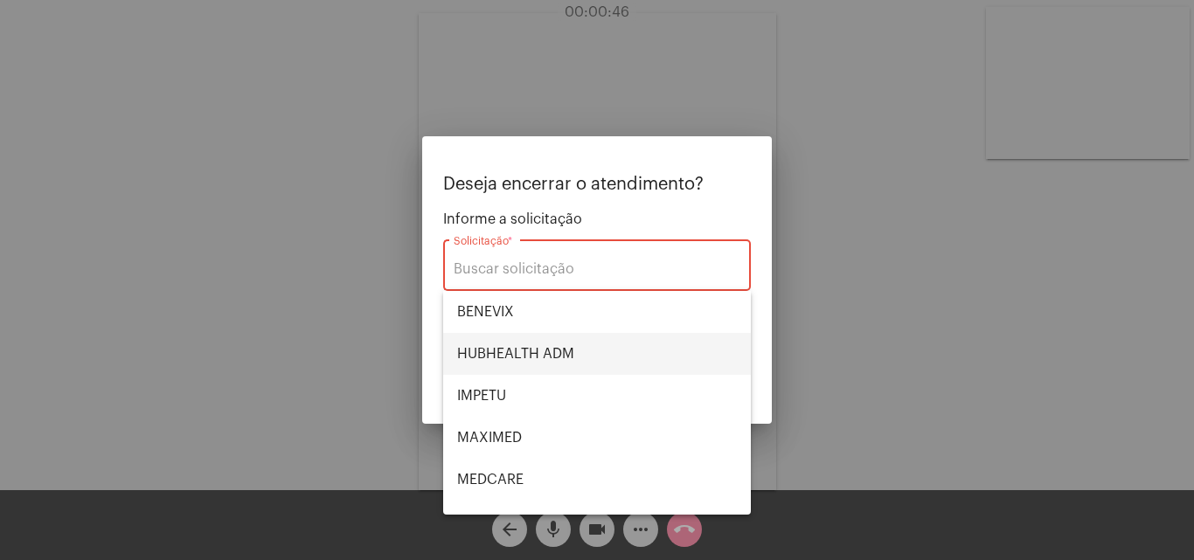
click at [547, 347] on span "HUBHEALTH ADM" at bounding box center [597, 354] width 280 height 42
type input "HUBHEALTH ADM"
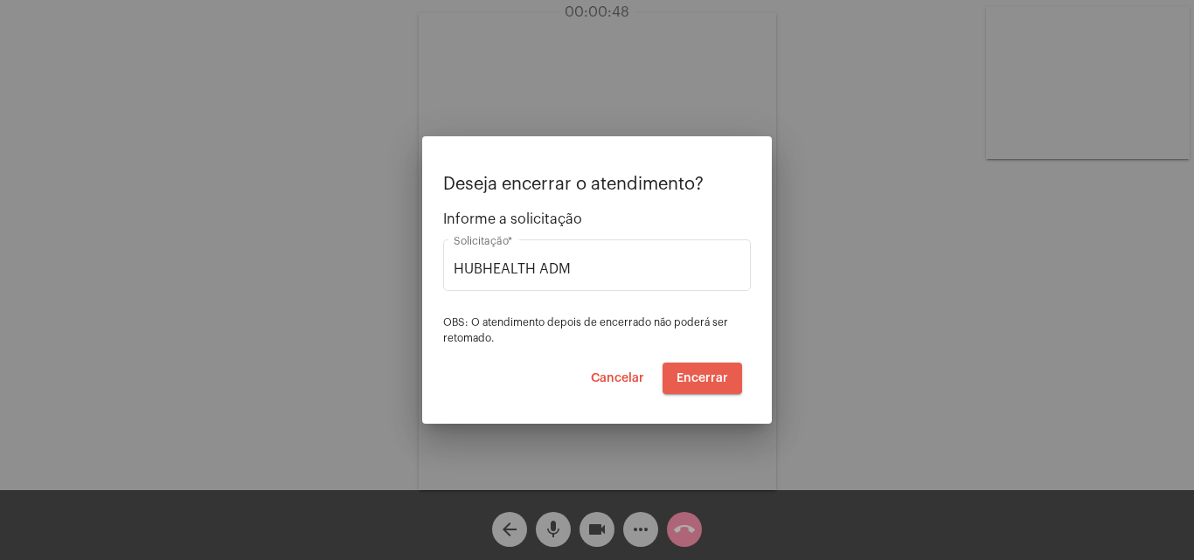
click at [704, 378] on span "Encerrar" at bounding box center [702, 378] width 52 height 12
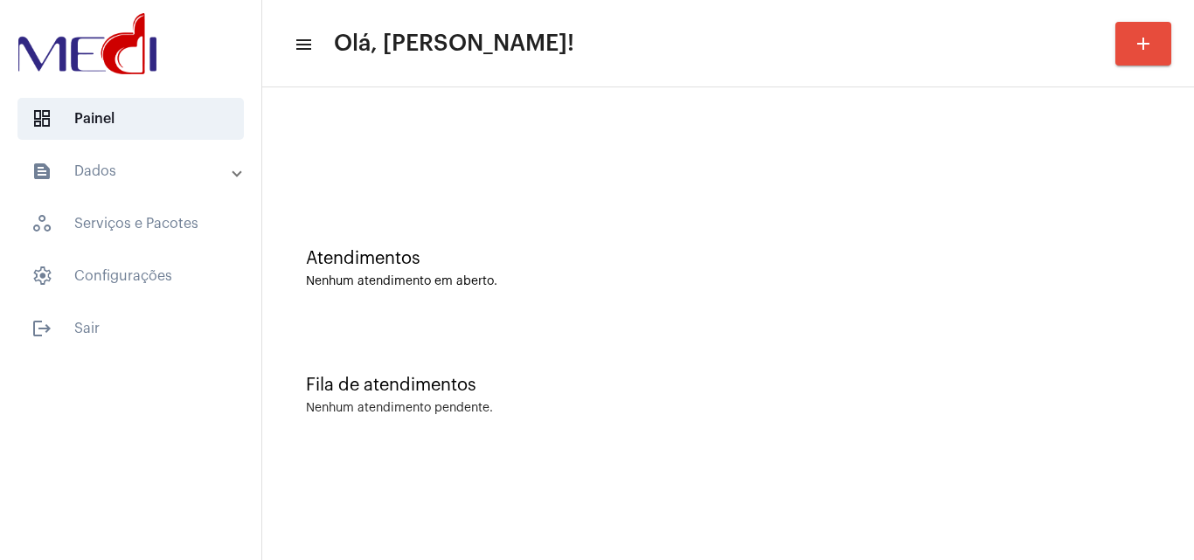
click at [1099, 385] on div "Fila de atendimentos" at bounding box center [728, 385] width 844 height 19
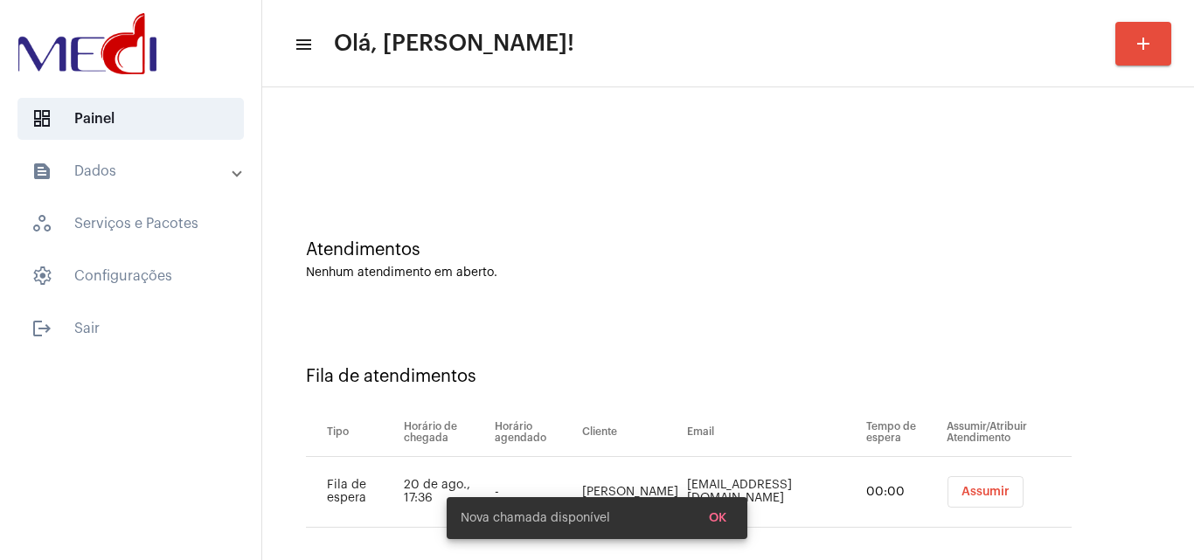
scroll to position [24, 0]
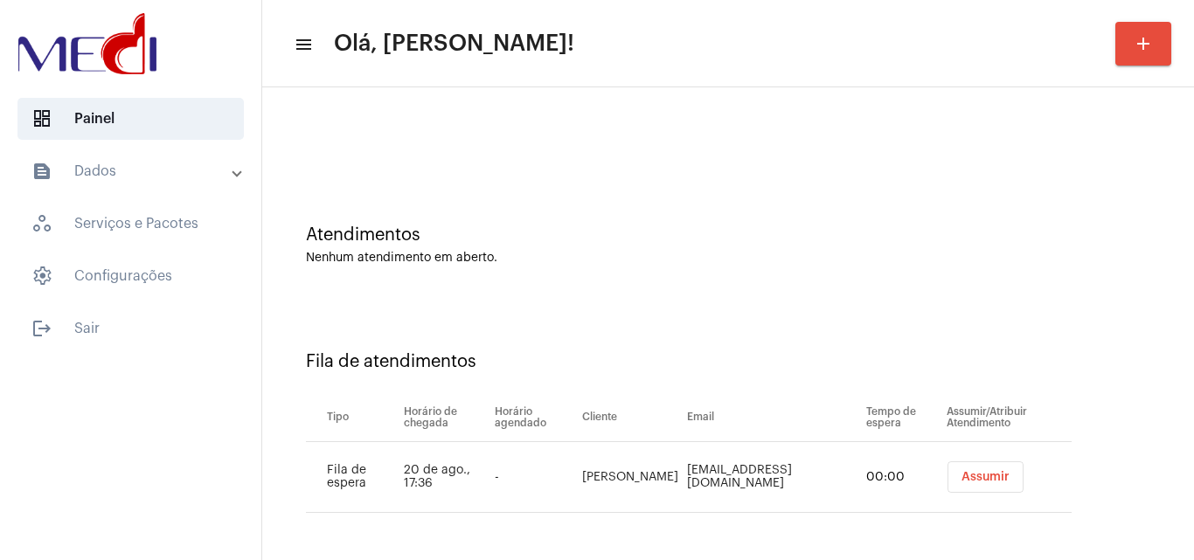
click at [961, 479] on span "Assumir" at bounding box center [985, 477] width 48 height 12
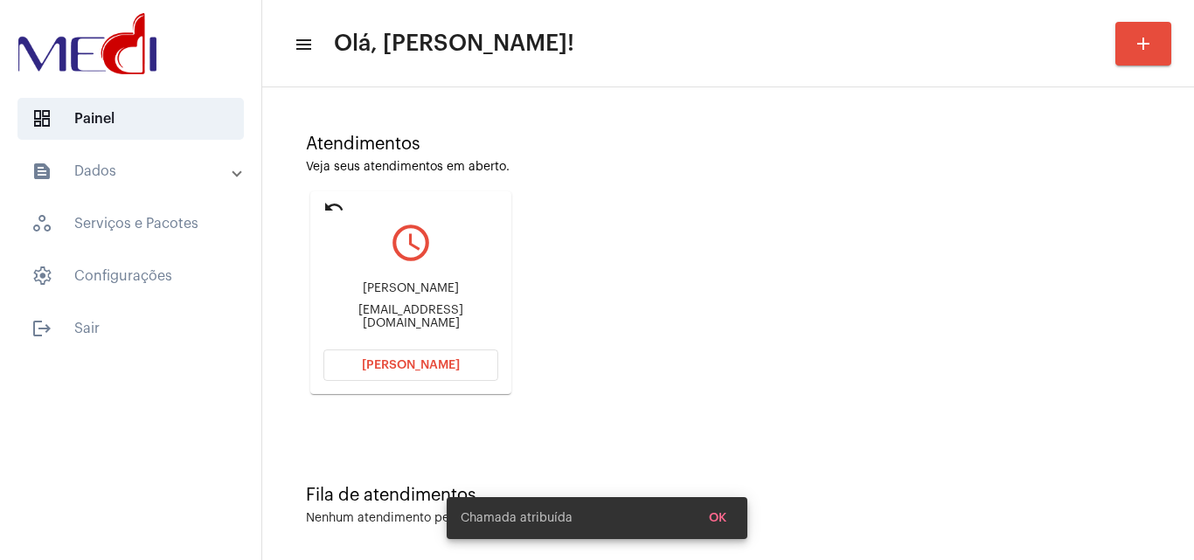
scroll to position [123, 0]
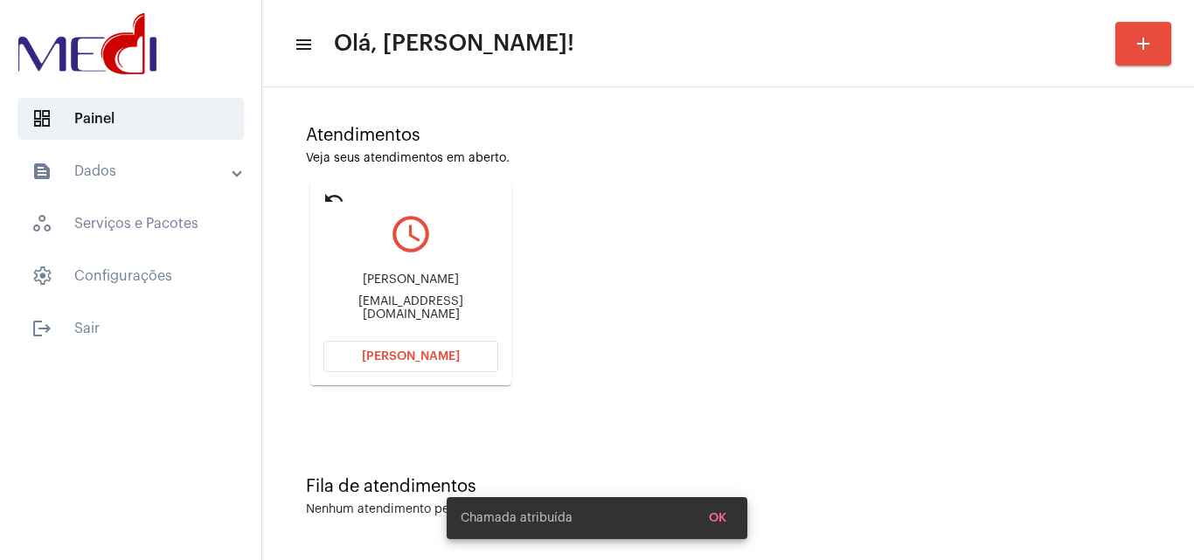
click at [447, 307] on div "flaviolucindo47@gmail.com" at bounding box center [410, 308] width 175 height 26
copy mat-card-content "flaviolucindo47@gmail.com Abrir Chamada"
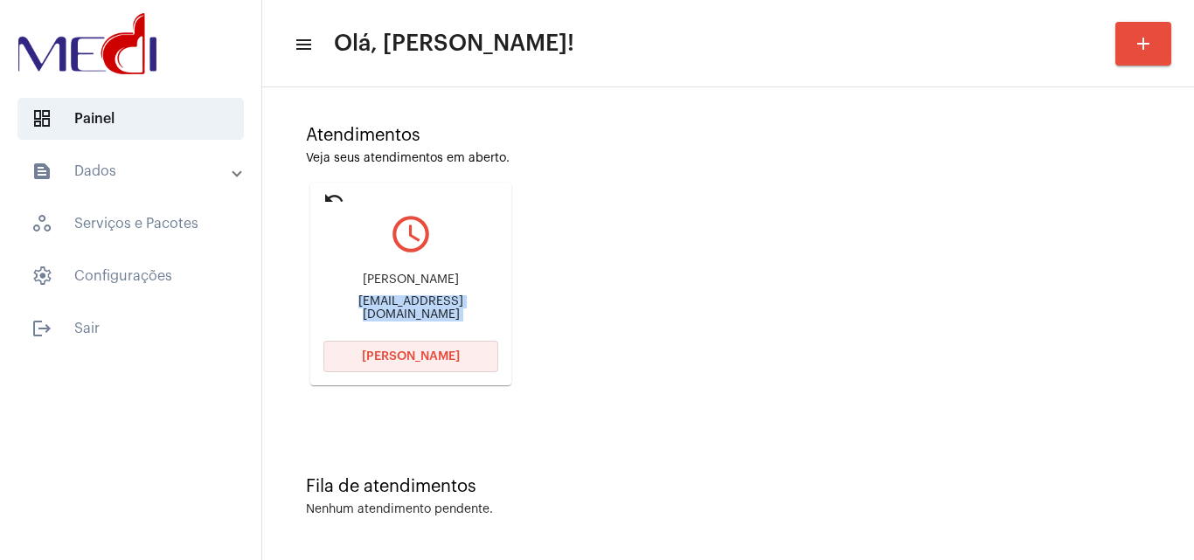
click at [462, 361] on button "Abrir Chamada" at bounding box center [410, 356] width 175 height 31
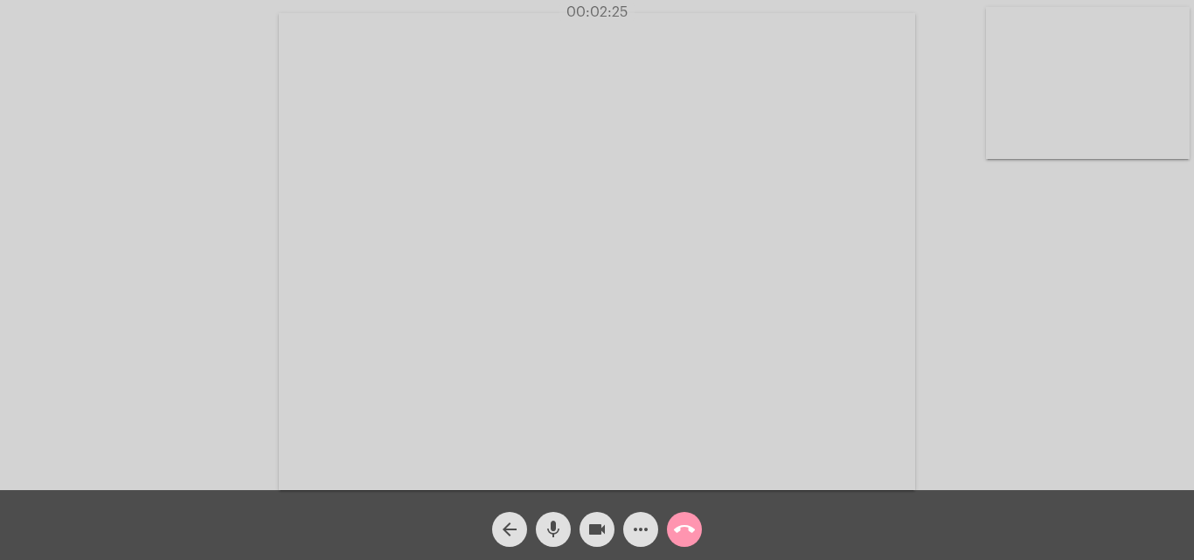
click at [676, 541] on span "call_end" at bounding box center [684, 529] width 21 height 35
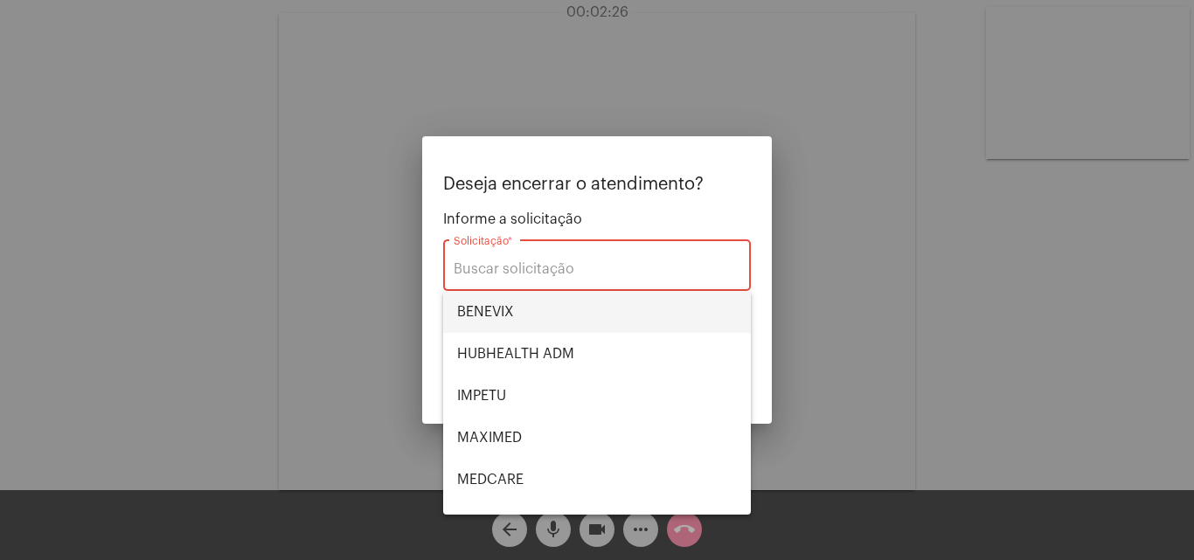
click at [507, 300] on span "BENEVIX" at bounding box center [597, 312] width 280 height 42
type input "BENEVIX"
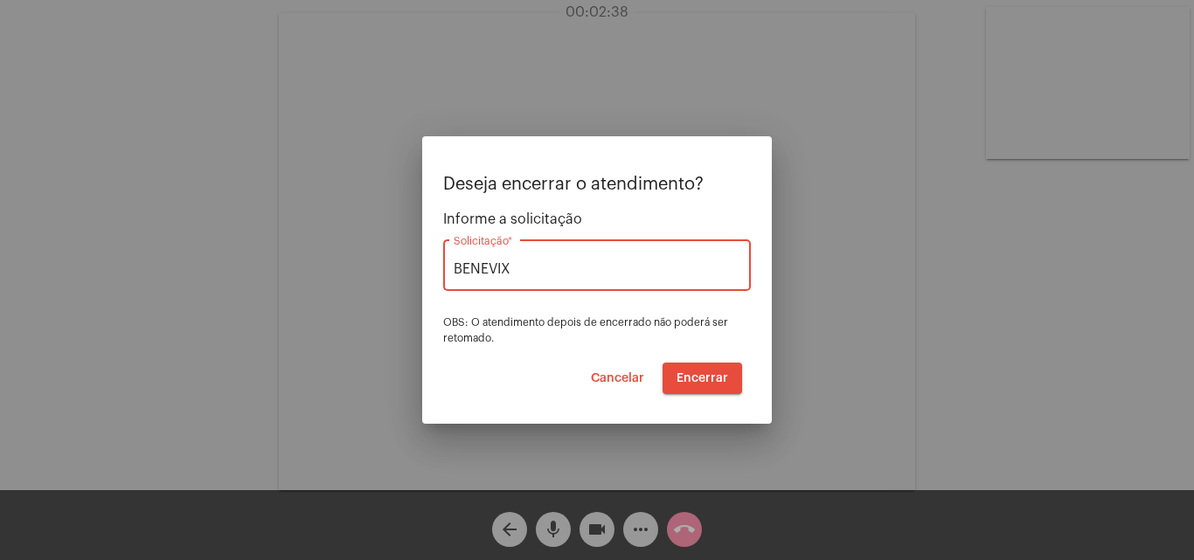
click at [705, 375] on span "Encerrar" at bounding box center [702, 378] width 52 height 12
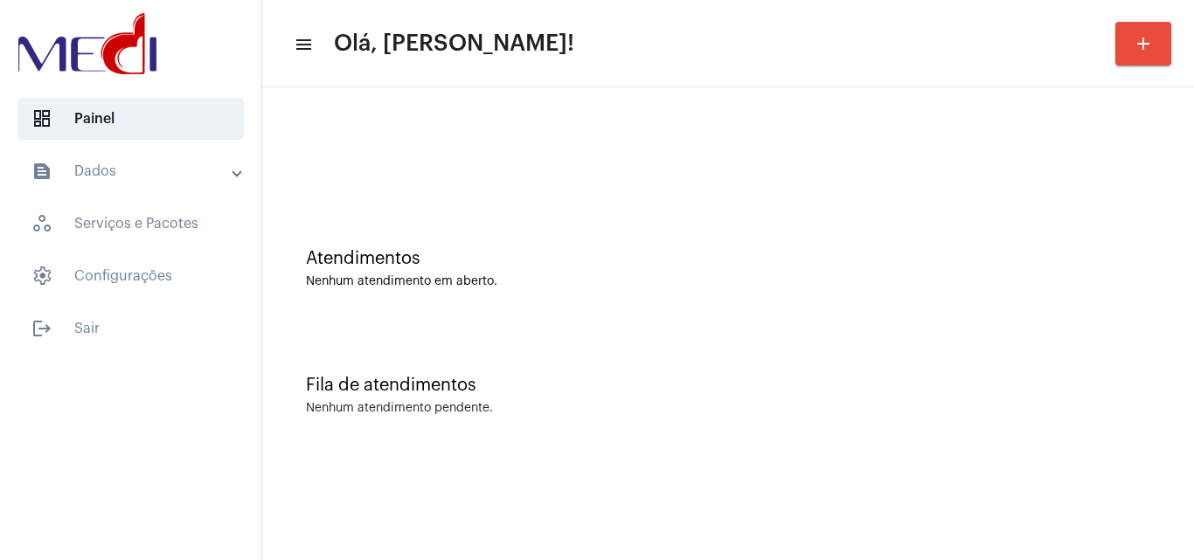
click at [1153, 368] on div "Fila de atendimentos Nenhum atendimento pendente." at bounding box center [728, 386] width 914 height 127
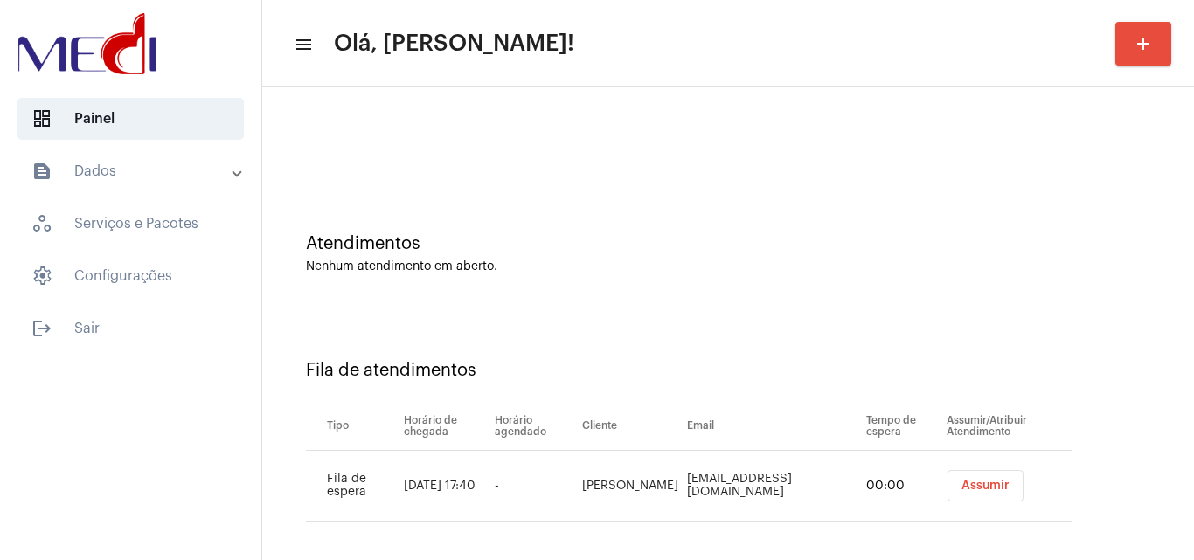
scroll to position [24, 0]
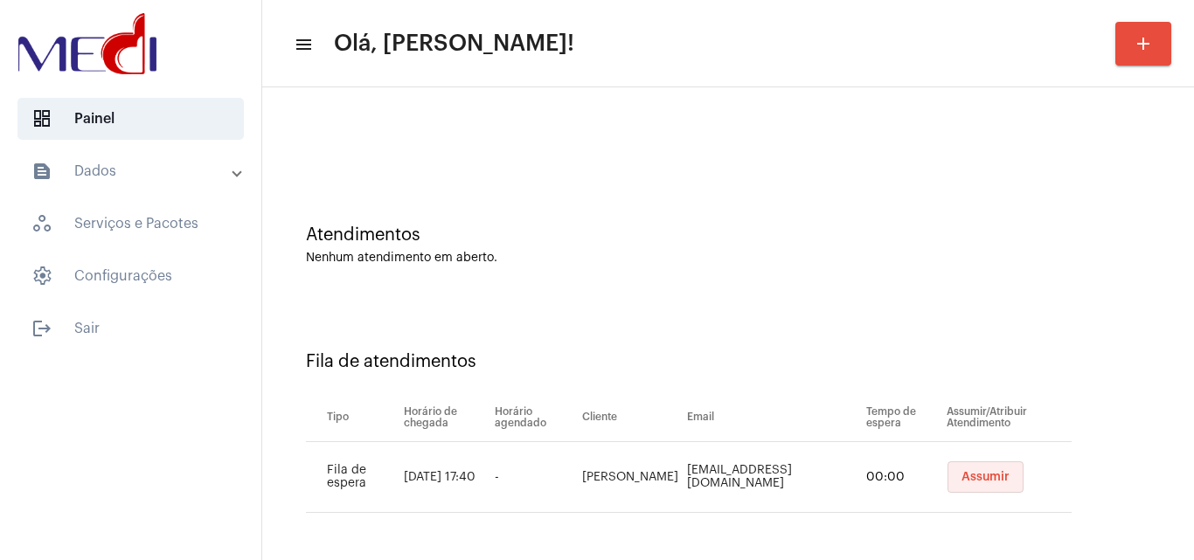
click at [985, 475] on span "Assumir" at bounding box center [985, 477] width 48 height 12
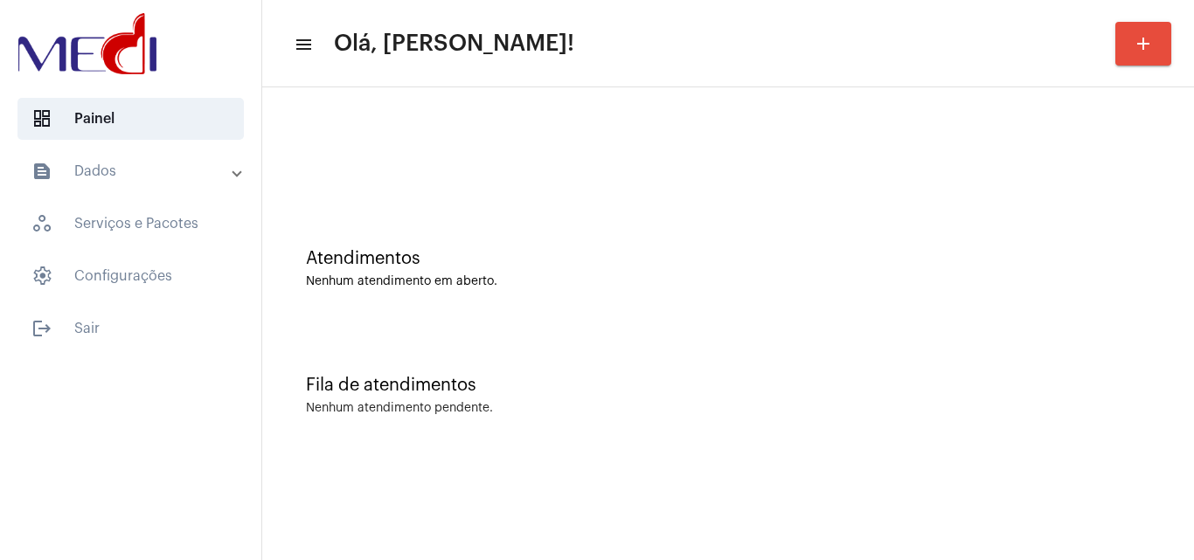
scroll to position [0, 0]
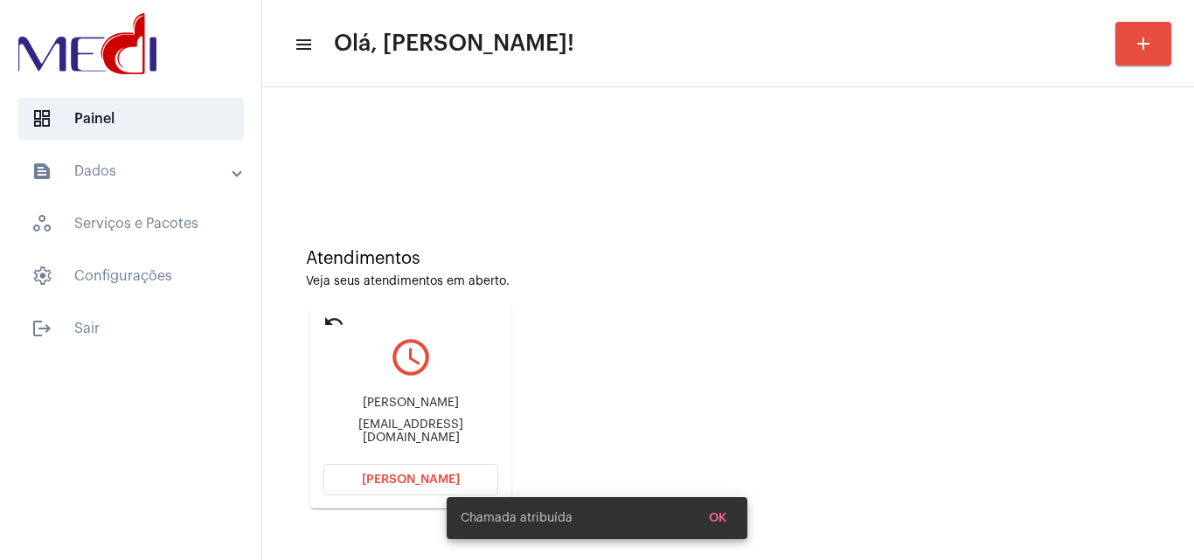
click at [445, 433] on div "[EMAIL_ADDRESS][DOMAIN_NAME]" at bounding box center [410, 432] width 175 height 26
copy mat-card-content "[EMAIL_ADDRESS][DOMAIN_NAME] [PERSON_NAME]"
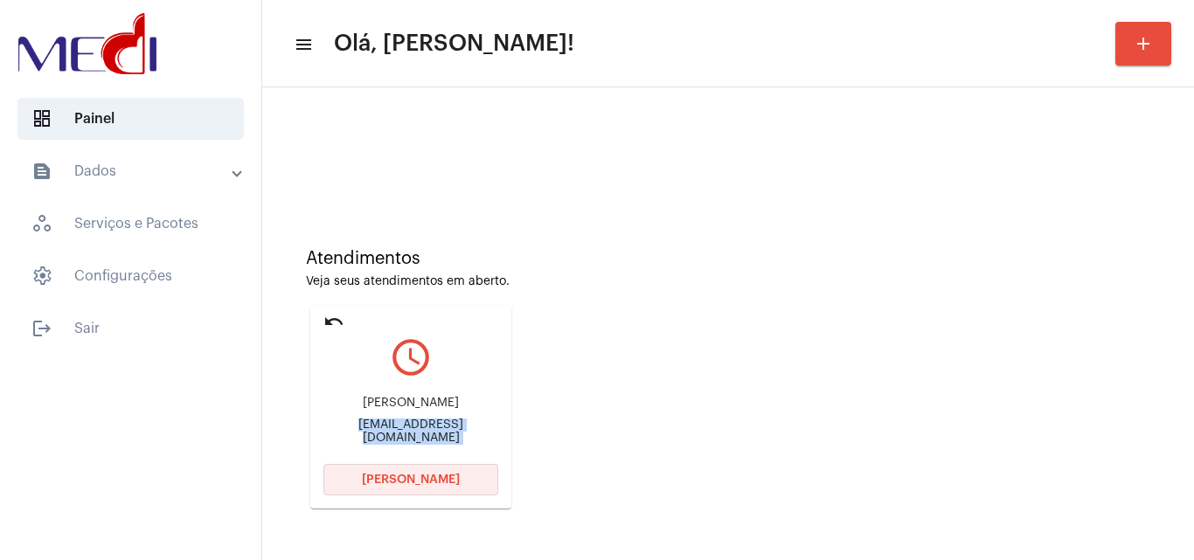
click at [412, 480] on span "Abrir Chamada" at bounding box center [411, 480] width 98 height 12
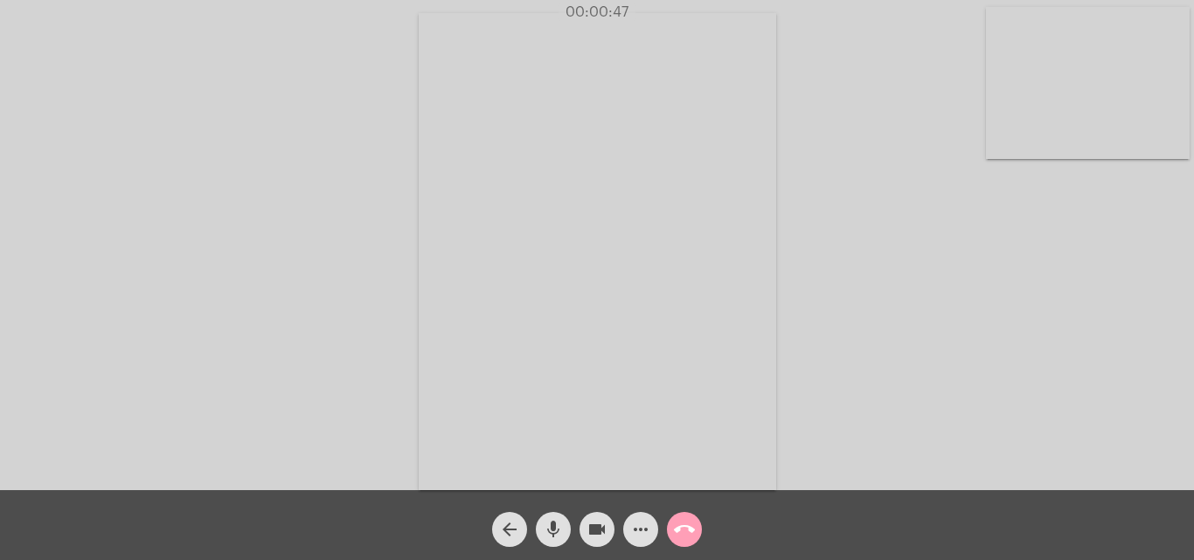
click at [680, 533] on mat-icon "call_end" at bounding box center [684, 529] width 21 height 21
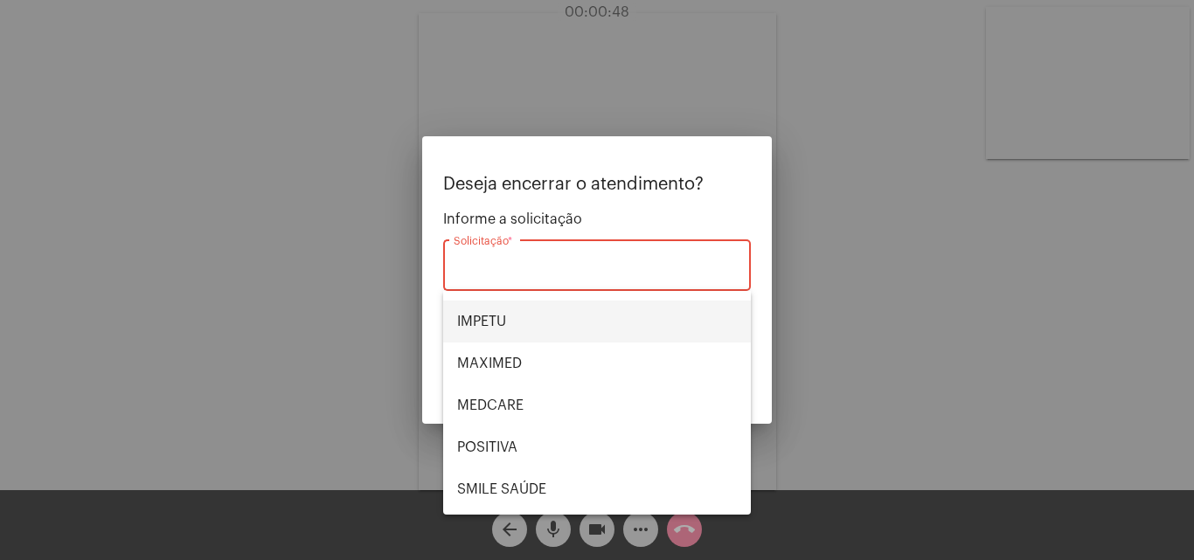
scroll to position [196, 0]
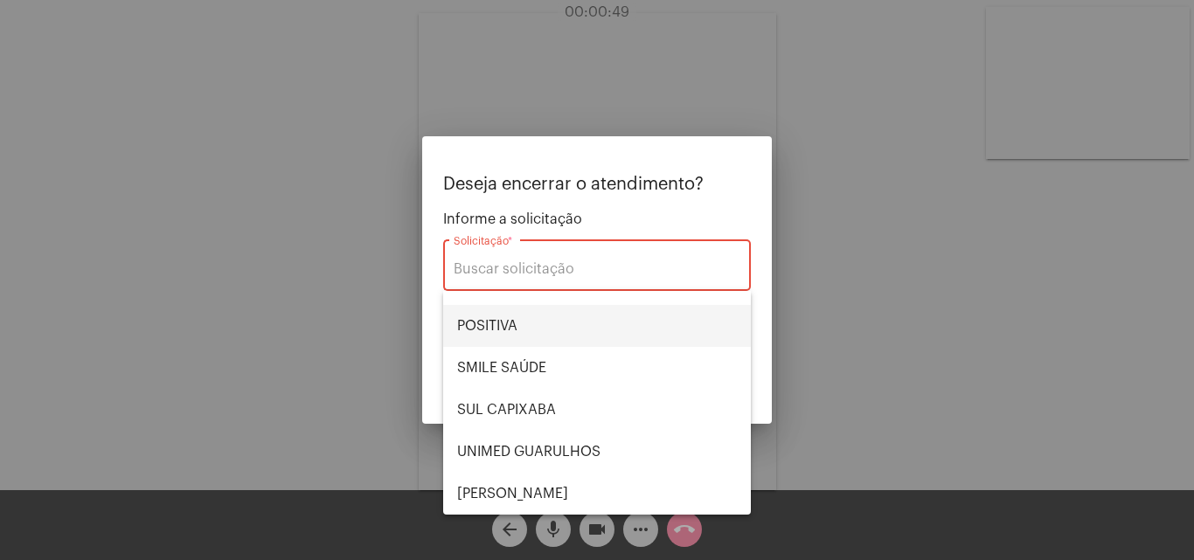
click at [551, 319] on span "POSITIVA" at bounding box center [597, 326] width 280 height 42
type input "POSITIVA"
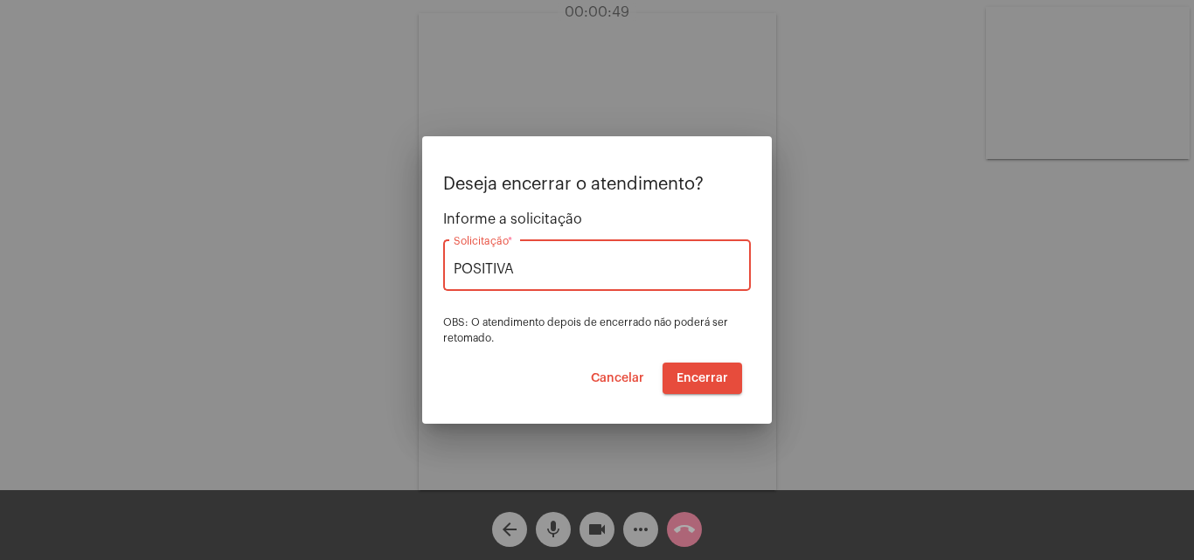
click at [697, 382] on span "Encerrar" at bounding box center [702, 378] width 52 height 12
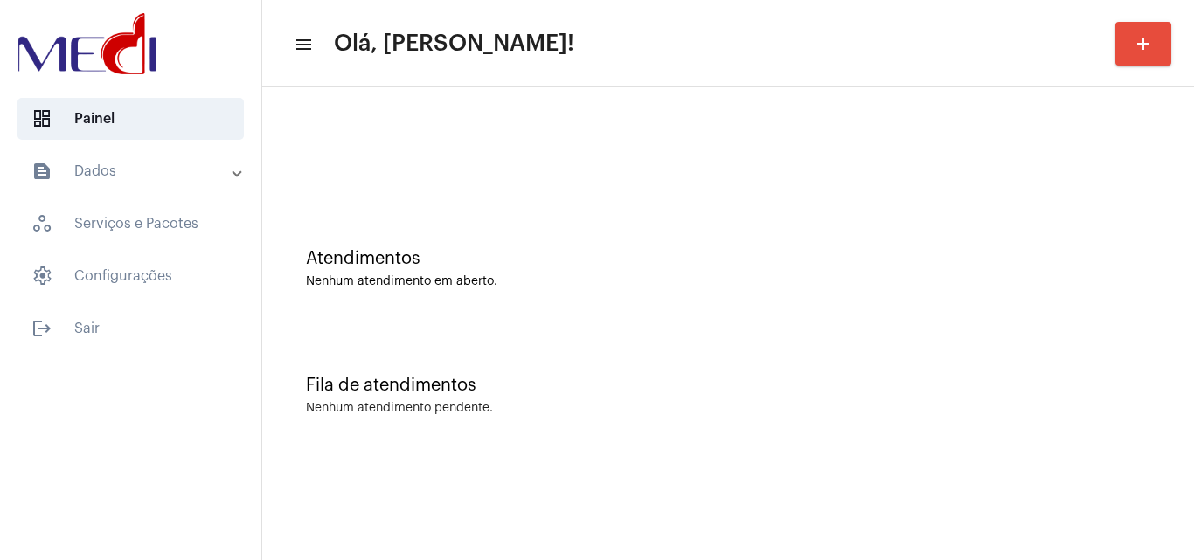
click at [1091, 377] on div "Fila de atendimentos" at bounding box center [728, 385] width 844 height 19
click at [1057, 349] on div "Fila de atendimentos Nenhum atendimento pendente." at bounding box center [728, 386] width 914 height 127
click at [745, 267] on div "Atendimentos" at bounding box center [728, 258] width 844 height 19
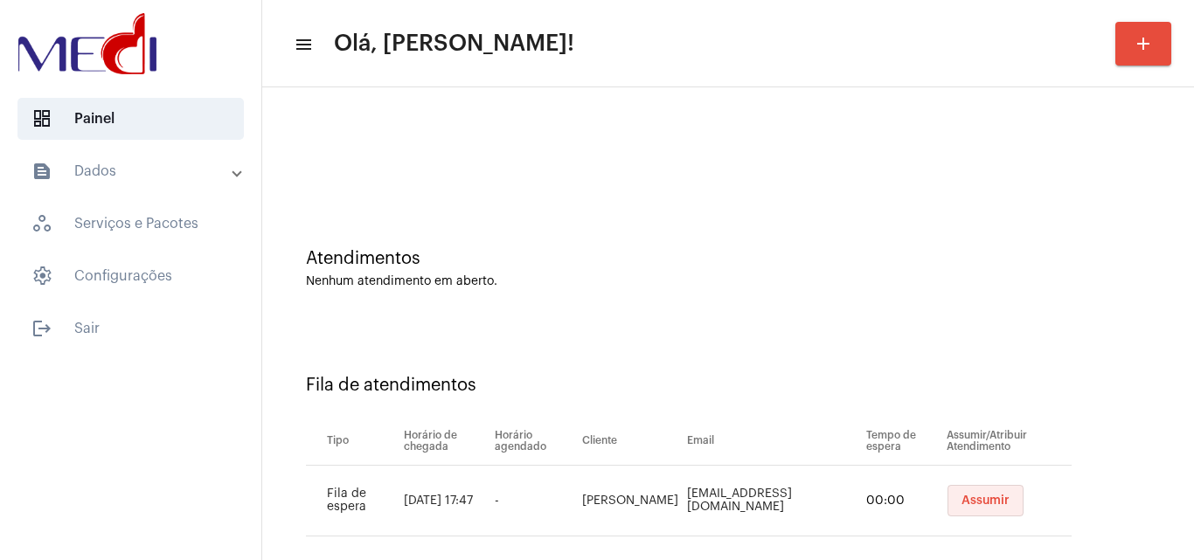
click at [969, 504] on span "Assumir" at bounding box center [985, 501] width 48 height 12
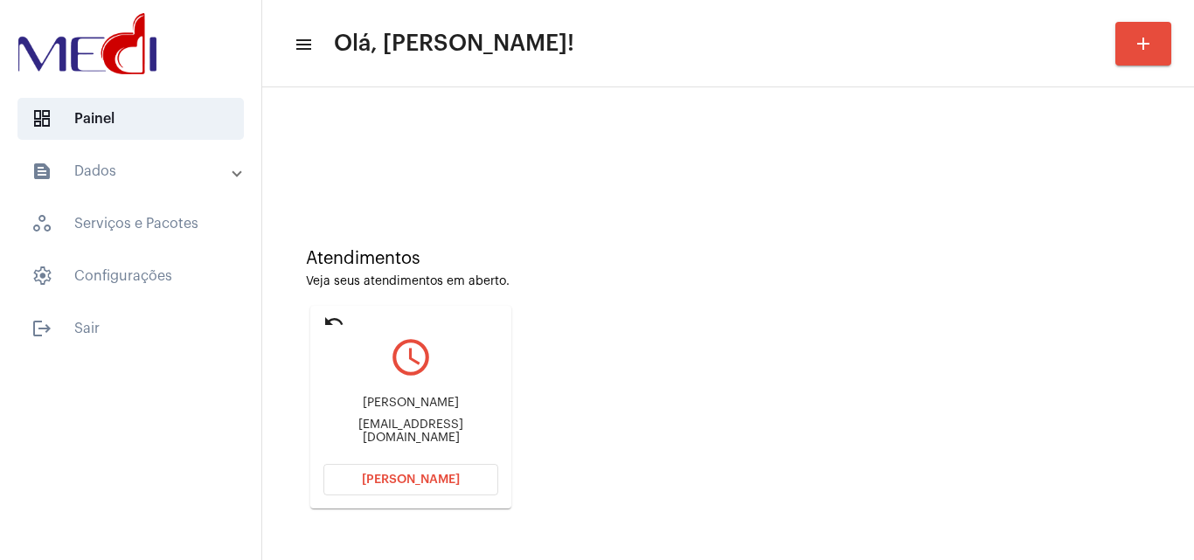
click at [1073, 398] on div "Atendimentos Veja seus atendimentos em aberto. undo query_builder kelly Regiane…" at bounding box center [728, 372] width 914 height 351
click at [408, 433] on div "kelly.romero10@icloud.com" at bounding box center [410, 432] width 175 height 26
copy mat-card-content "kelly.romero10@icloud.com Abrir Chamada"
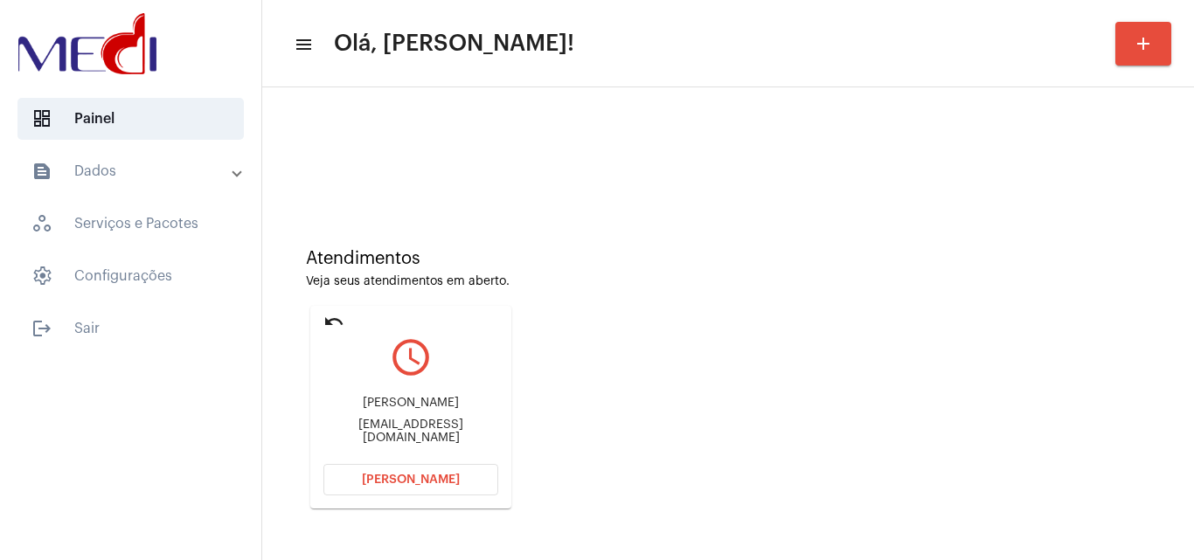
click at [454, 496] on mat-card "undo query_builder kelly Regiane Romero kelly.romero10@icloud.com Abrir Chamada" at bounding box center [410, 407] width 201 height 203
click at [470, 468] on button "Abrir Chamada" at bounding box center [410, 479] width 175 height 31
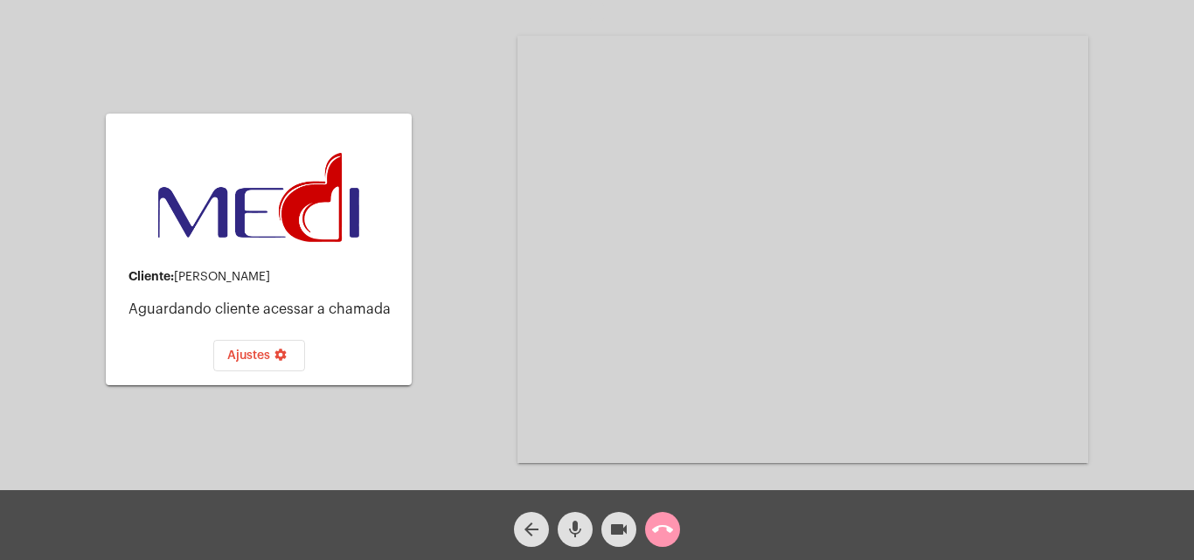
click at [651, 529] on button "call_end" at bounding box center [662, 529] width 35 height 35
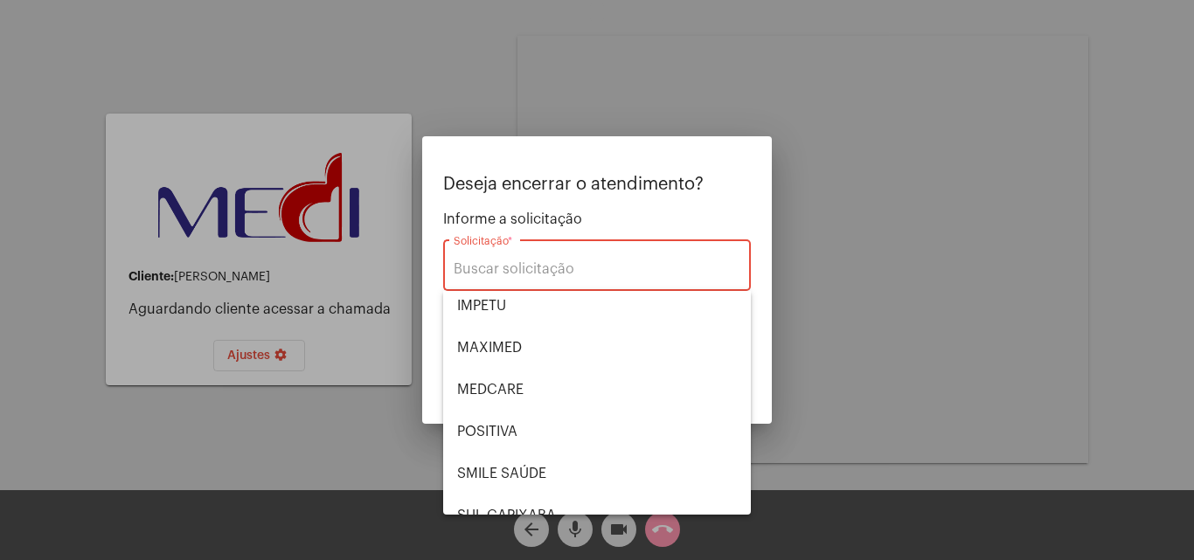
scroll to position [196, 0]
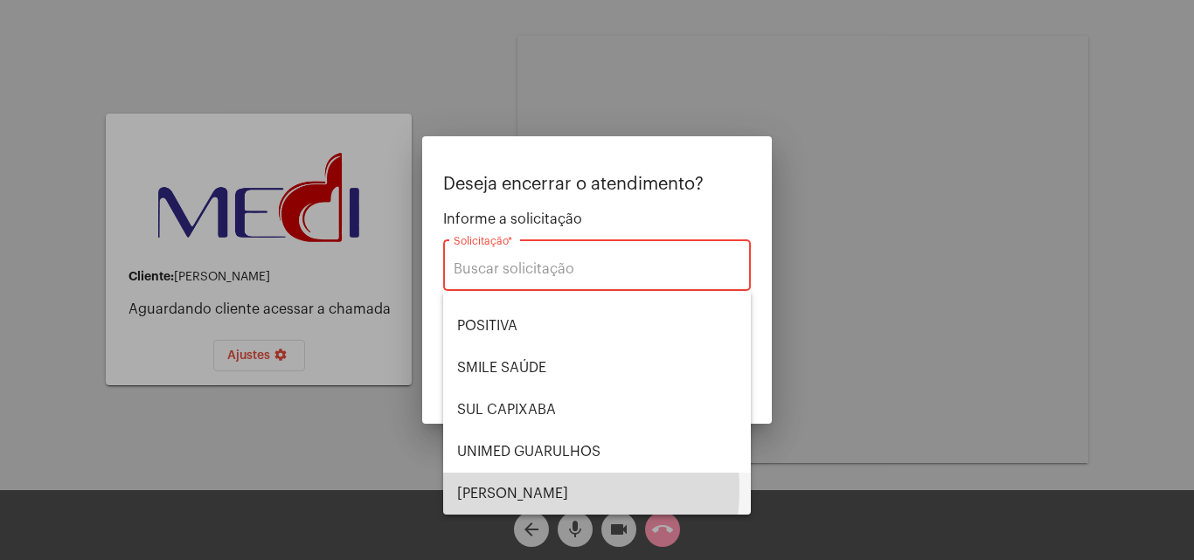
click at [519, 489] on span "VERA CRUZ" at bounding box center [597, 494] width 280 height 42
type input "VERA CRUZ"
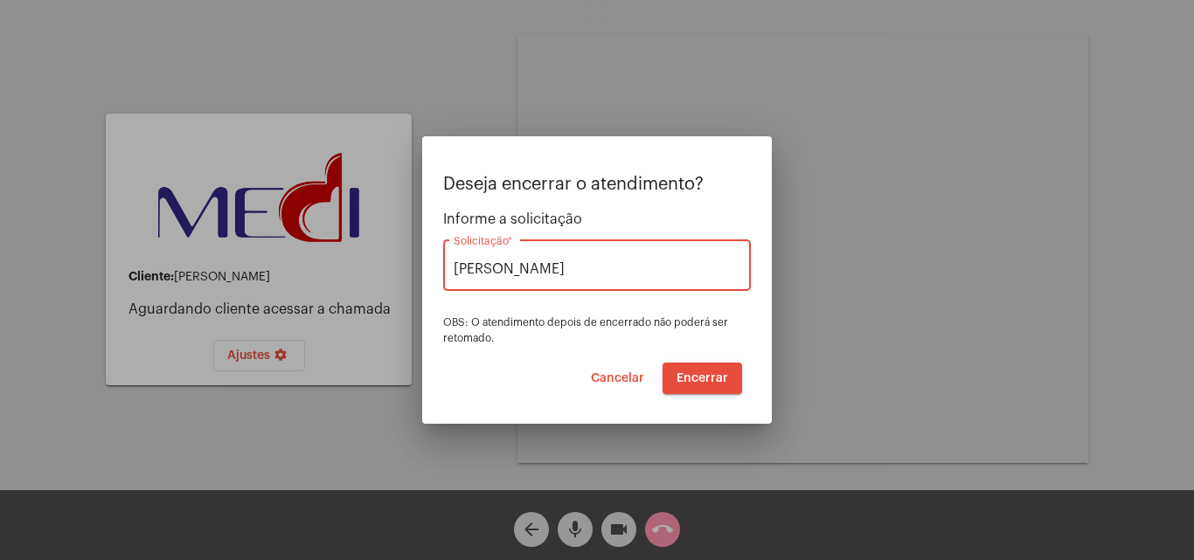
click at [696, 383] on span "Encerrar" at bounding box center [702, 378] width 52 height 12
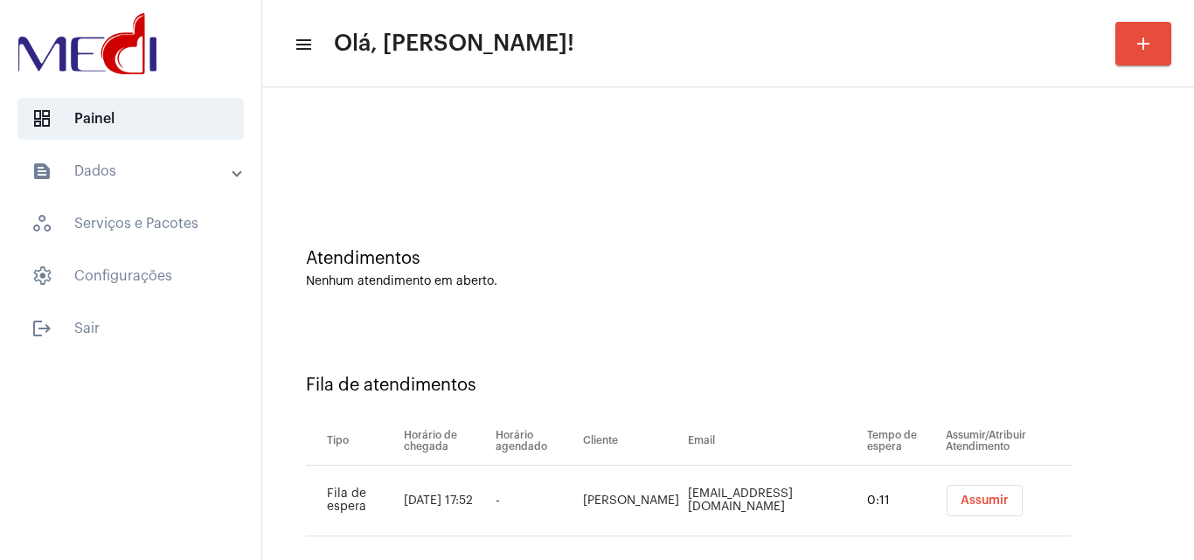
click at [1034, 290] on div "Atendimentos Nenhum atendimento em aberto." at bounding box center [728, 260] width 914 height 127
click at [967, 514] on button "Assumir" at bounding box center [984, 500] width 76 height 31
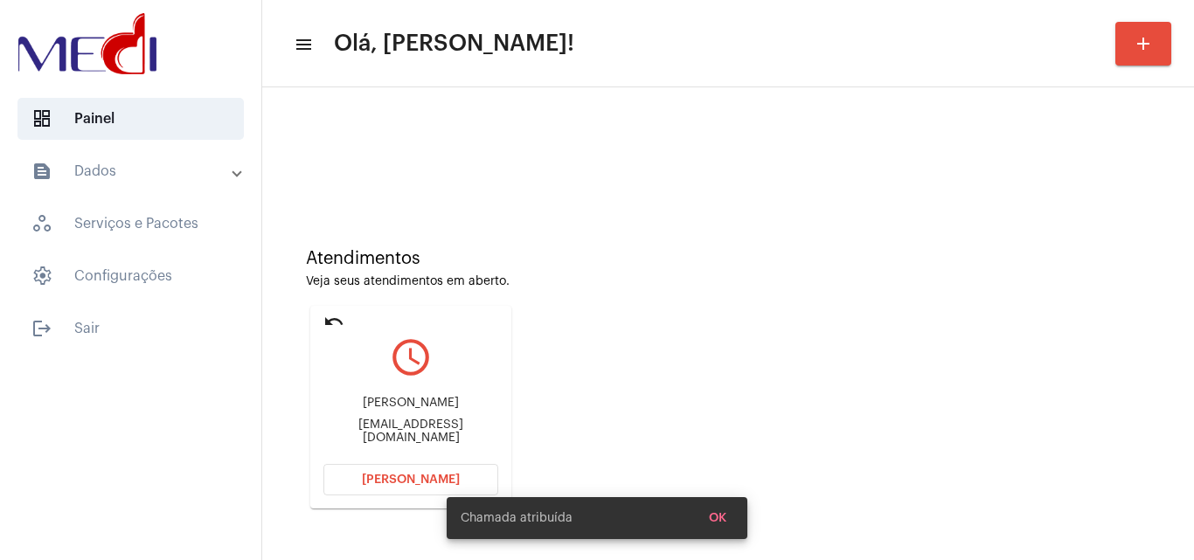
click at [371, 481] on span "Abrir Chamada" at bounding box center [411, 480] width 98 height 12
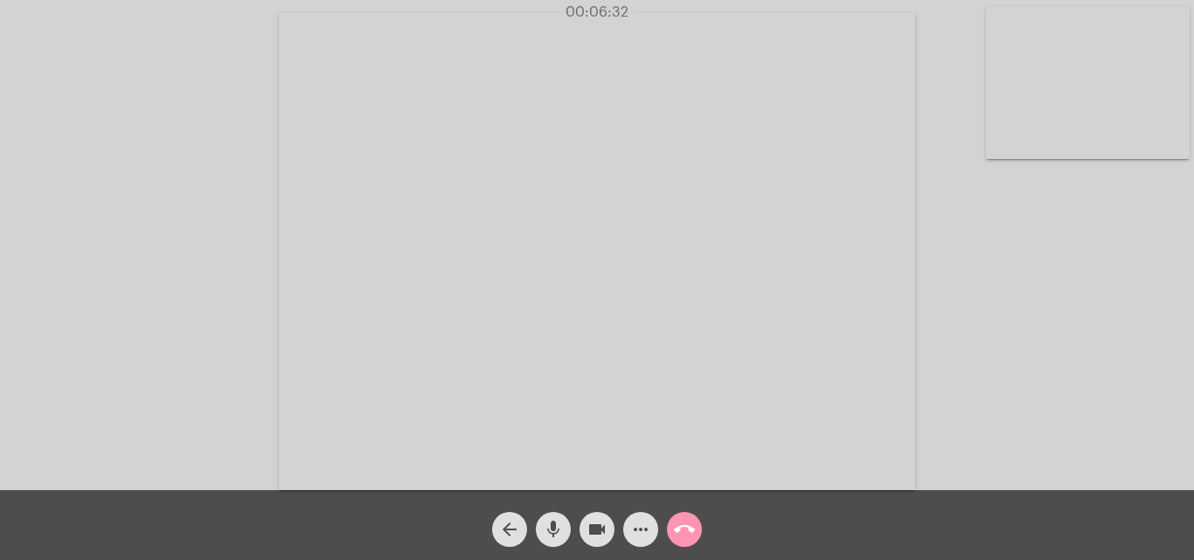
click at [684, 532] on mat-icon "call_end" at bounding box center [684, 529] width 21 height 21
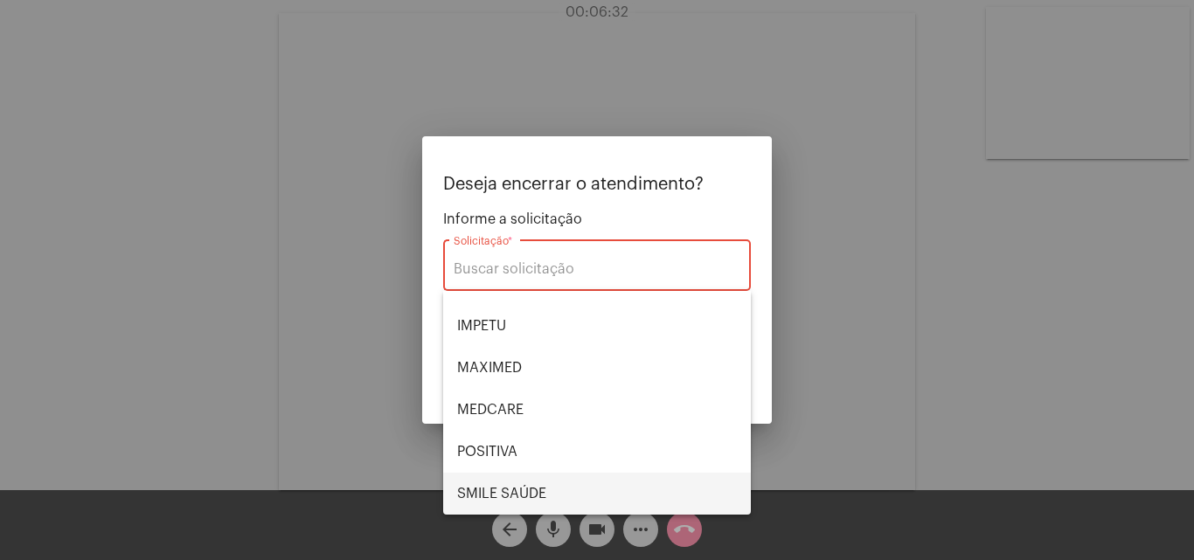
scroll to position [196, 0]
click at [521, 482] on span "VERA CRUZ" at bounding box center [597, 494] width 280 height 42
type input "VERA CRUZ"
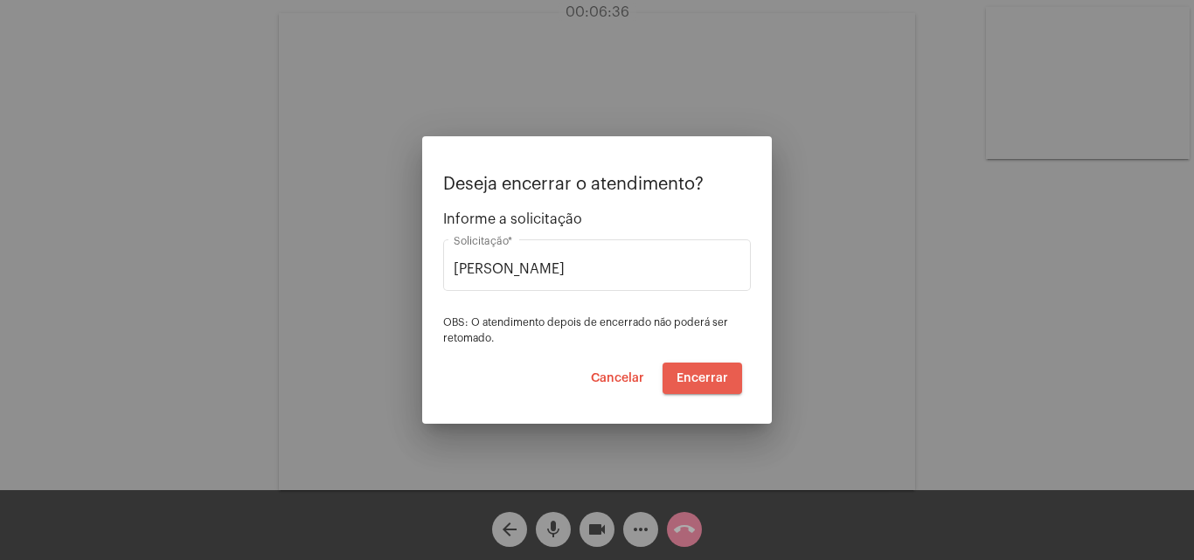
click at [708, 371] on button "Encerrar" at bounding box center [702, 378] width 80 height 31
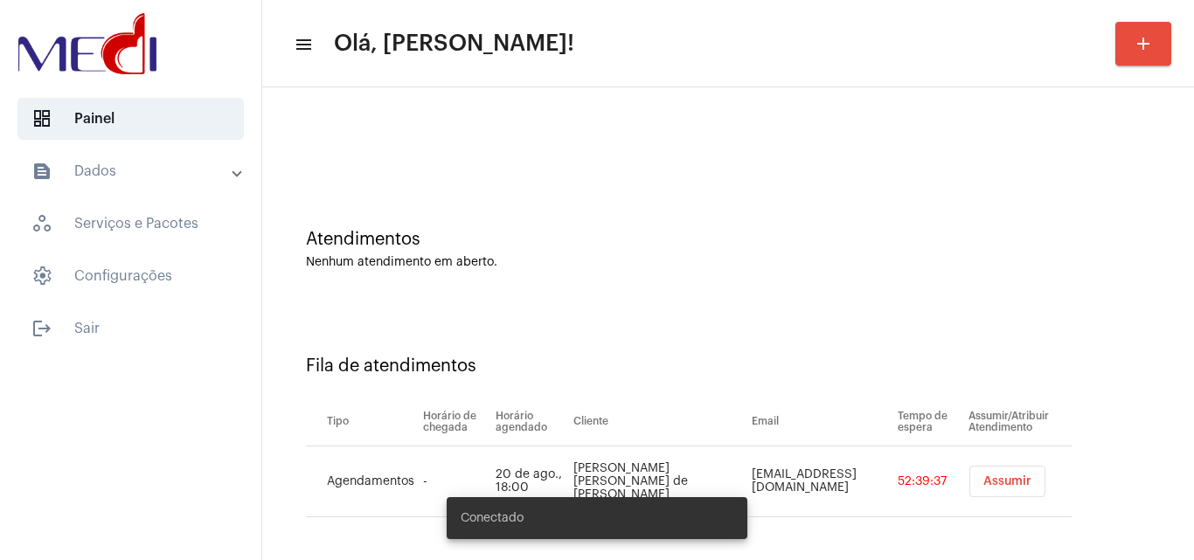
scroll to position [24, 0]
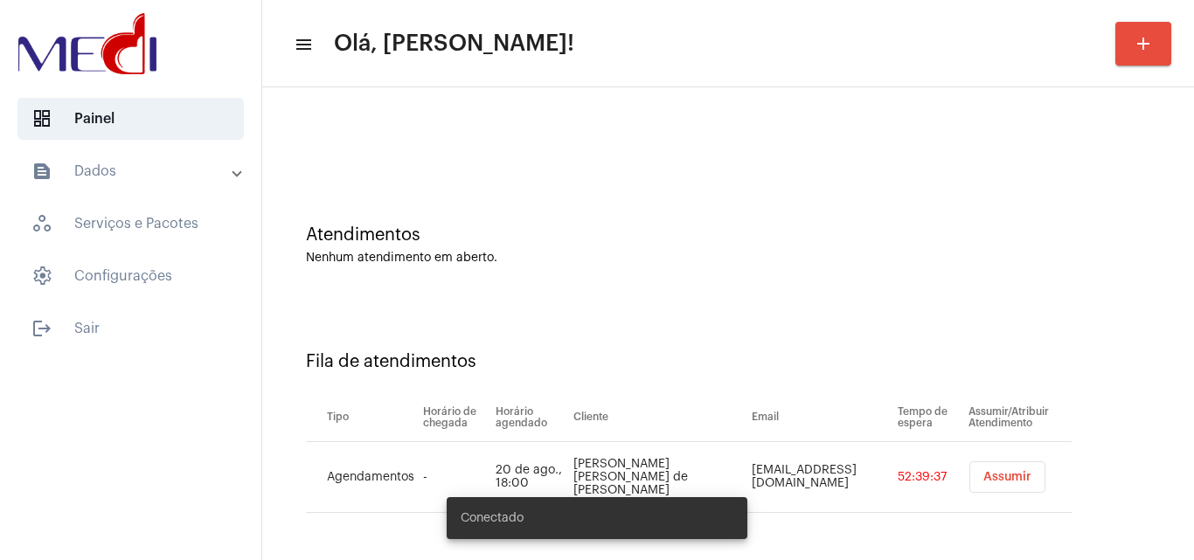
click at [987, 475] on span "Assumir" at bounding box center [1007, 477] width 48 height 12
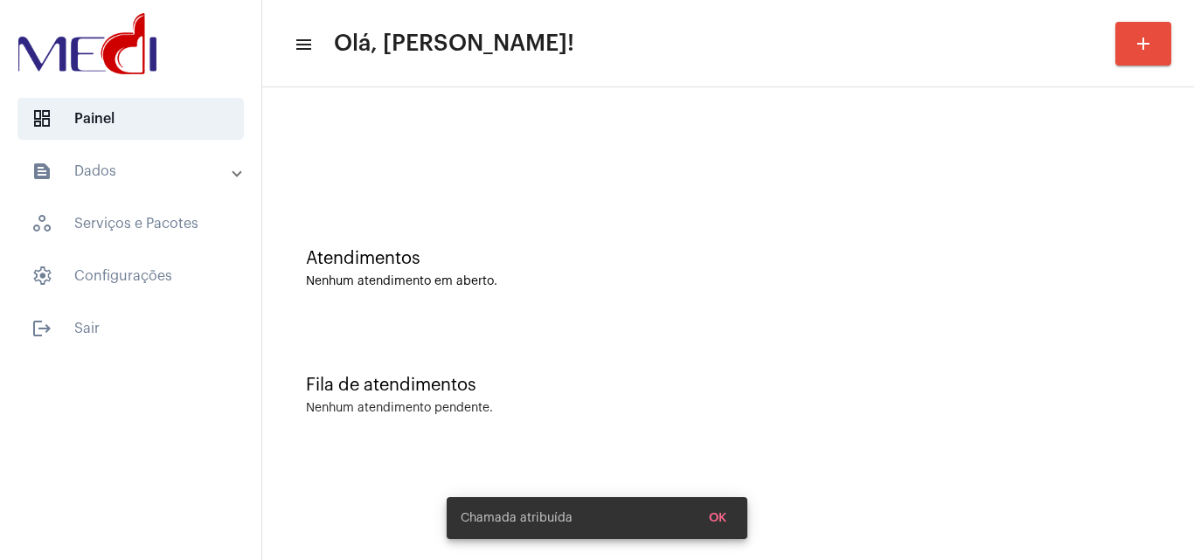
scroll to position [0, 0]
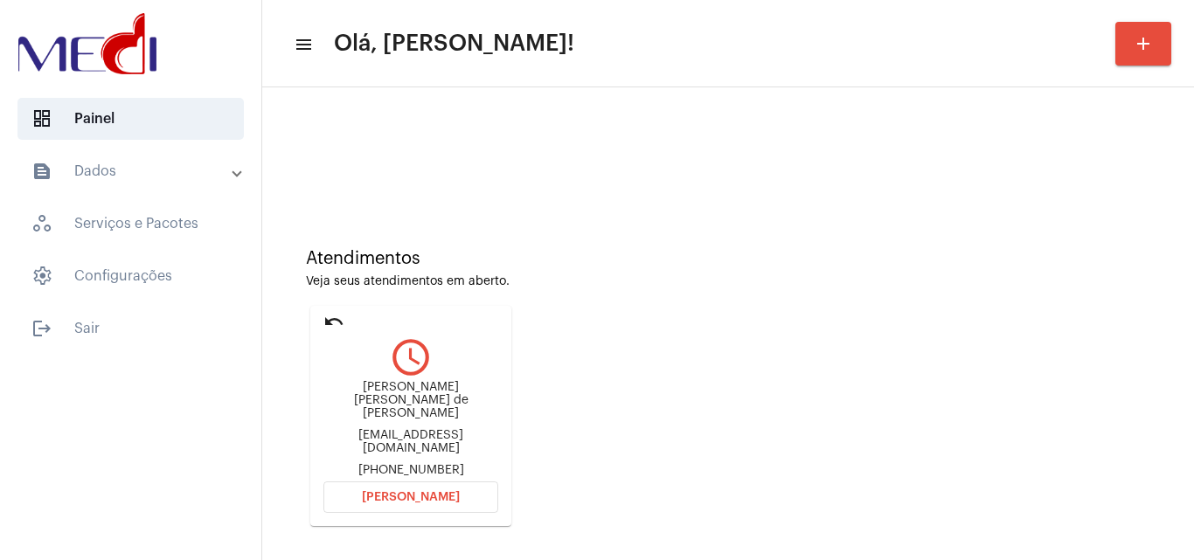
click at [381, 429] on div "juysandrade5@gmail.com" at bounding box center [410, 442] width 175 height 26
copy div "juysandrade5@gmail.com"
click at [435, 491] on span "Abrir Chamada" at bounding box center [411, 497] width 98 height 12
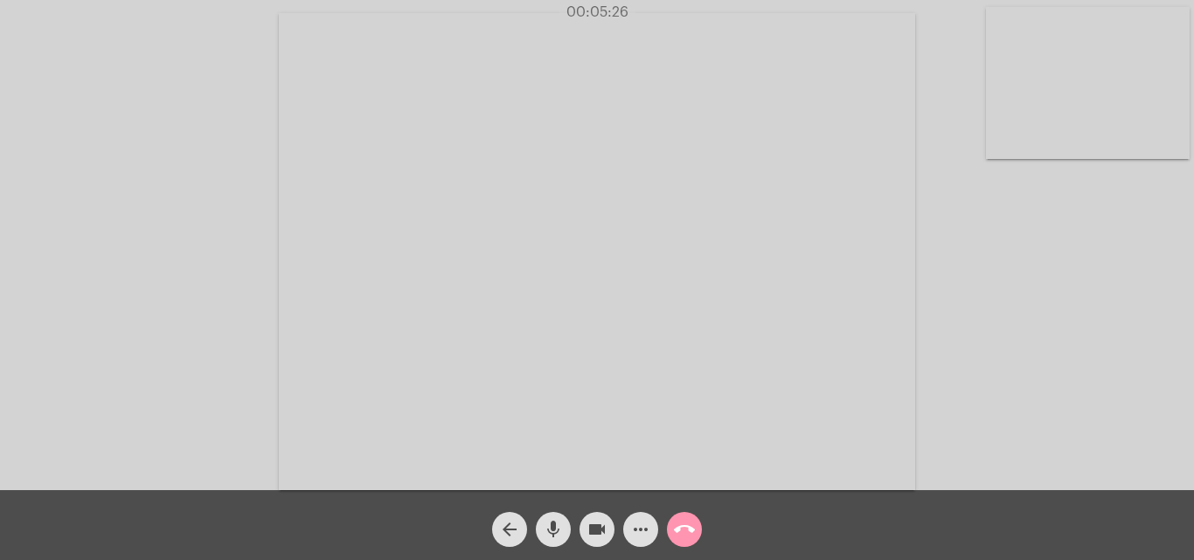
click at [679, 522] on mat-icon "call_end" at bounding box center [684, 529] width 21 height 21
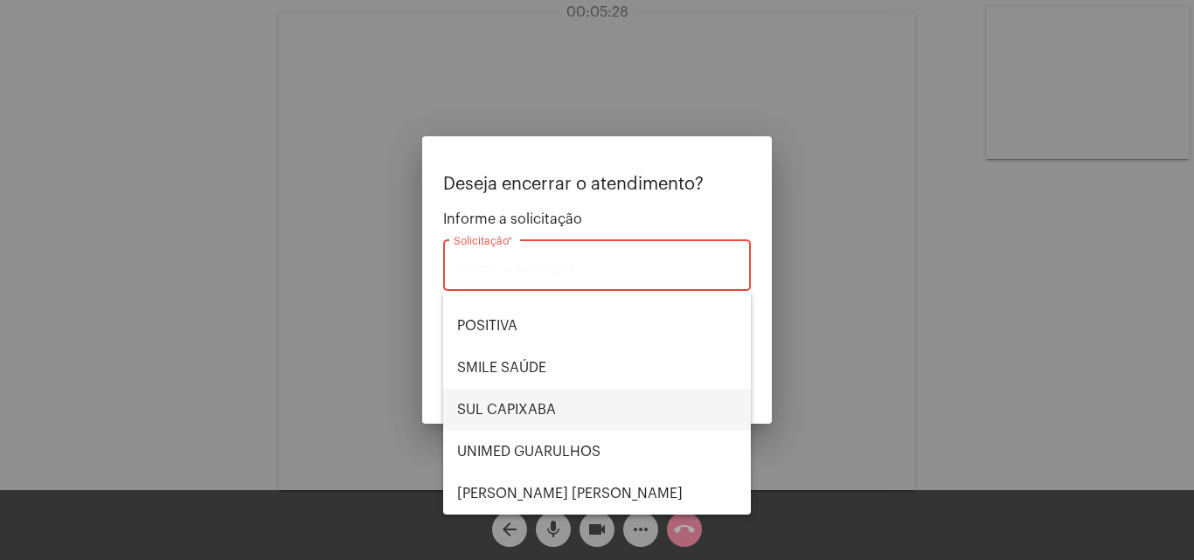
scroll to position [21, 0]
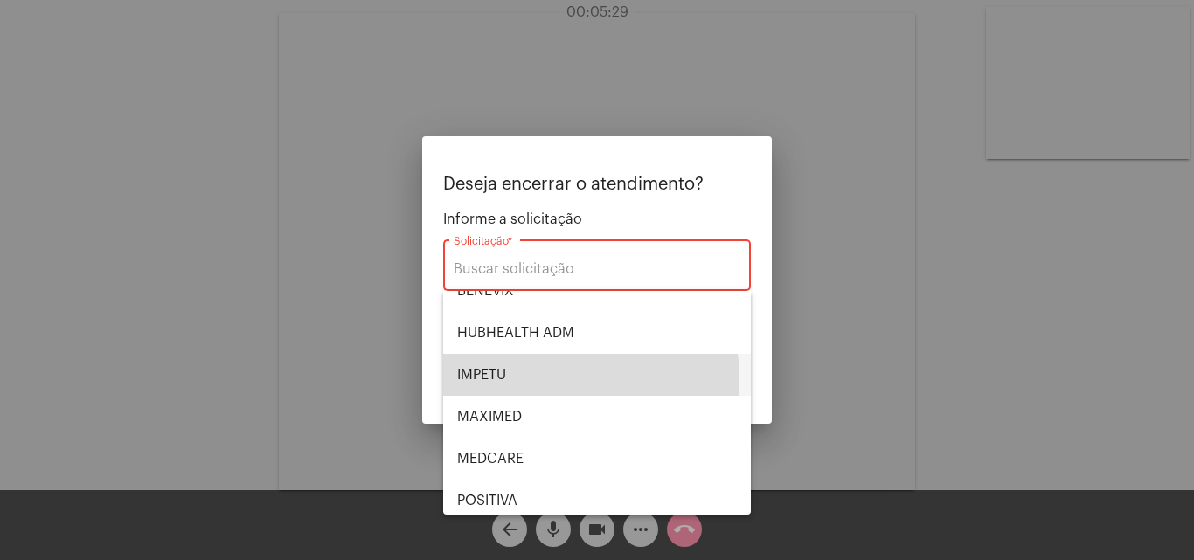
click at [526, 380] on span "IMPETU" at bounding box center [597, 375] width 280 height 42
type input "IMPETU"
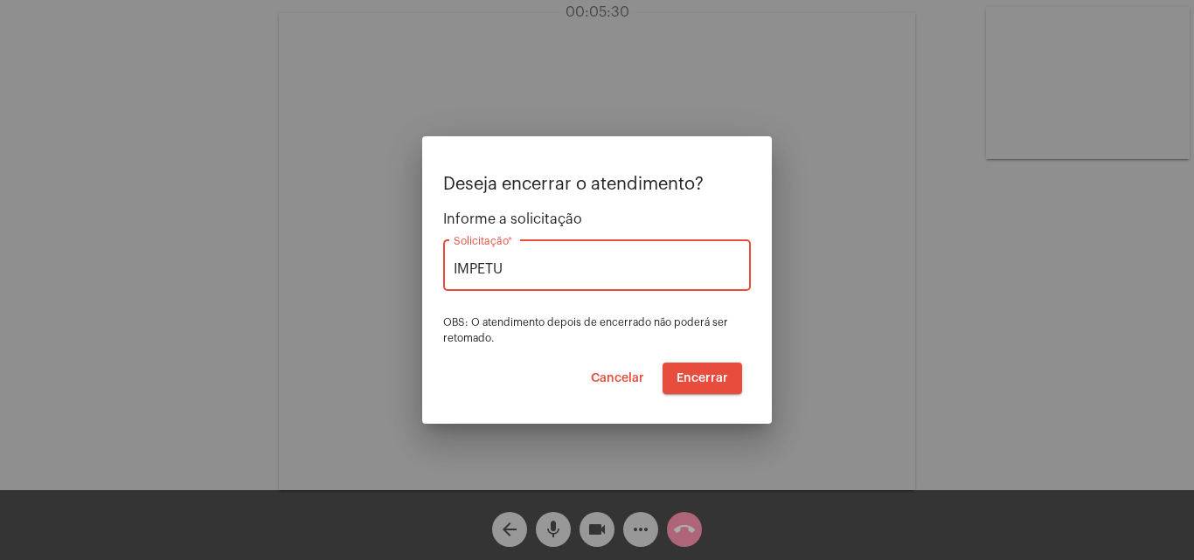
click at [718, 383] on span "Encerrar" at bounding box center [702, 378] width 52 height 12
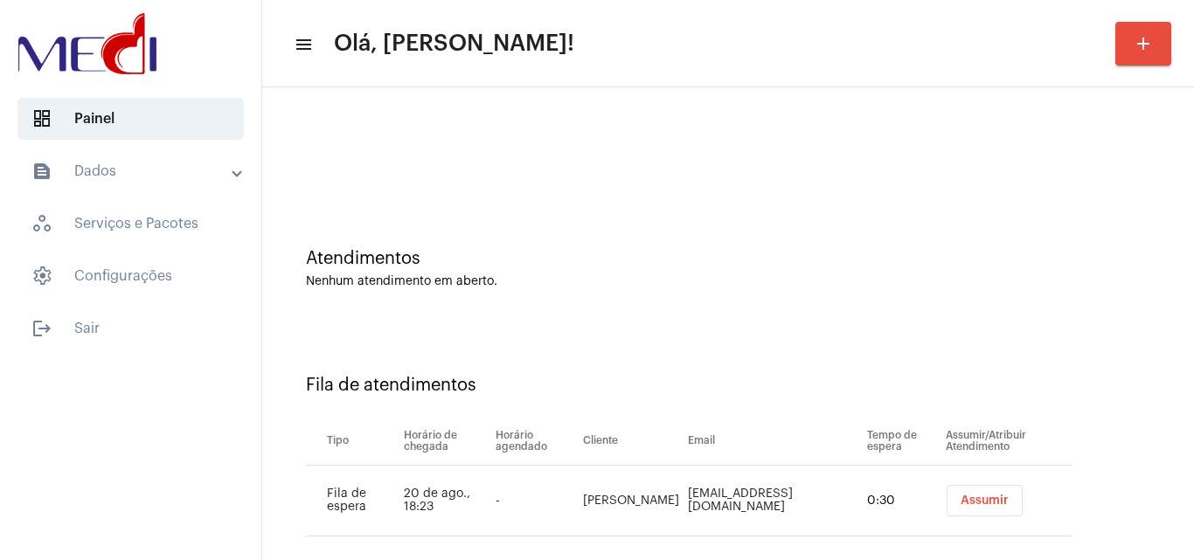
click at [942, 502] on div "Assumir" at bounding box center [1008, 500] width 133 height 31
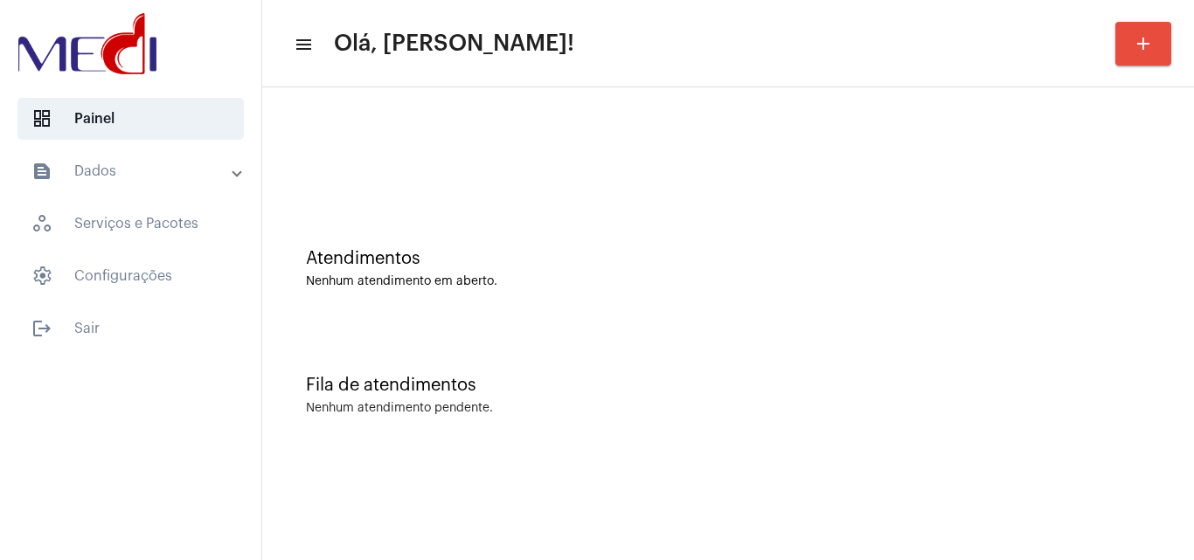
click at [956, 499] on mat-sidenav-content "menu Olá, Karen! add Atendimentos Nenhum atendimento em aberto. Fila de atendim…" at bounding box center [728, 280] width 932 height 560
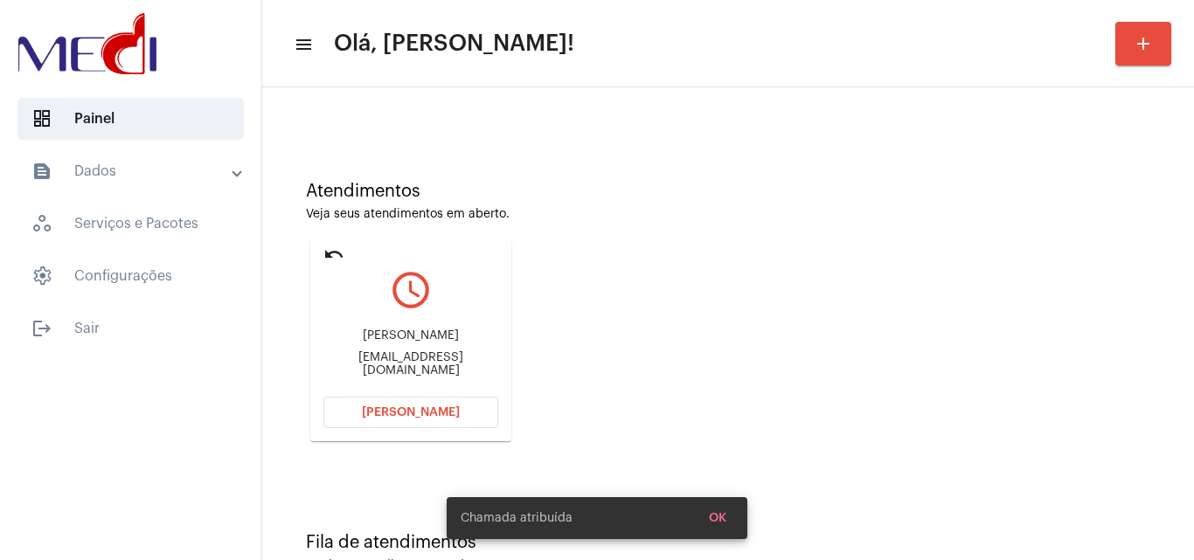
scroll to position [123, 0]
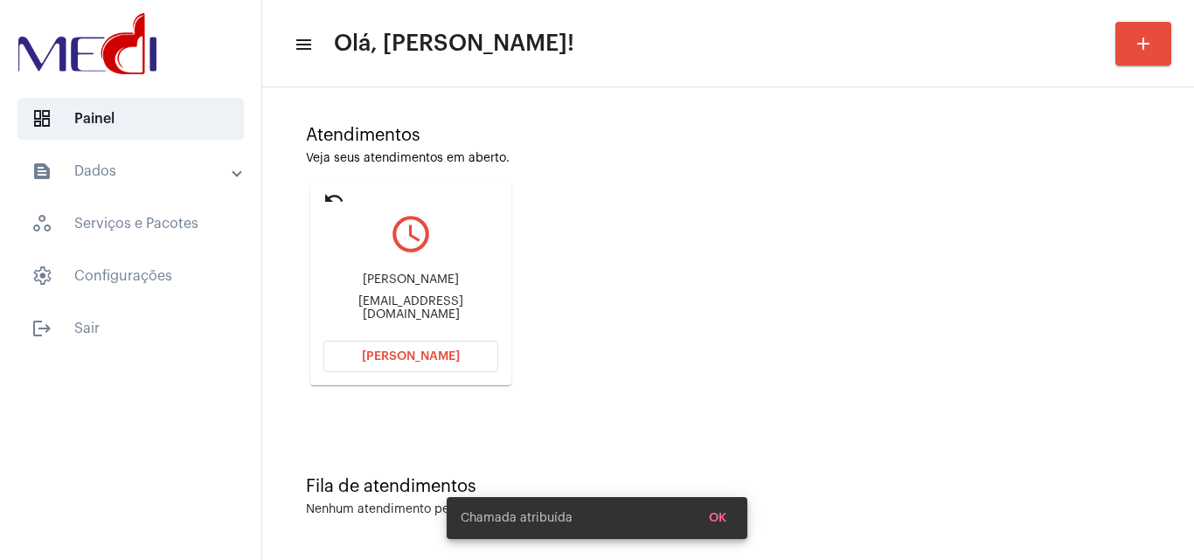
click at [449, 308] on div "claudiamayumit@yahoo.com.br" at bounding box center [410, 308] width 175 height 26
click at [449, 307] on div "Claudia Mayumi Murakami Teixeira claudiamayumit@yahoo.com.br" at bounding box center [410, 297] width 175 height 79
copy mat-card-content "claudiamayumit@yahoo.com.br Abrir Chamada"
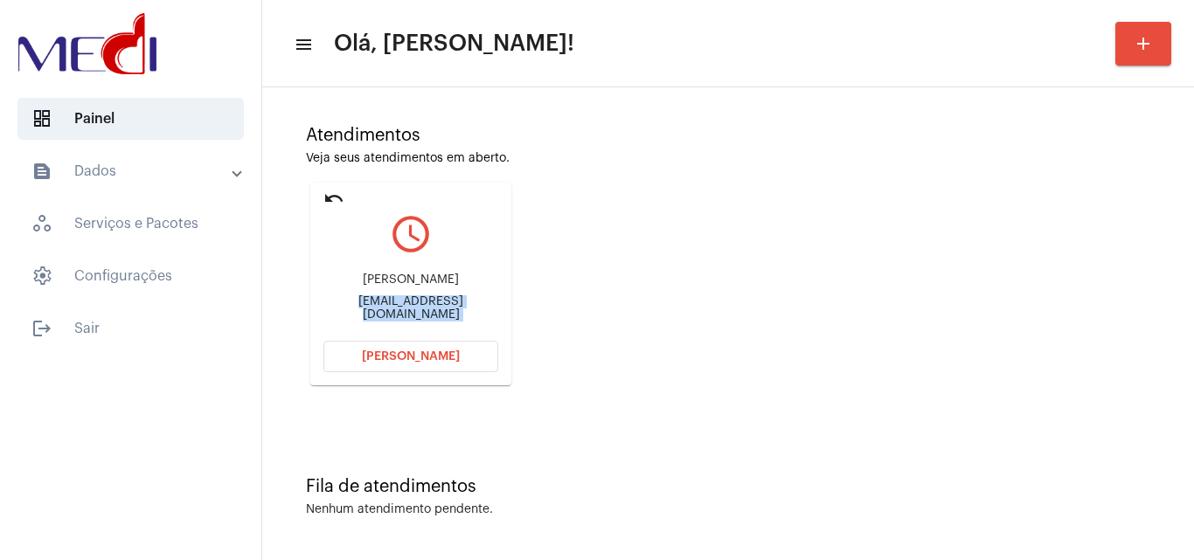
click at [416, 349] on button "[PERSON_NAME]" at bounding box center [410, 356] width 175 height 31
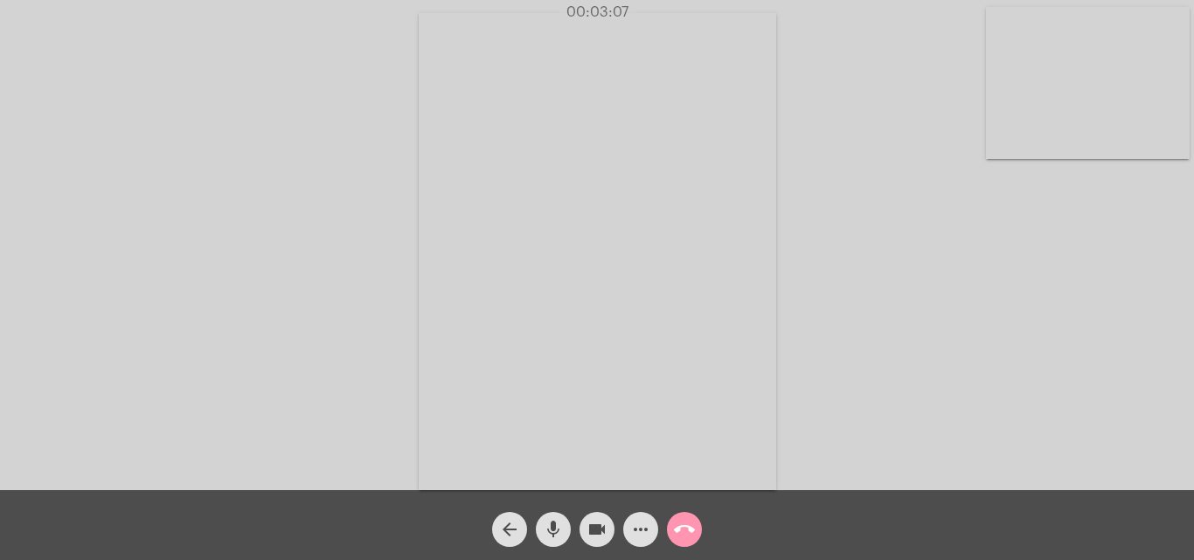
click at [697, 529] on button "call_end" at bounding box center [684, 529] width 35 height 35
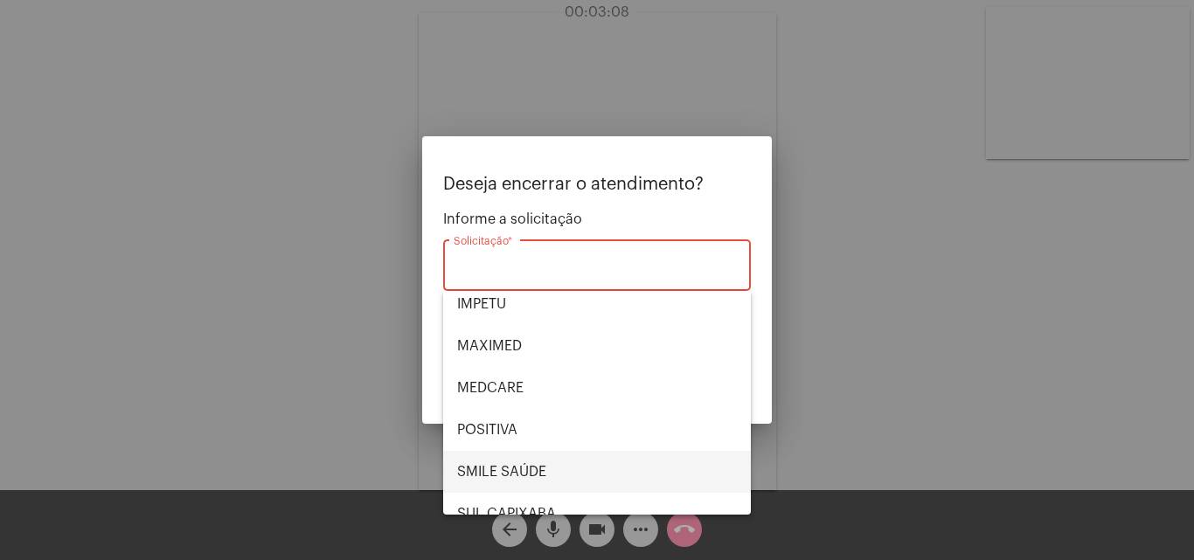
scroll to position [196, 0]
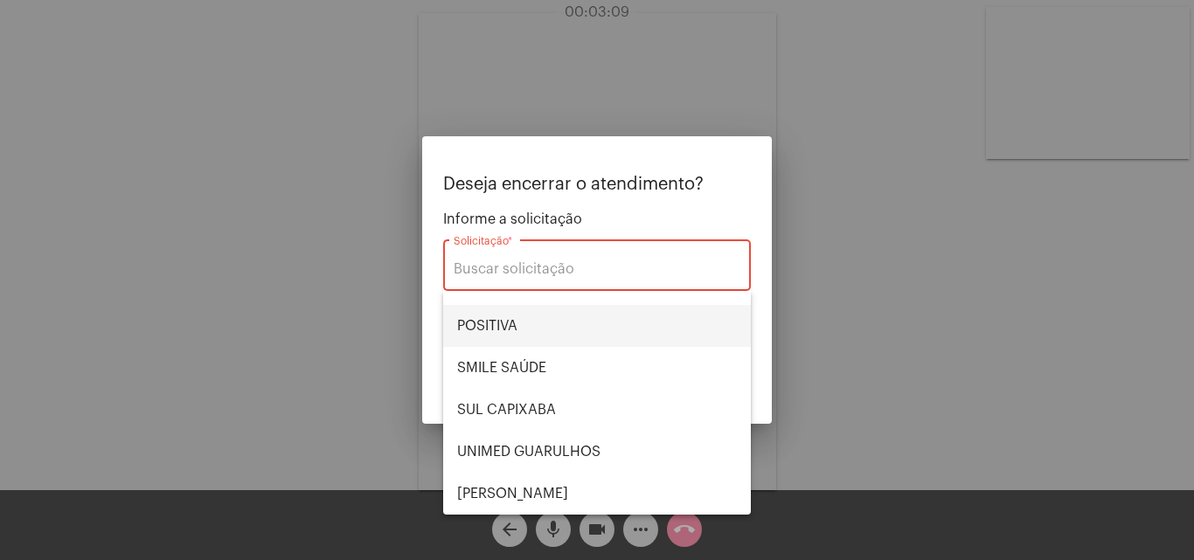
click at [544, 327] on span "POSITIVA" at bounding box center [597, 326] width 280 height 42
type input "POSITIVA"
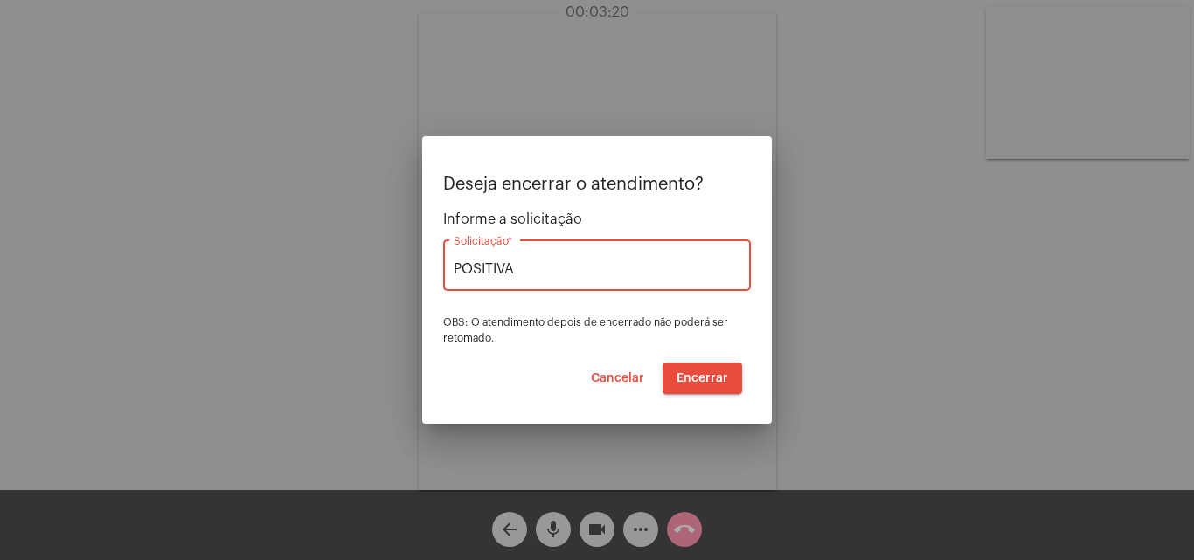
click at [697, 371] on button "Encerrar" at bounding box center [702, 378] width 80 height 31
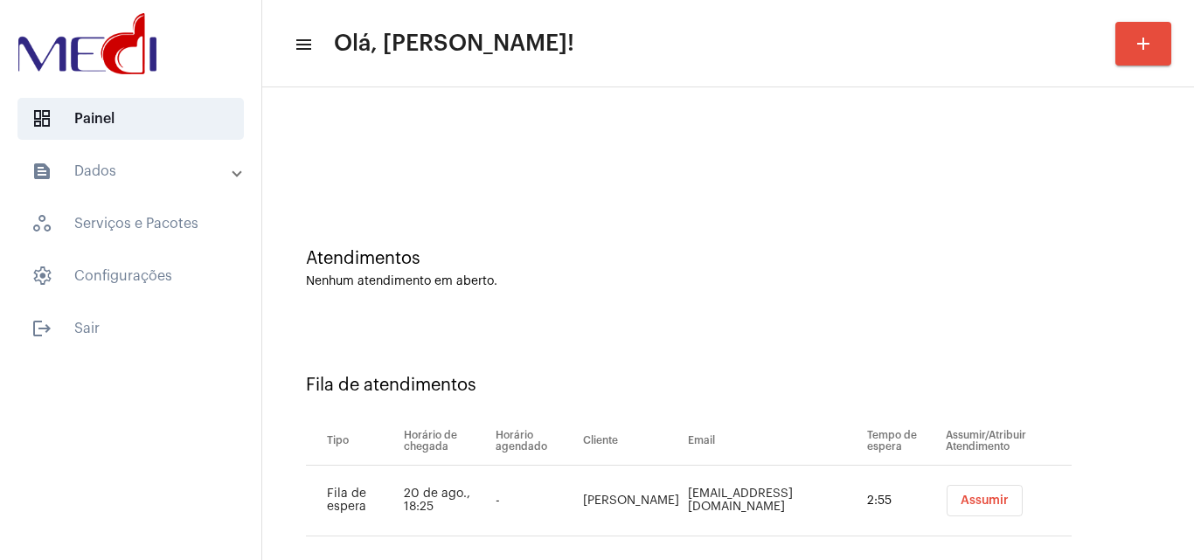
click at [956, 512] on button "Assumir" at bounding box center [984, 500] width 76 height 31
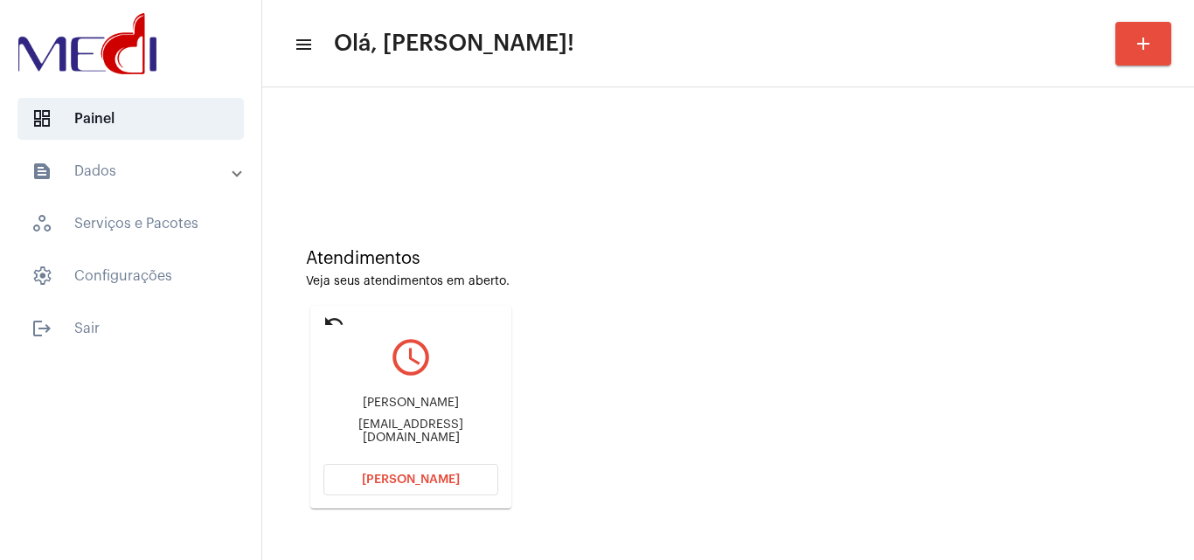
click at [489, 428] on div "jackelinedelitsch@yahoo.com.br" at bounding box center [410, 432] width 175 height 26
copy mat-card-content "jackelinedelitsch@yahoo.com.br Abrir Chamada"
click at [418, 490] on button "Abrir Chamada" at bounding box center [410, 479] width 175 height 31
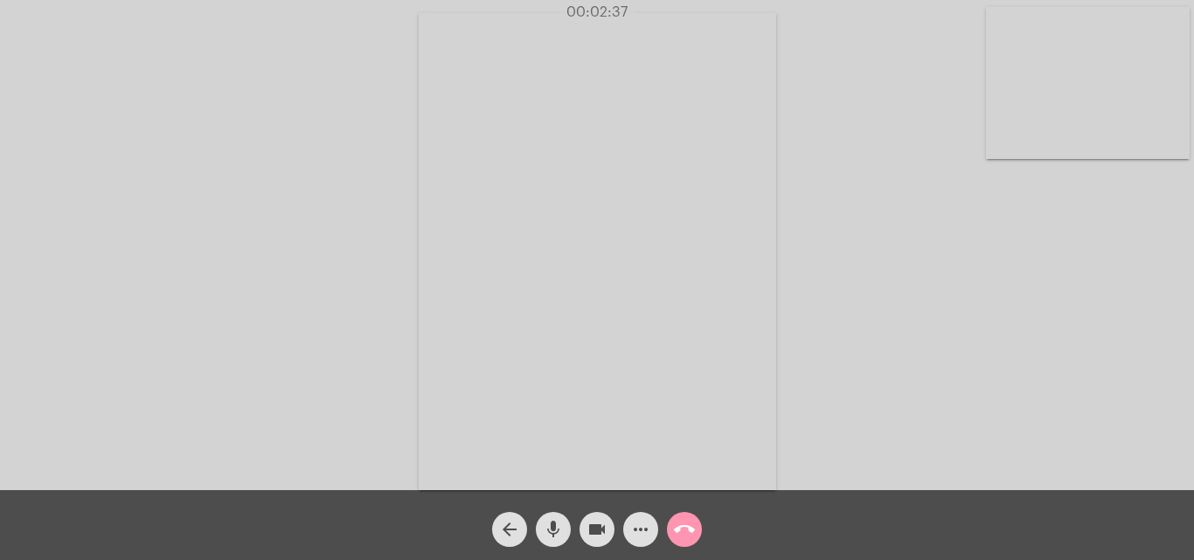
click at [691, 528] on mat-icon "call_end" at bounding box center [684, 529] width 21 height 21
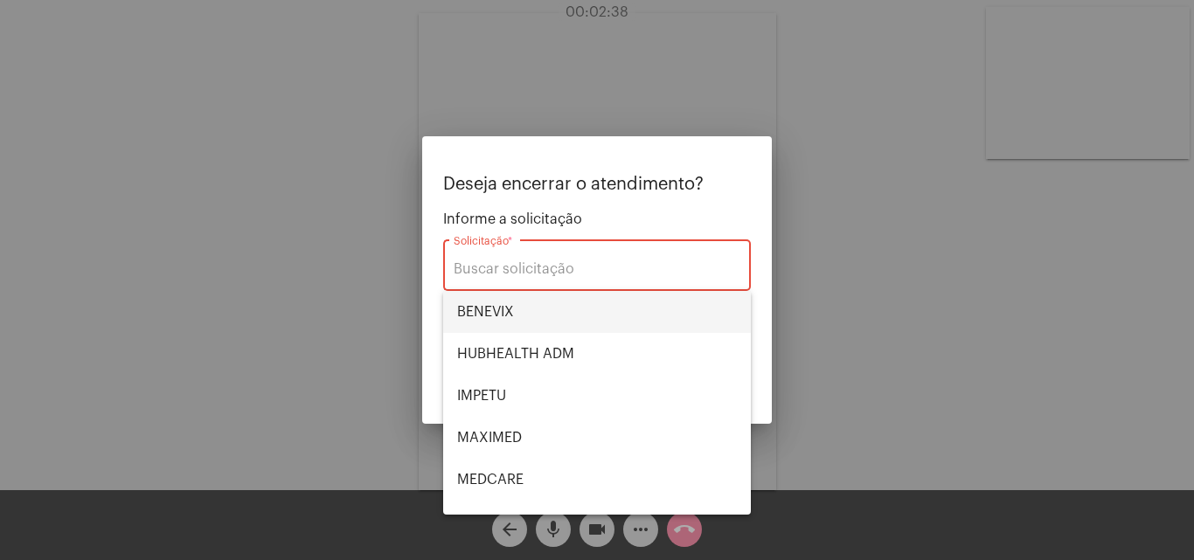
click at [547, 318] on span "BENEVIX" at bounding box center [597, 312] width 280 height 42
type input "BENEVIX"
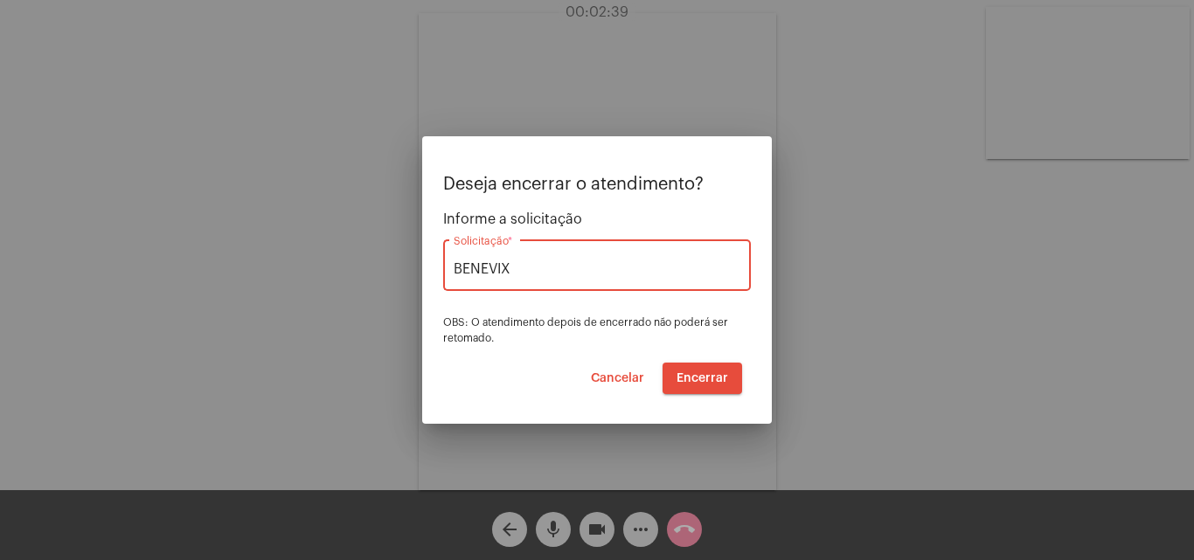
click at [688, 380] on span "Encerrar" at bounding box center [702, 378] width 52 height 12
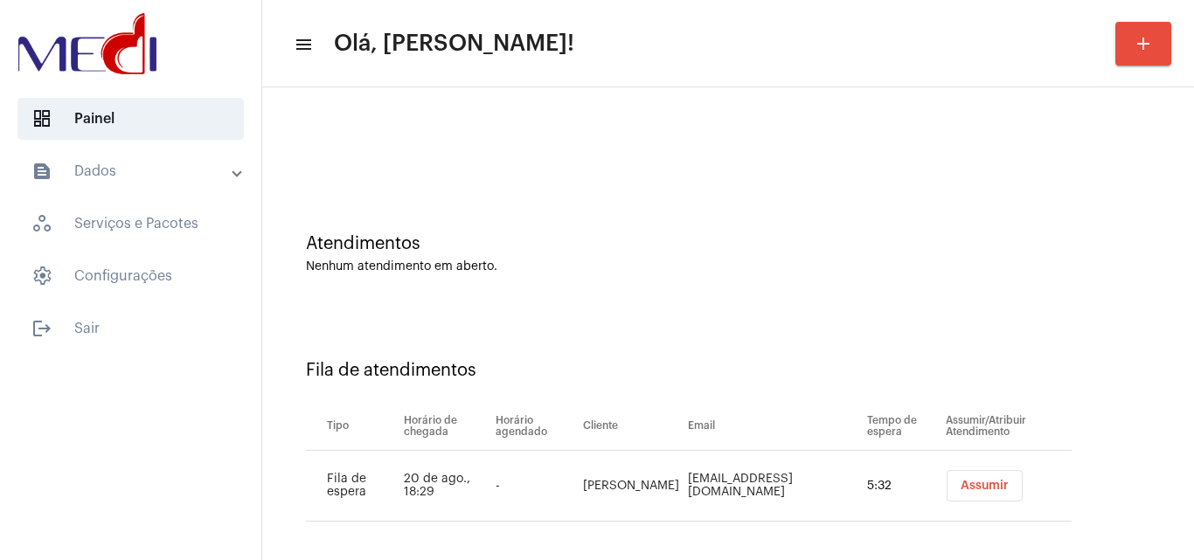
scroll to position [24, 0]
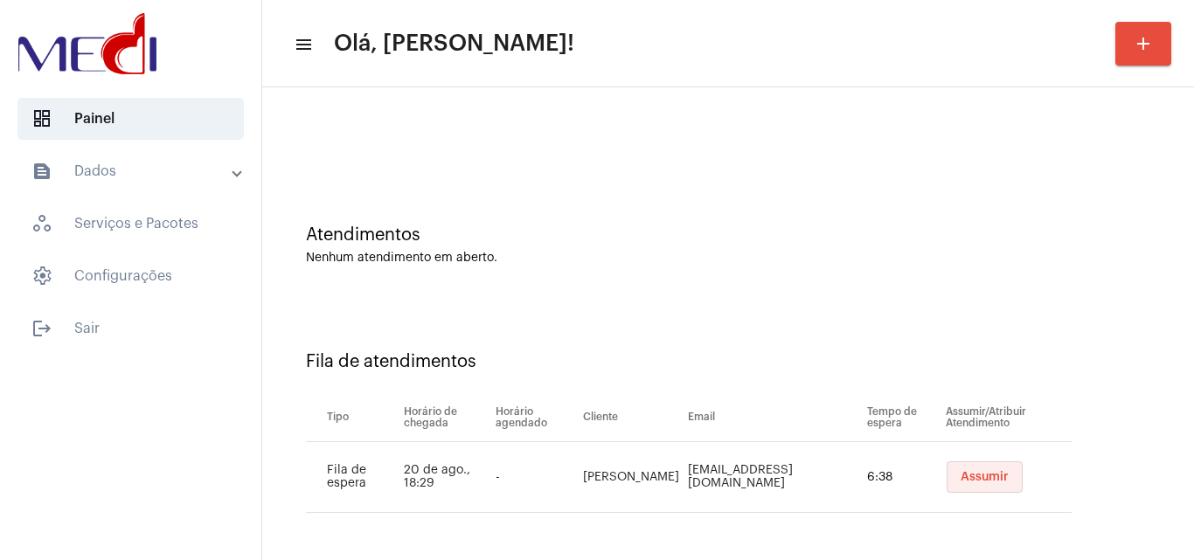
click at [972, 474] on span "Assumir" at bounding box center [984, 477] width 48 height 12
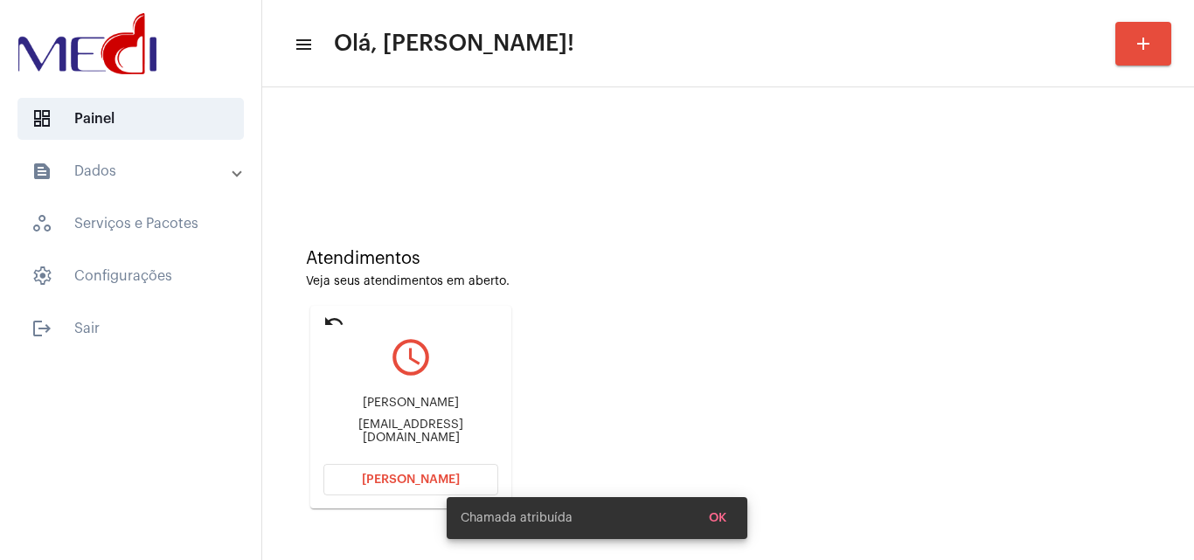
click at [458, 426] on div "Kamilaandrade151@gmail.com" at bounding box center [410, 432] width 175 height 26
copy mat-card-content "Kamilaandrade151@gmail.com Abrir Chamada"
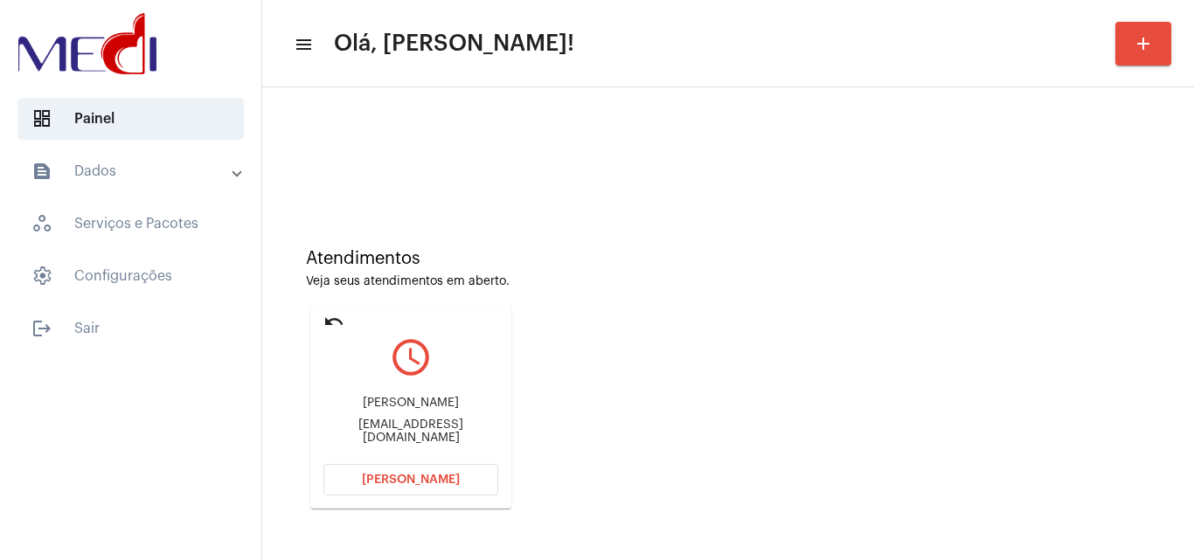
click at [440, 488] on button "[PERSON_NAME]" at bounding box center [410, 479] width 175 height 31
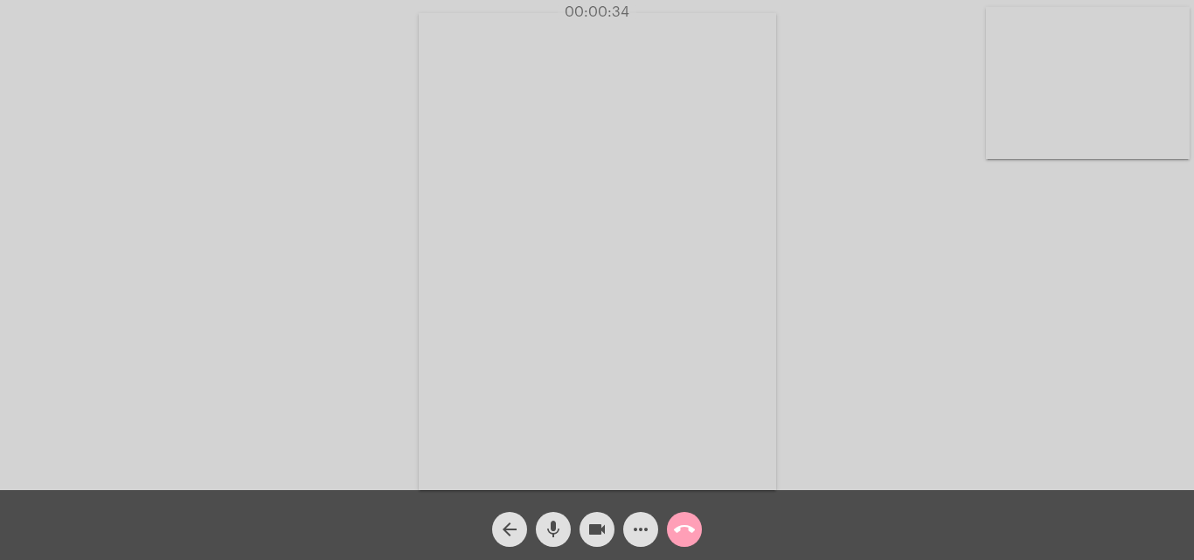
click at [693, 528] on mat-icon "call_end" at bounding box center [684, 529] width 21 height 21
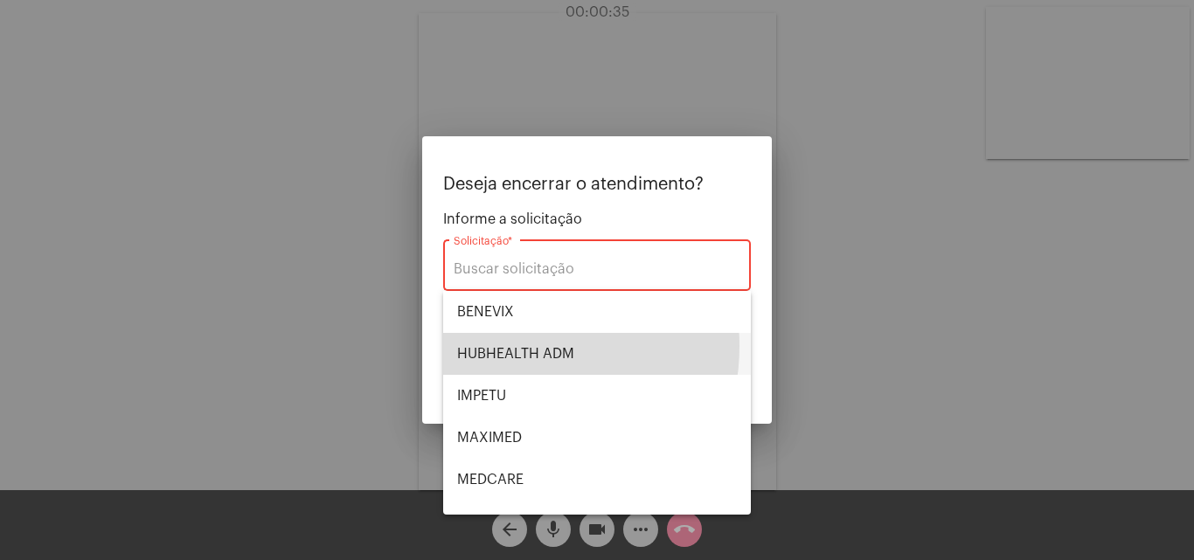
click at [508, 346] on span "HUBHEALTH ADM" at bounding box center [597, 354] width 280 height 42
type input "HUBHEALTH ADM"
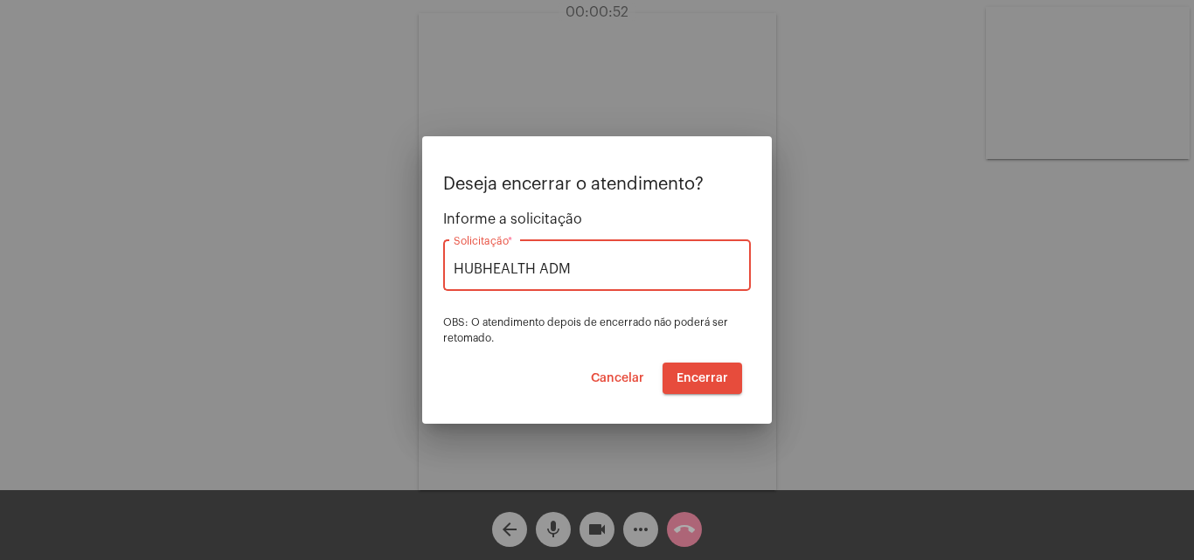
click at [721, 372] on span "Encerrar" at bounding box center [702, 378] width 52 height 12
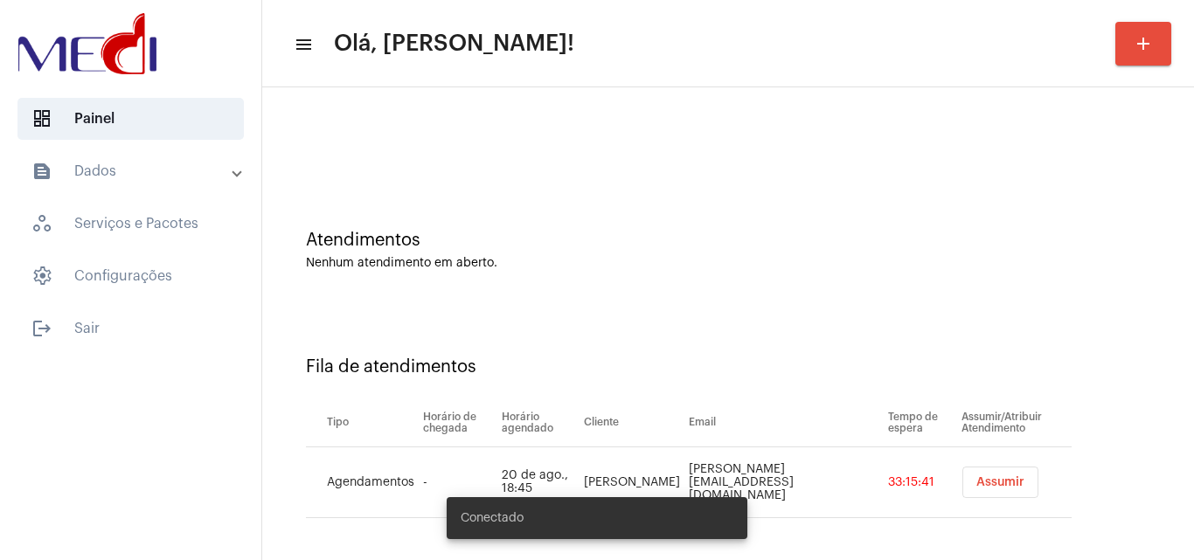
scroll to position [24, 0]
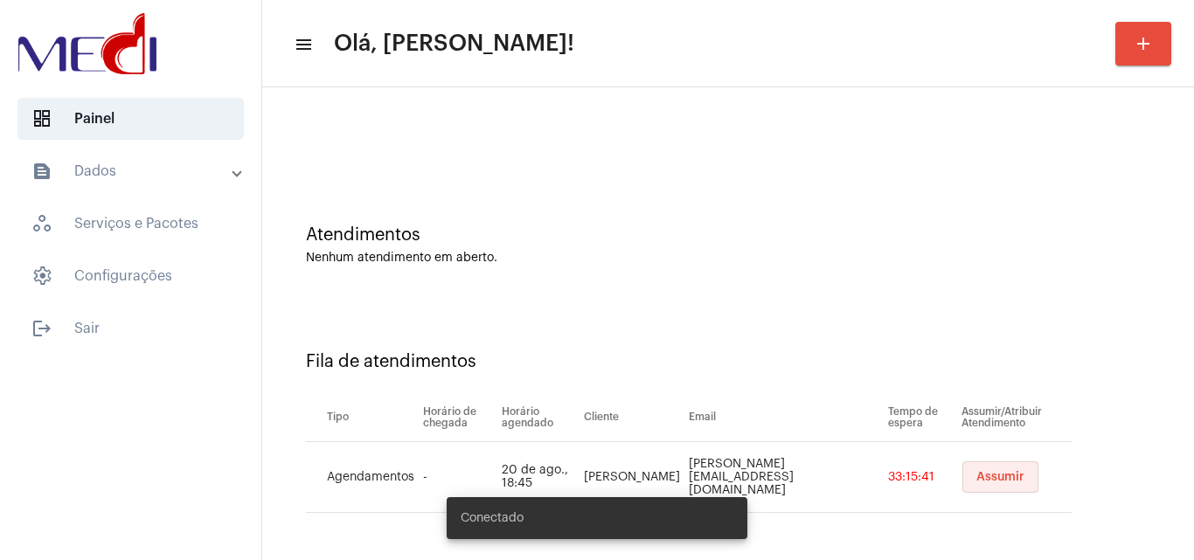
click at [995, 476] on span "Assumir" at bounding box center [1000, 477] width 48 height 12
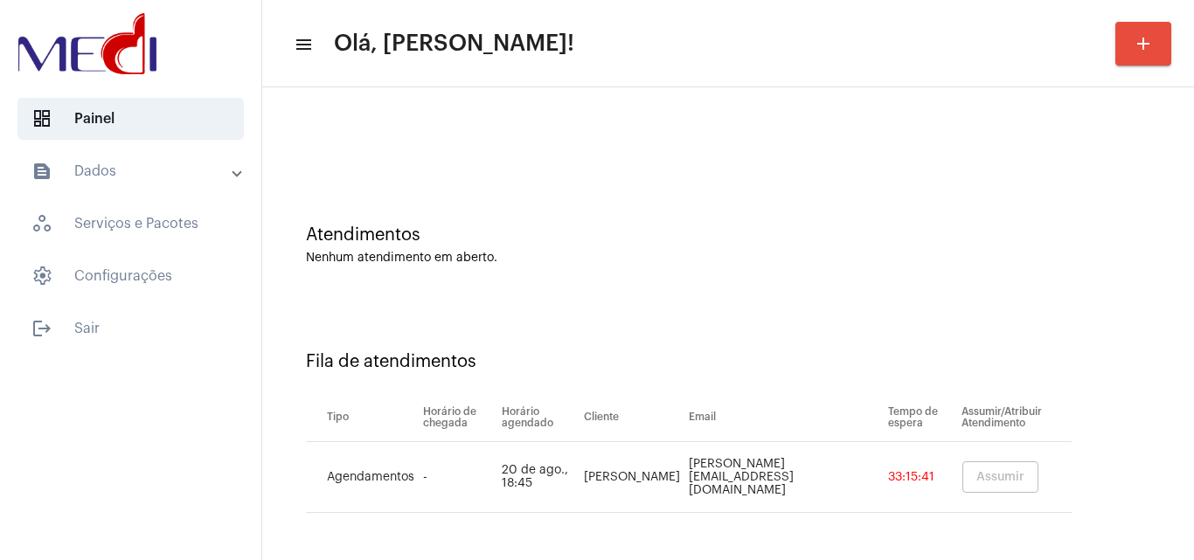
scroll to position [0, 0]
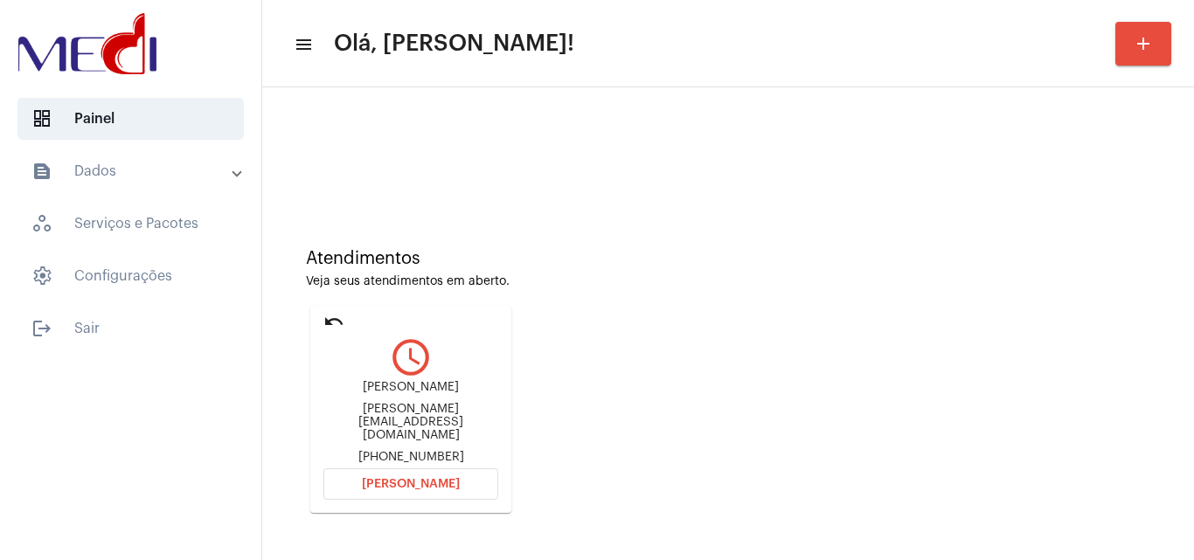
click at [481, 419] on div "[PERSON_NAME][EMAIL_ADDRESS][DOMAIN_NAME]" at bounding box center [410, 422] width 175 height 39
copy div "[PERSON_NAME][EMAIL_ADDRESS][DOMAIN_NAME]"
click at [425, 478] on span "[PERSON_NAME]" at bounding box center [411, 484] width 98 height 12
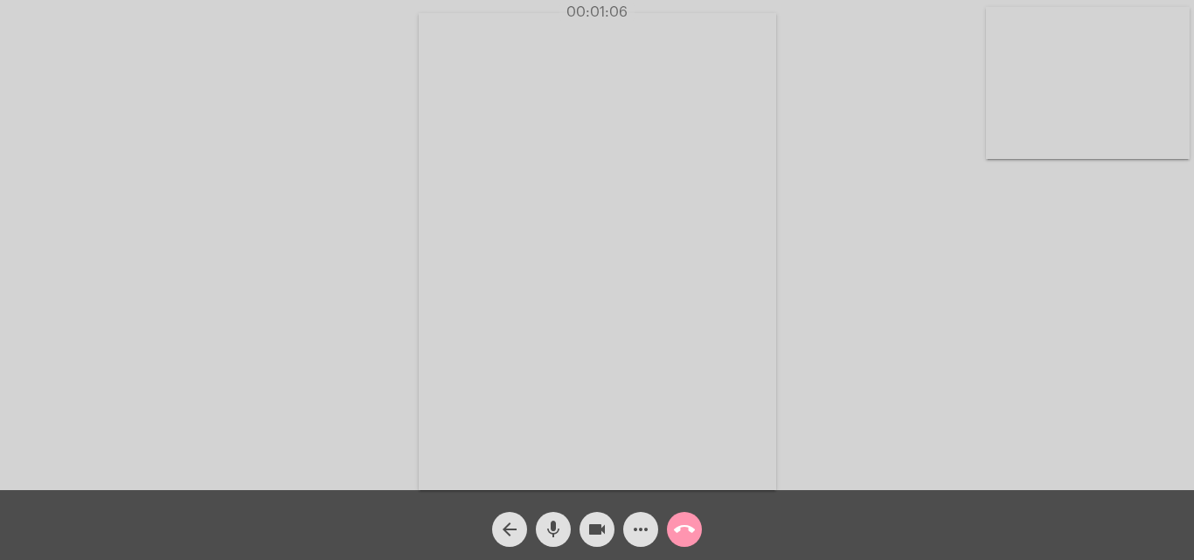
click at [683, 526] on mat-icon "call_end" at bounding box center [684, 529] width 21 height 21
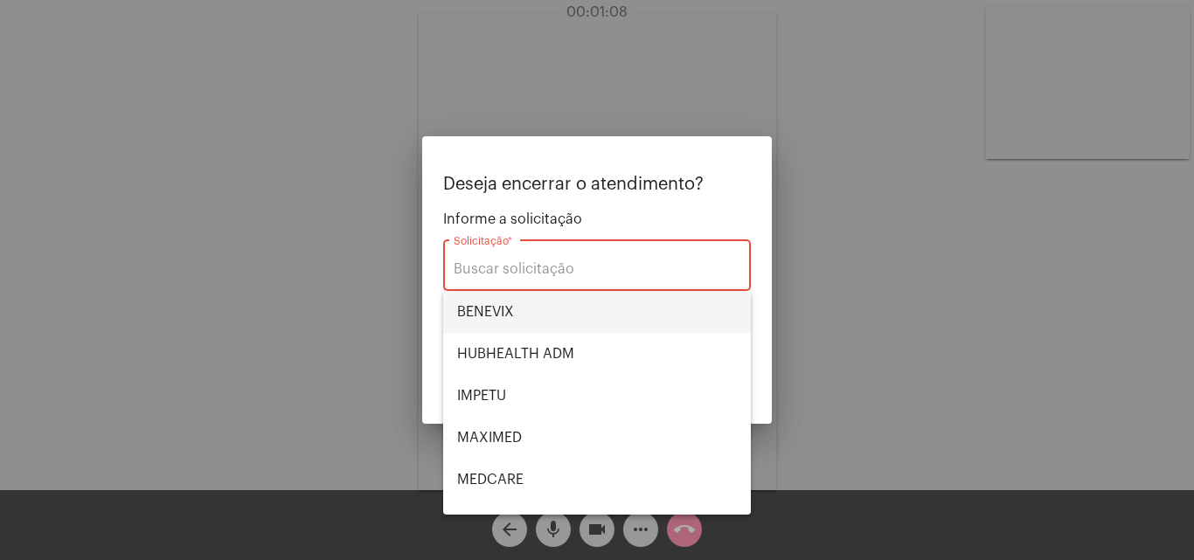
click at [579, 303] on span "BENEVIX" at bounding box center [597, 312] width 280 height 42
type input "BENEVIX"
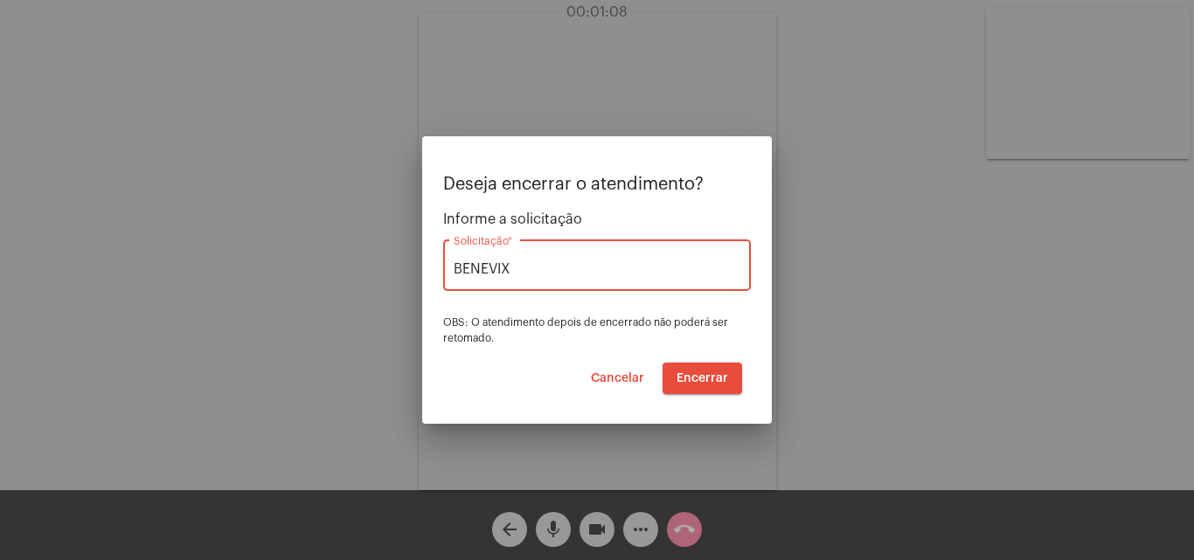
click at [709, 372] on span "Encerrar" at bounding box center [702, 378] width 52 height 12
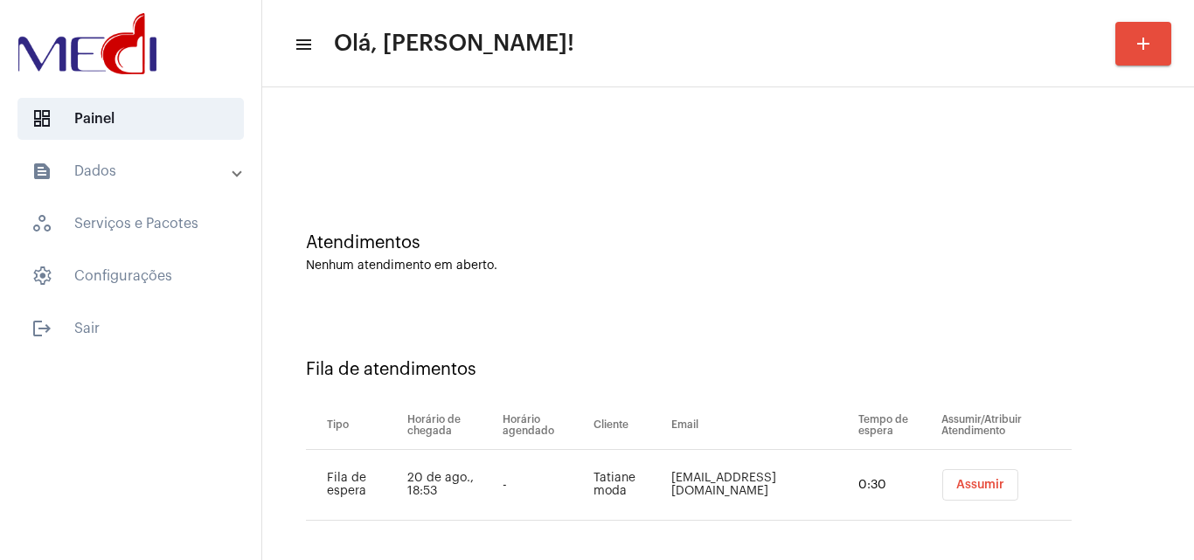
scroll to position [24, 0]
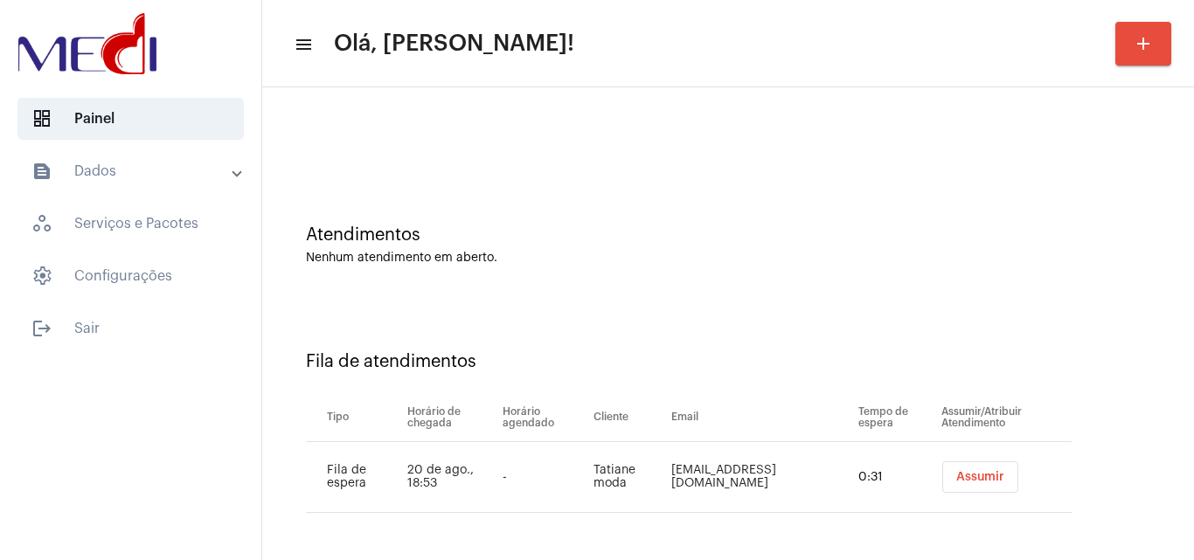
click at [943, 486] on button "Assumir" at bounding box center [980, 476] width 76 height 31
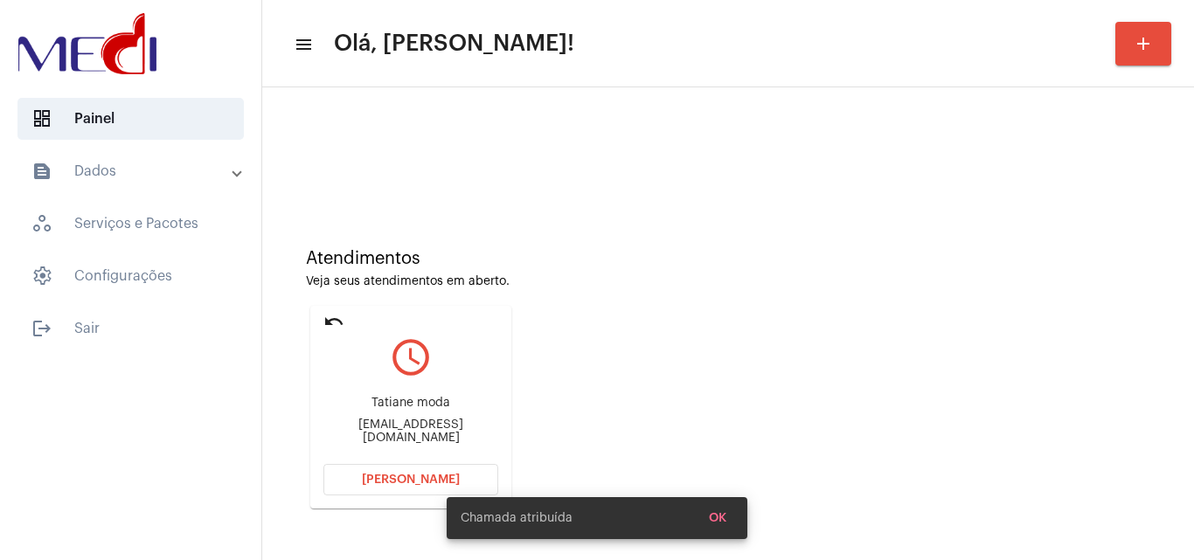
click at [433, 438] on div "Tatiane moda [EMAIL_ADDRESS][DOMAIN_NAME]" at bounding box center [410, 420] width 175 height 79
copy mat-card-content "[EMAIL_ADDRESS][DOMAIN_NAME] Abrir Chamada"
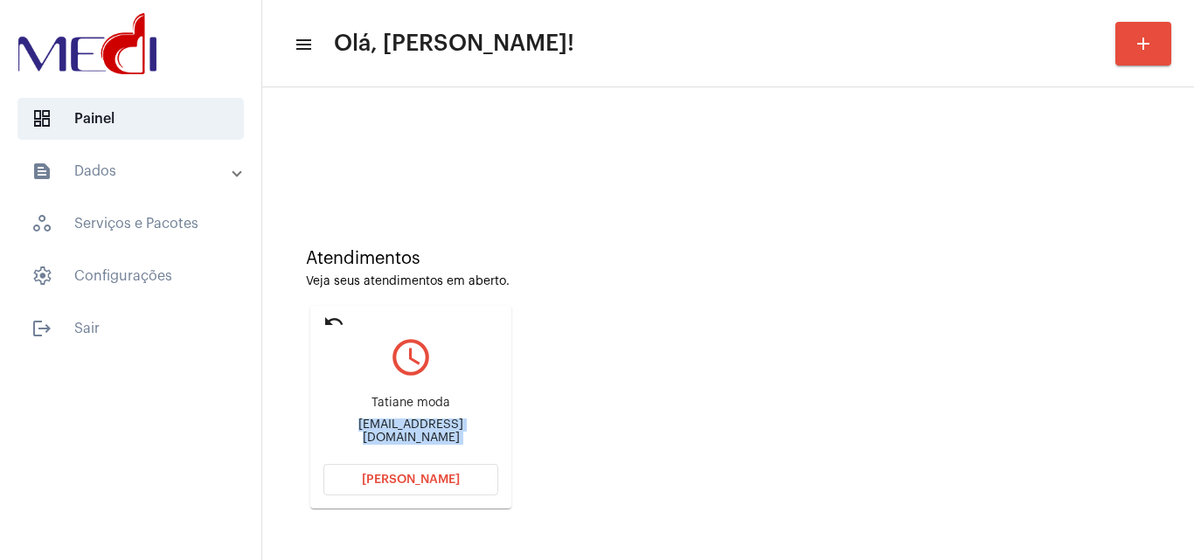
click at [400, 474] on span "[PERSON_NAME]" at bounding box center [411, 480] width 98 height 12
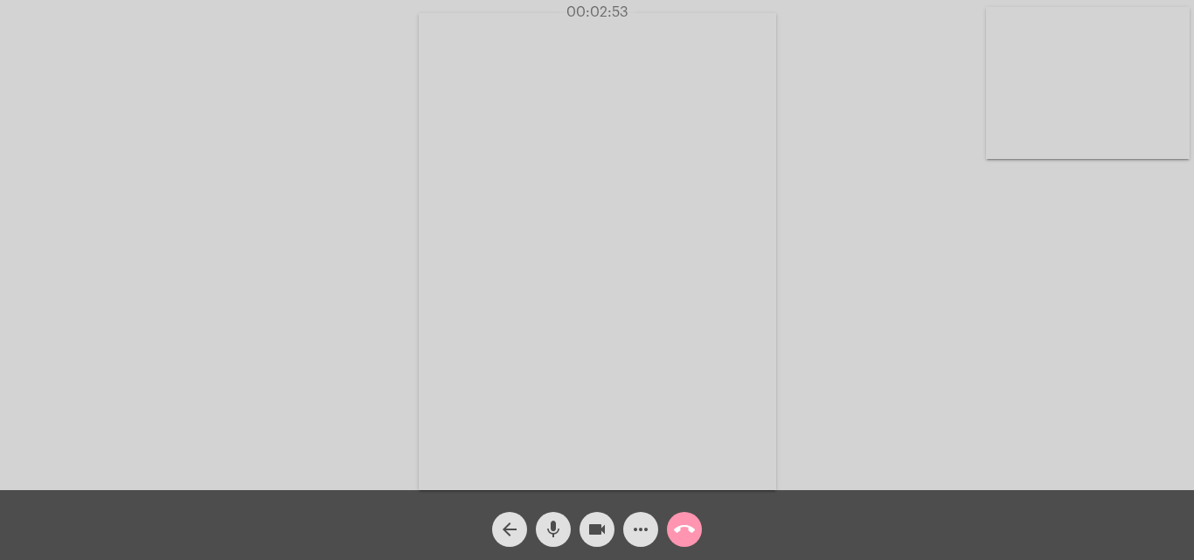
click at [681, 532] on mat-icon "call_end" at bounding box center [684, 529] width 21 height 21
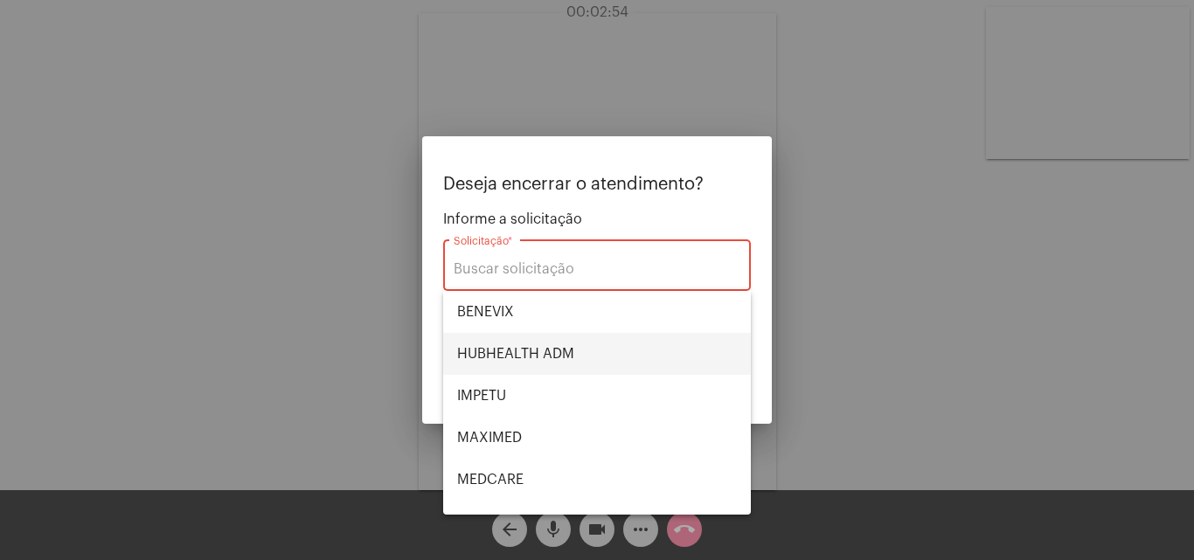
click at [530, 345] on span "HUBHEALTH ADM" at bounding box center [597, 354] width 280 height 42
type input "HUBHEALTH ADM"
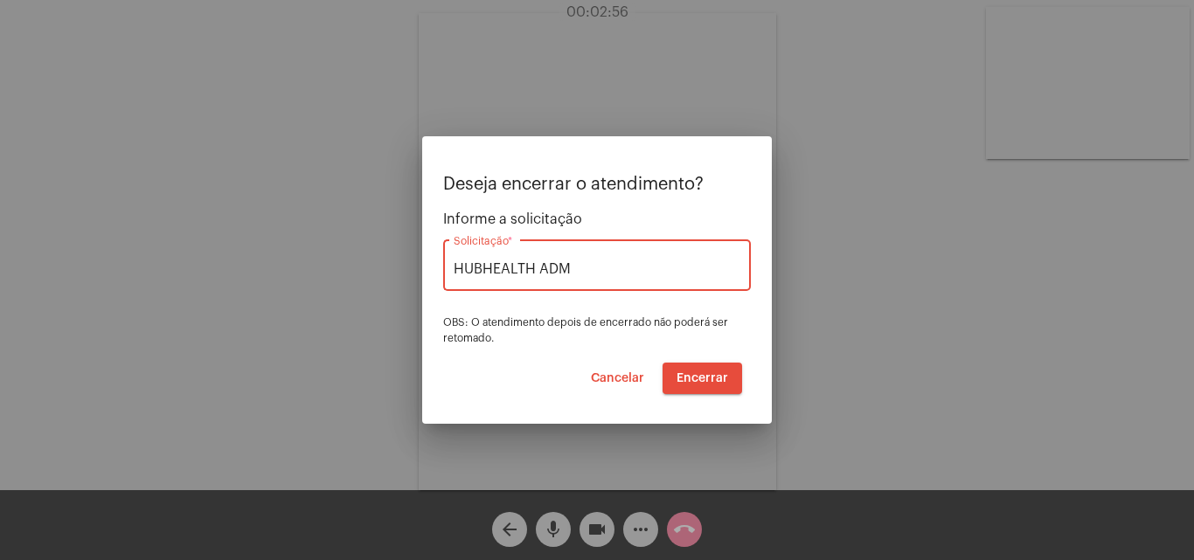
click at [706, 377] on span "Encerrar" at bounding box center [702, 378] width 52 height 12
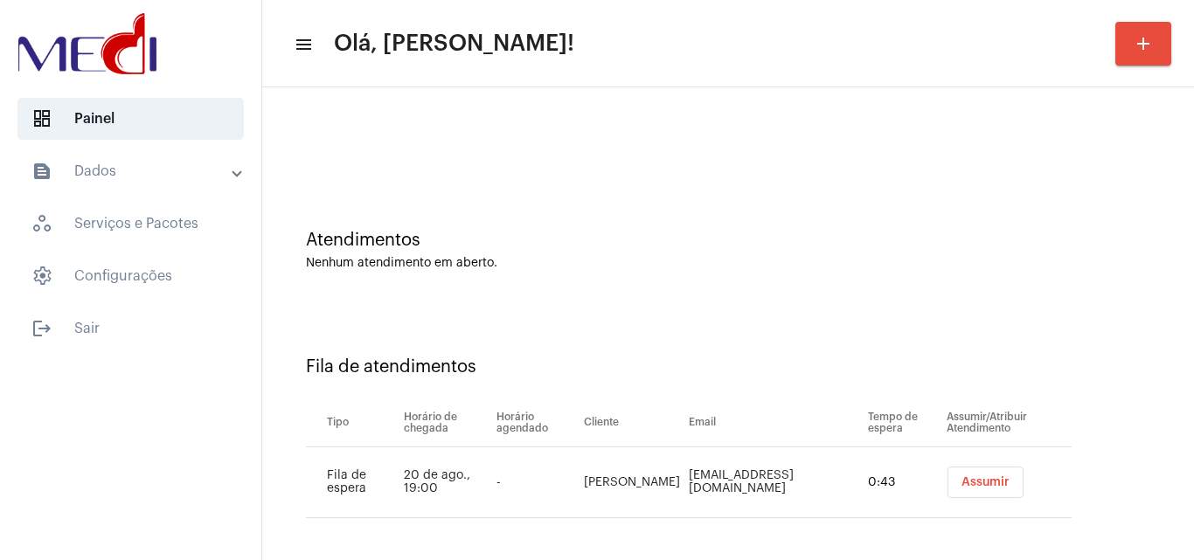
scroll to position [24, 0]
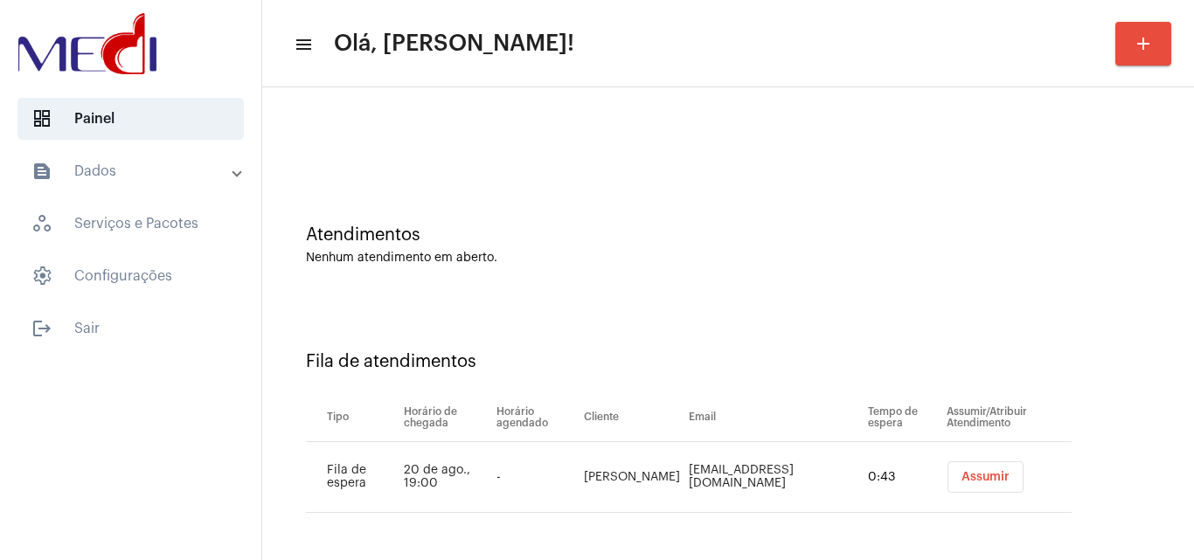
click at [961, 475] on span "Assumir" at bounding box center [985, 477] width 48 height 12
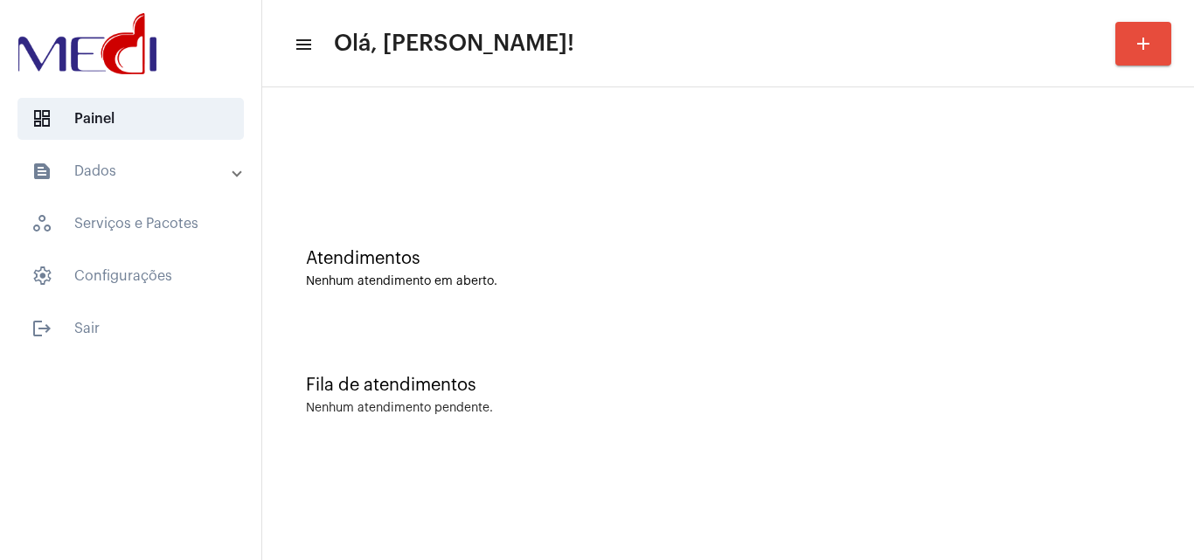
scroll to position [0, 0]
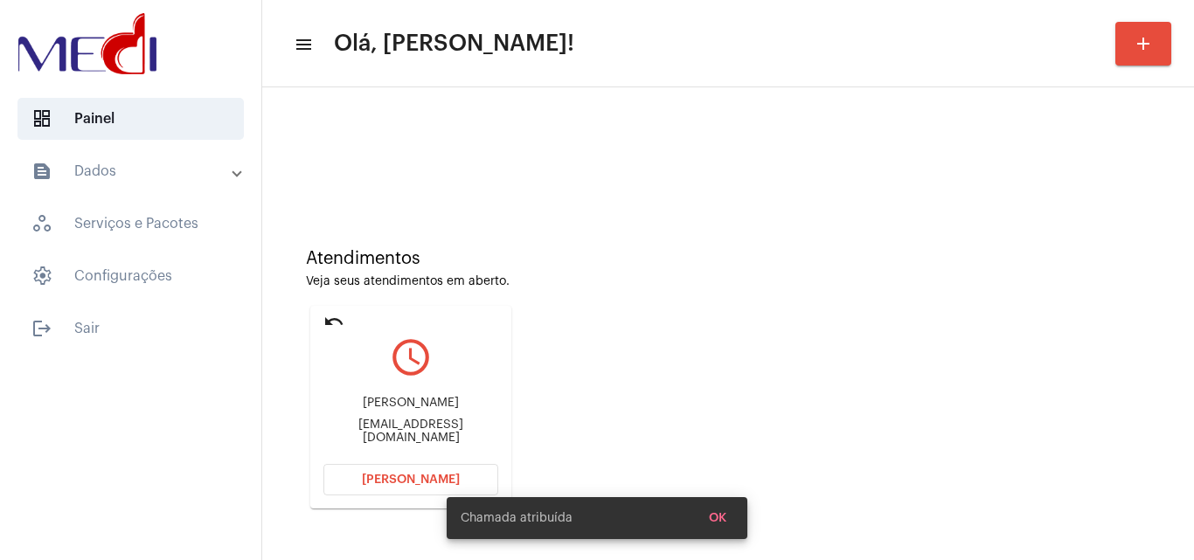
click at [458, 430] on div "Ailtonalvesoliveira1964@gmail.com" at bounding box center [410, 432] width 175 height 26
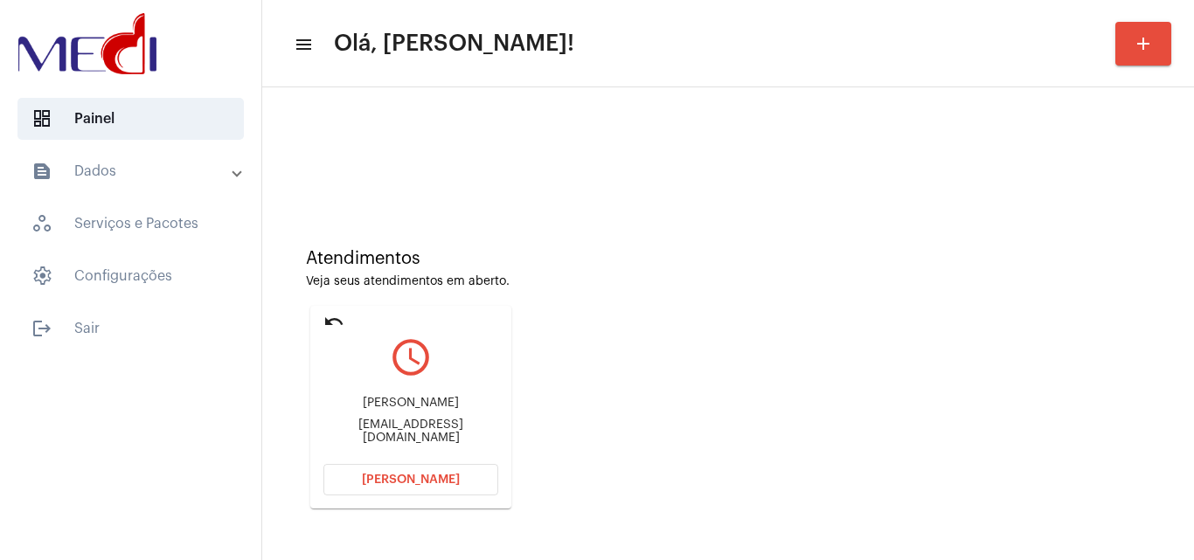
click at [424, 482] on span "Abrir Chamada" at bounding box center [411, 480] width 98 height 12
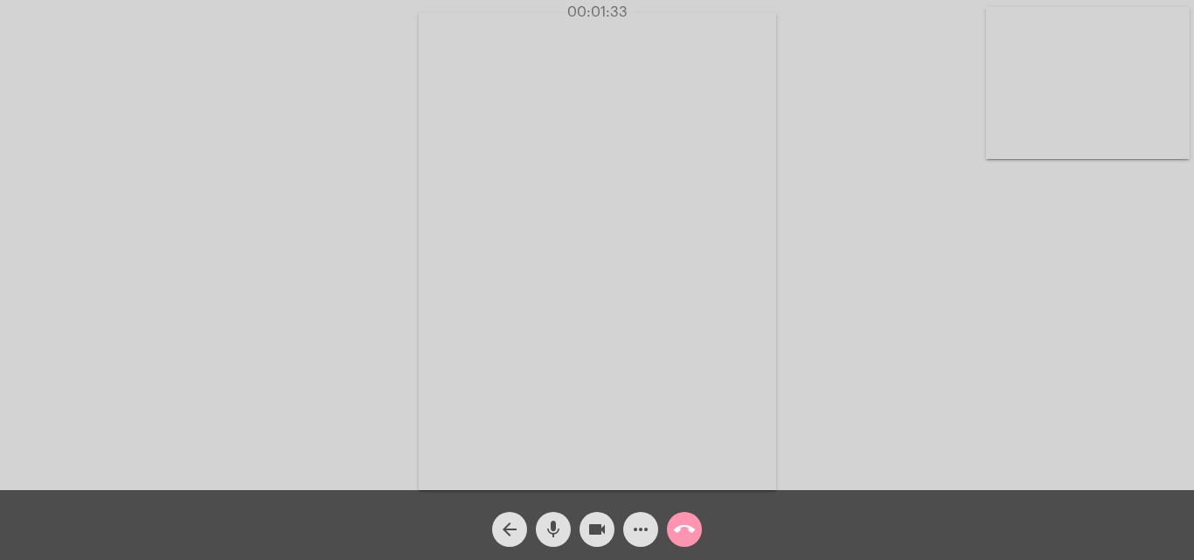
click at [685, 530] on mat-icon "call_end" at bounding box center [684, 529] width 21 height 21
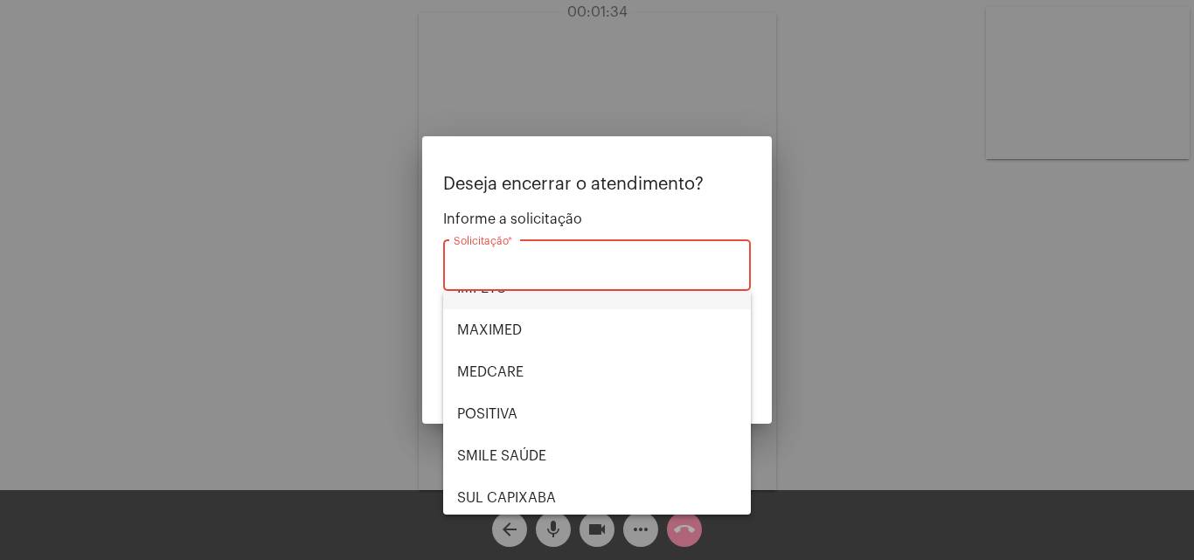
scroll to position [196, 0]
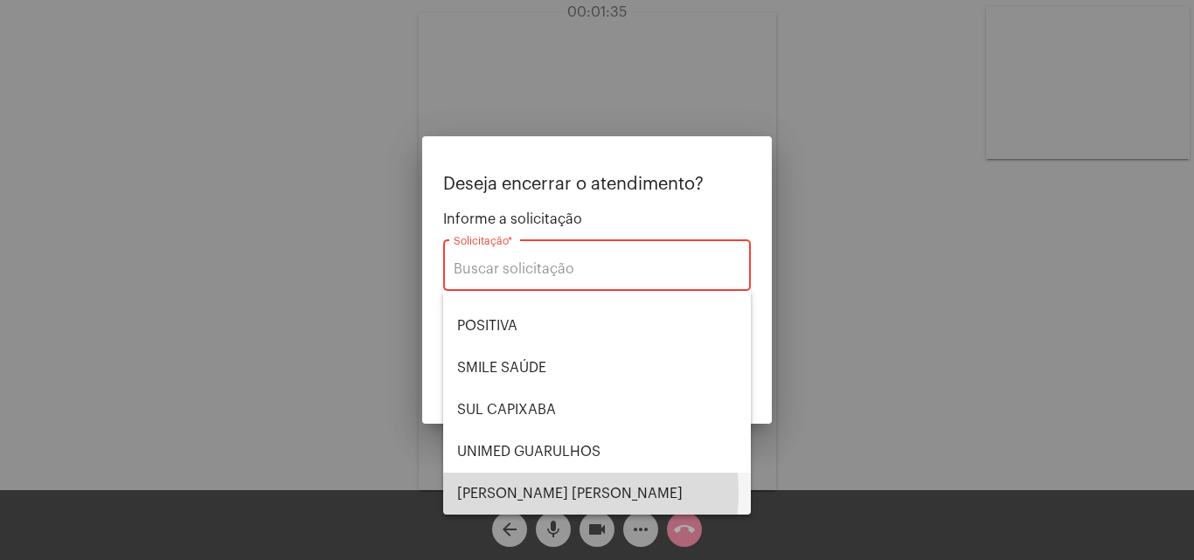
click at [539, 493] on span "VERA CRUZ" at bounding box center [597, 494] width 280 height 42
type input "VERA CRUZ"
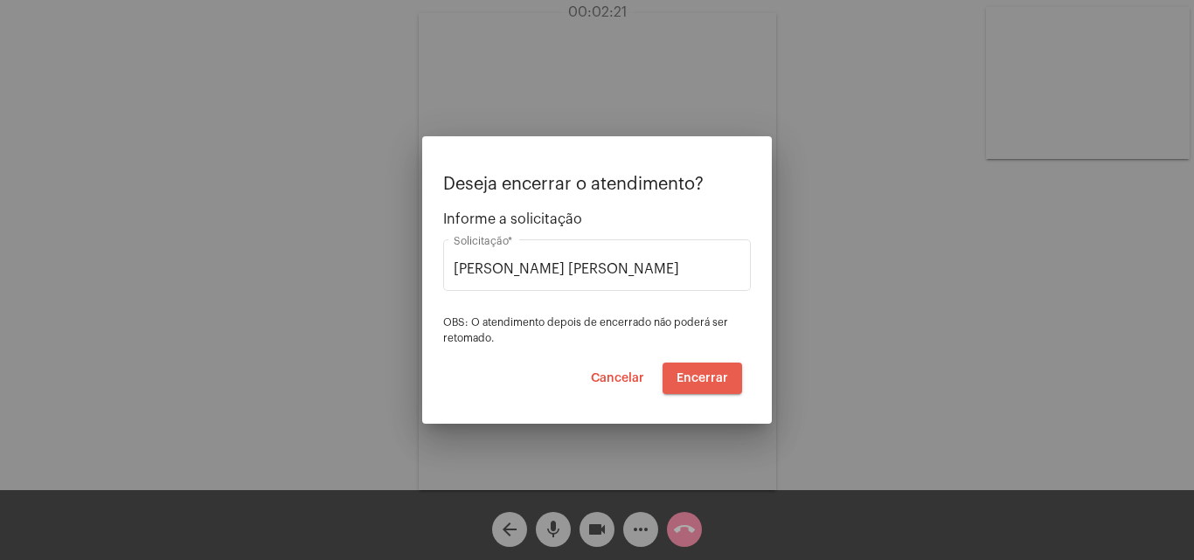
click at [727, 376] on span "Encerrar" at bounding box center [702, 378] width 52 height 12
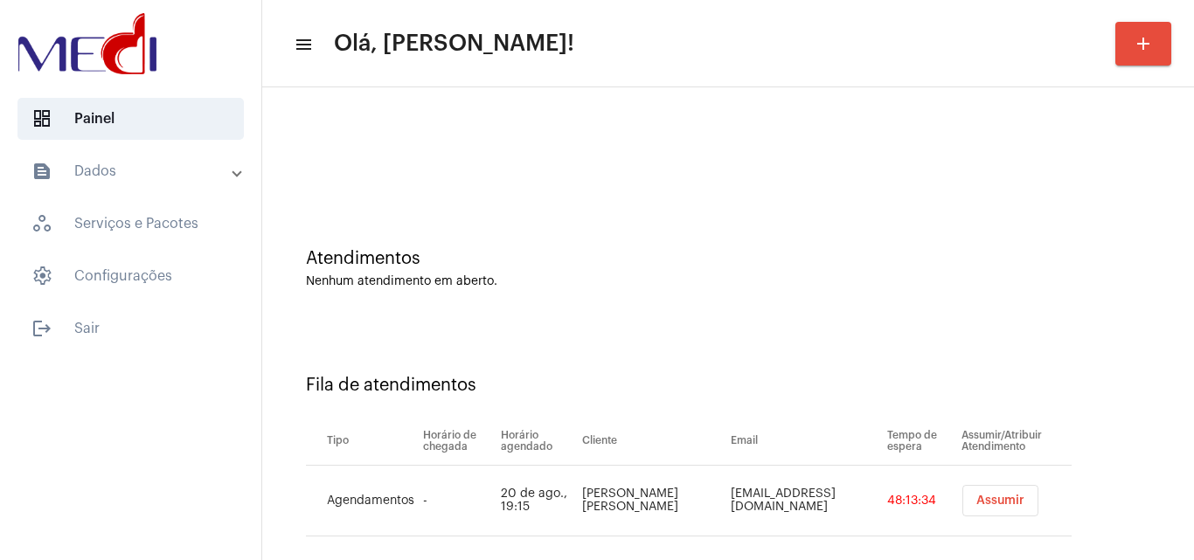
click at [977, 501] on span "Assumir" at bounding box center [1000, 501] width 48 height 12
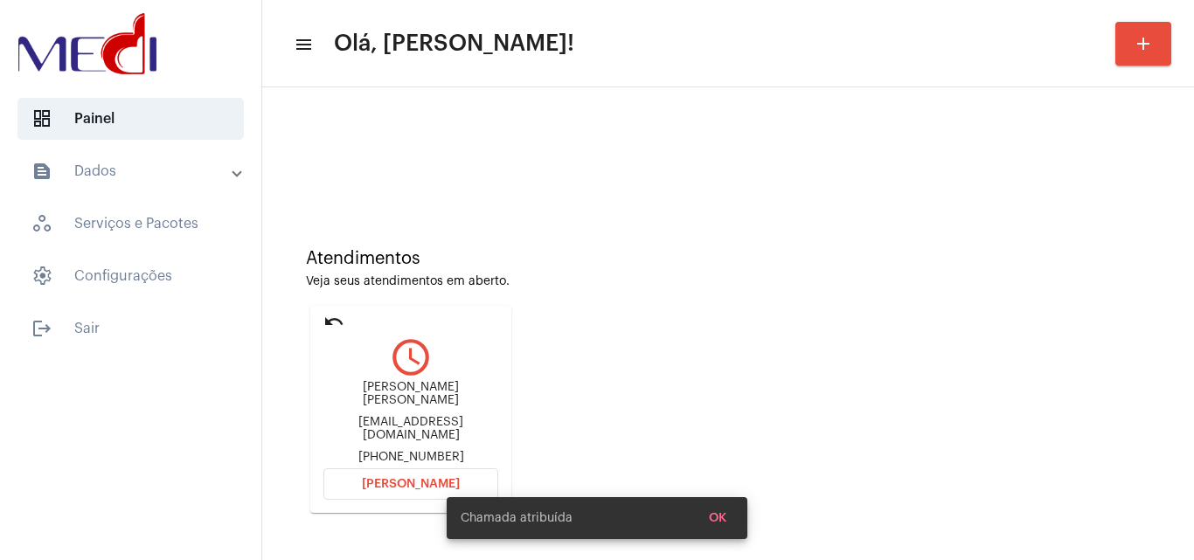
click at [468, 417] on div "[EMAIL_ADDRESS][DOMAIN_NAME]" at bounding box center [410, 429] width 175 height 26
click at [468, 417] on div "vfvservicos@gmail.com" at bounding box center [410, 429] width 175 height 26
copy div "vfvservicos@gmail.com"
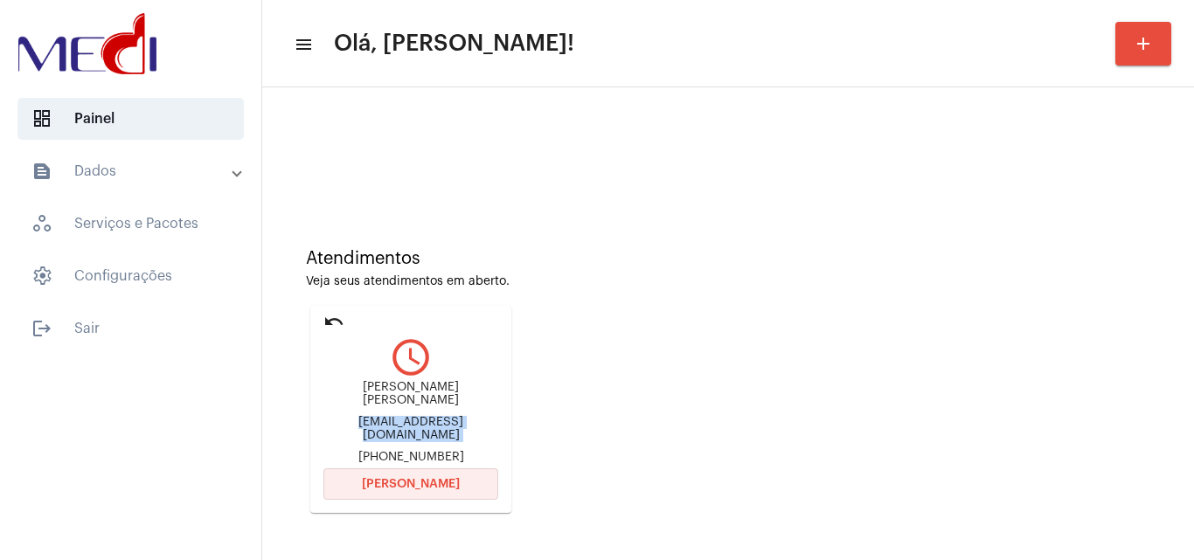
click at [434, 485] on span "Abrir Chamada" at bounding box center [411, 484] width 98 height 12
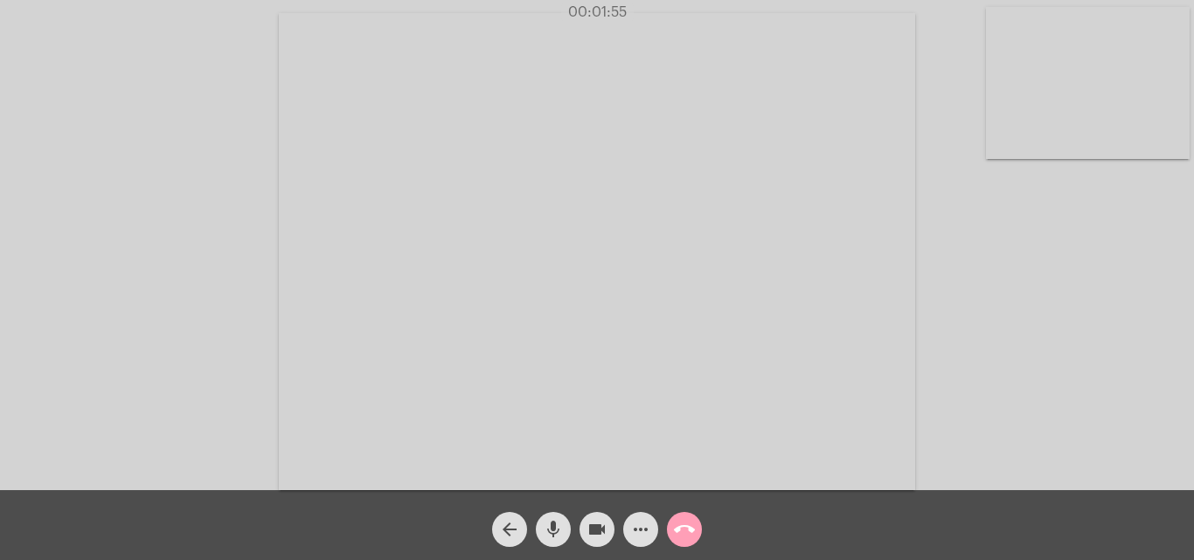
click at [687, 526] on mat-icon "call_end" at bounding box center [684, 529] width 21 height 21
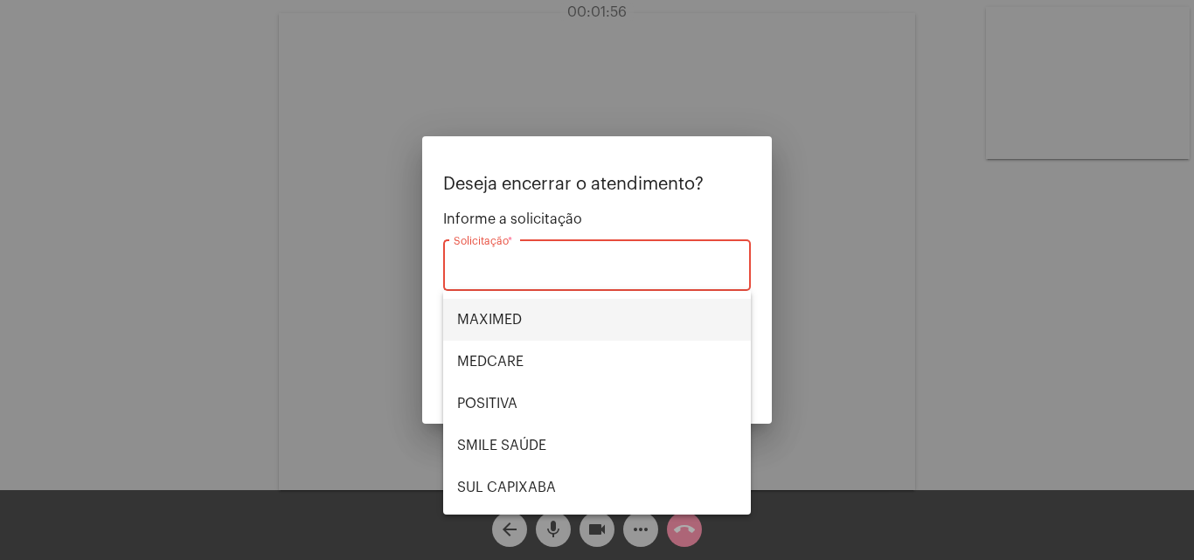
scroll to position [196, 0]
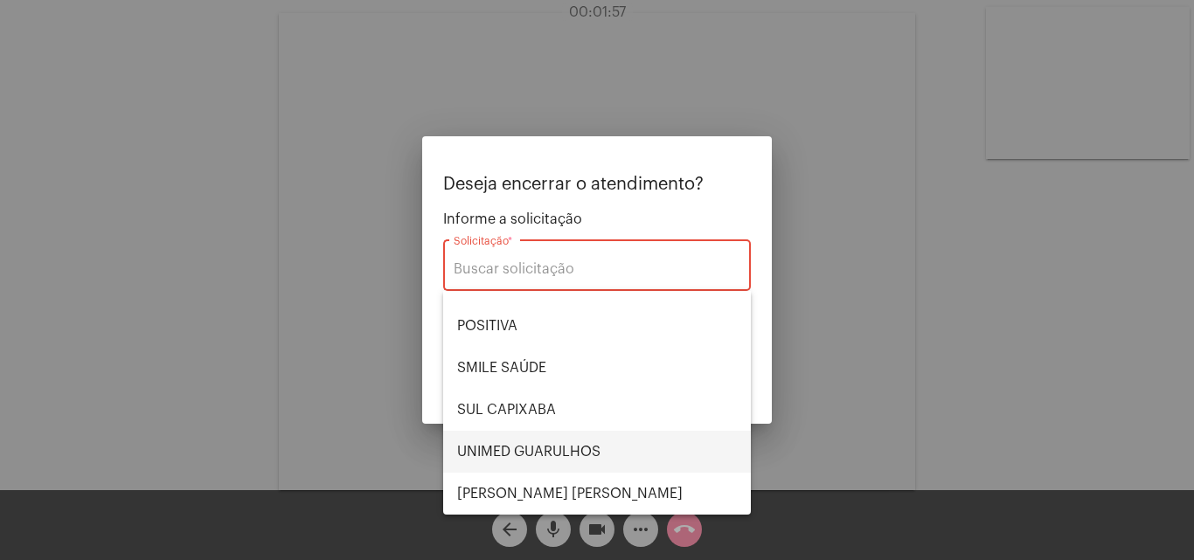
click at [562, 451] on span "UNIMED GUARULHOS" at bounding box center [597, 452] width 280 height 42
type input "UNIMED GUARULHOS"
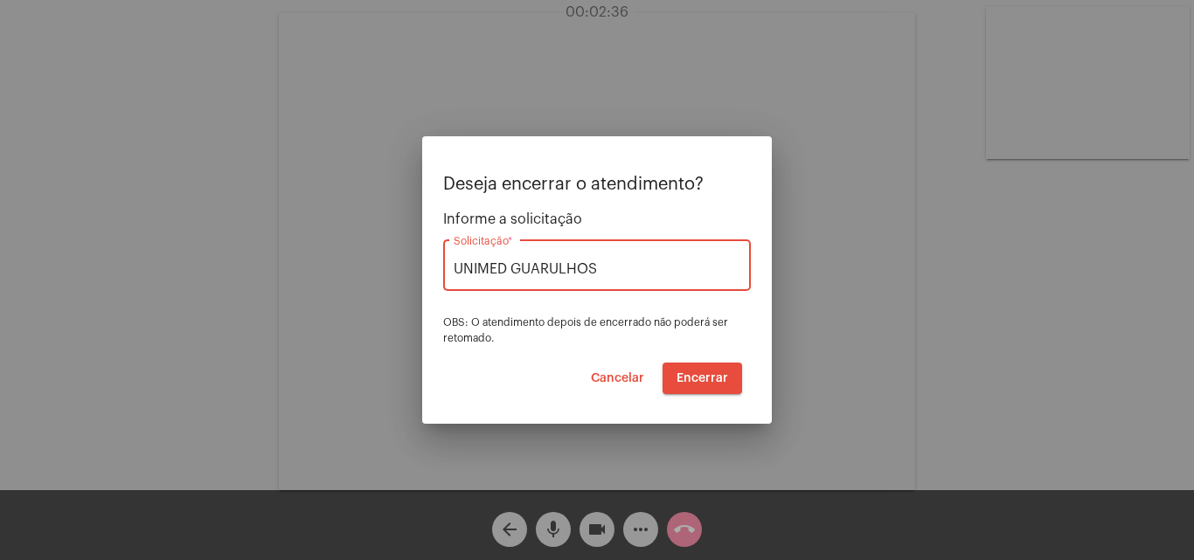
click at [711, 378] on span "Encerrar" at bounding box center [702, 378] width 52 height 12
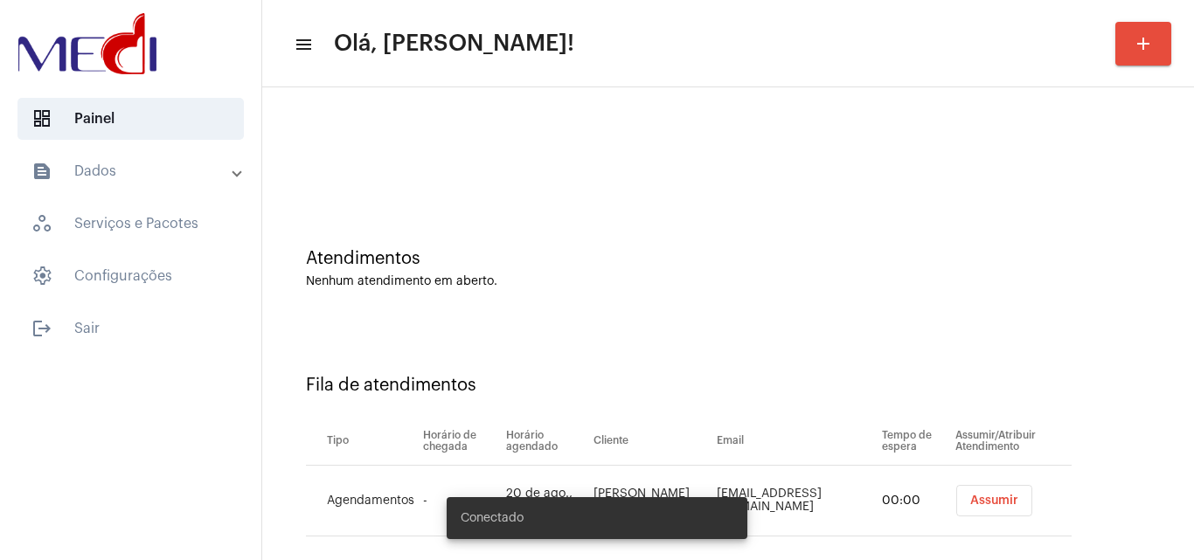
scroll to position [24, 0]
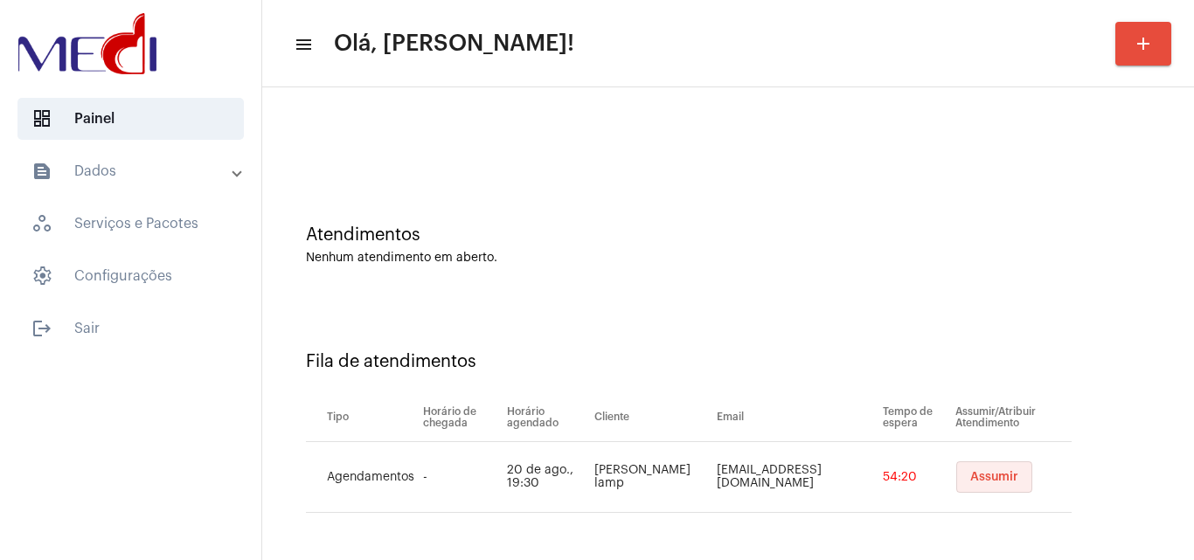
click at [970, 479] on span "Assumir" at bounding box center [994, 477] width 48 height 12
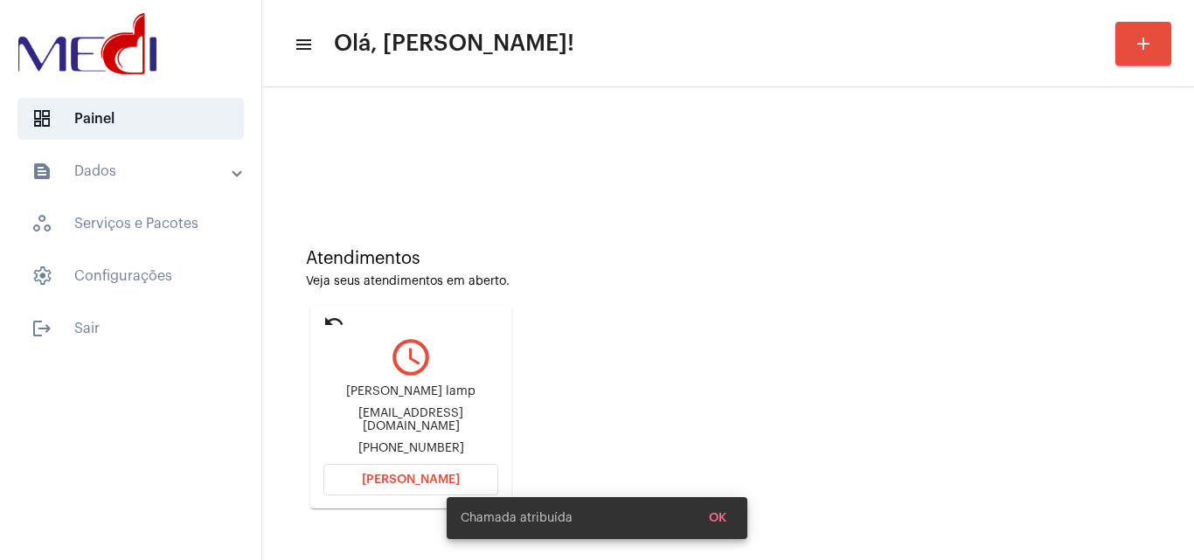
click at [408, 418] on div "[EMAIL_ADDRESS][DOMAIN_NAME]" at bounding box center [410, 420] width 175 height 26
copy div "[EMAIL_ADDRESS][DOMAIN_NAME]"
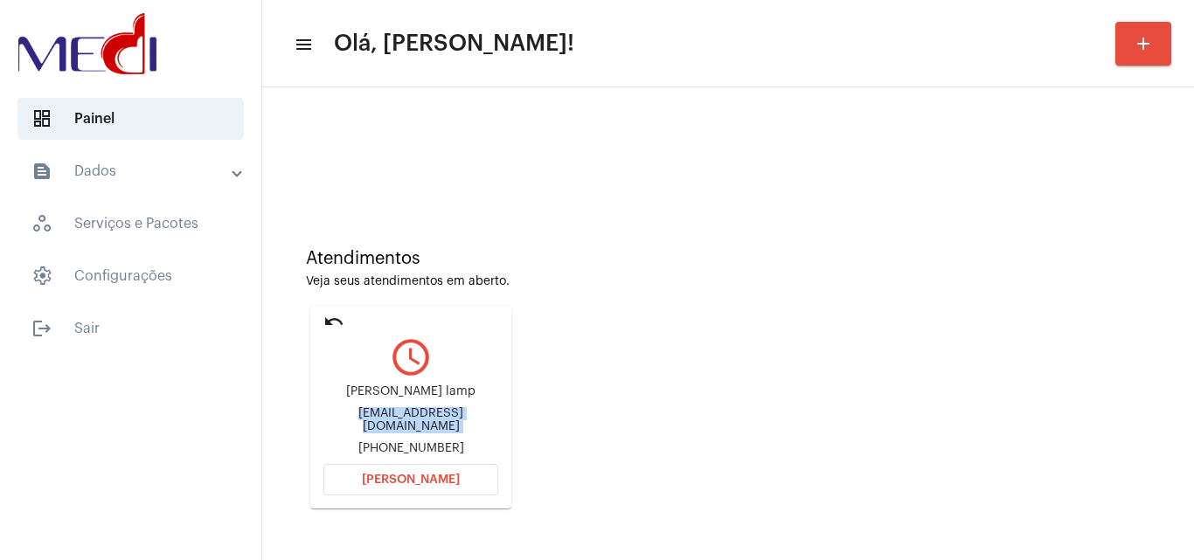
click at [443, 474] on span "[PERSON_NAME]" at bounding box center [411, 480] width 98 height 12
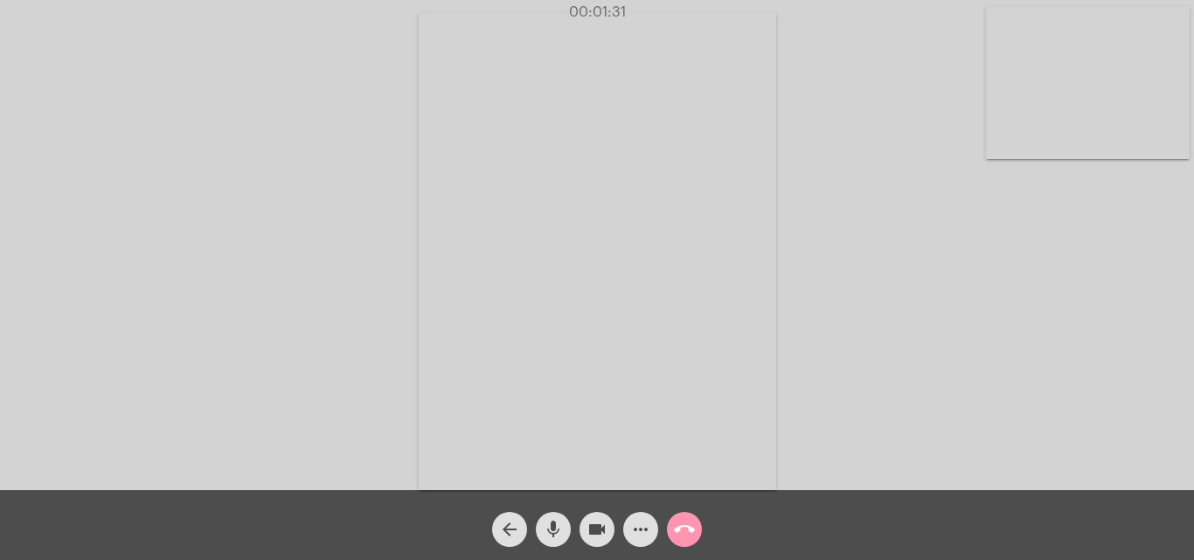
click at [684, 528] on mat-icon "call_end" at bounding box center [684, 529] width 21 height 21
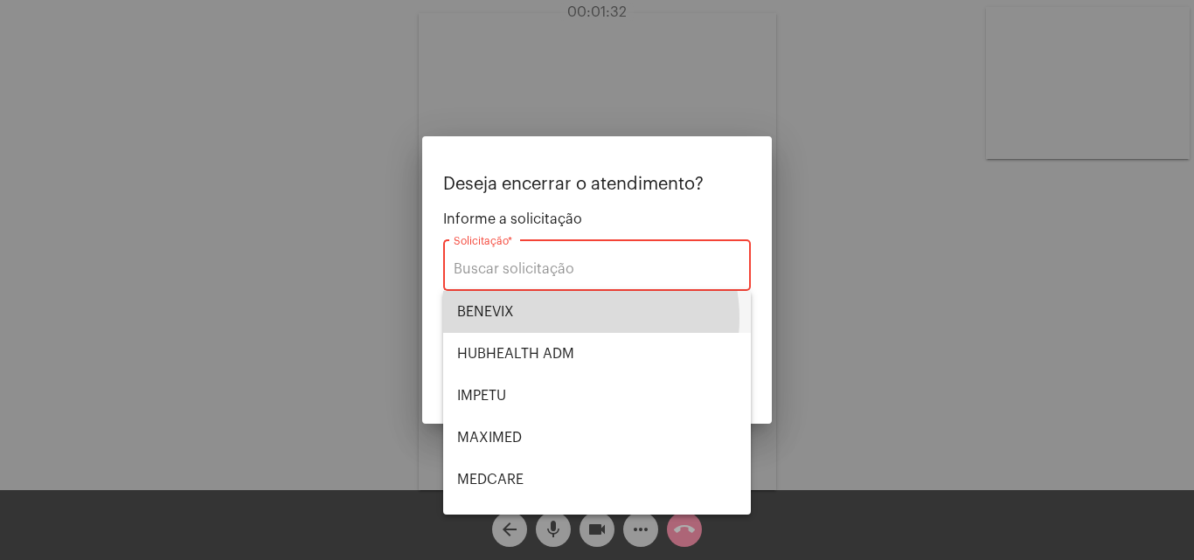
click at [568, 318] on span "BENEVIX" at bounding box center [597, 312] width 280 height 42
type input "BENEVIX"
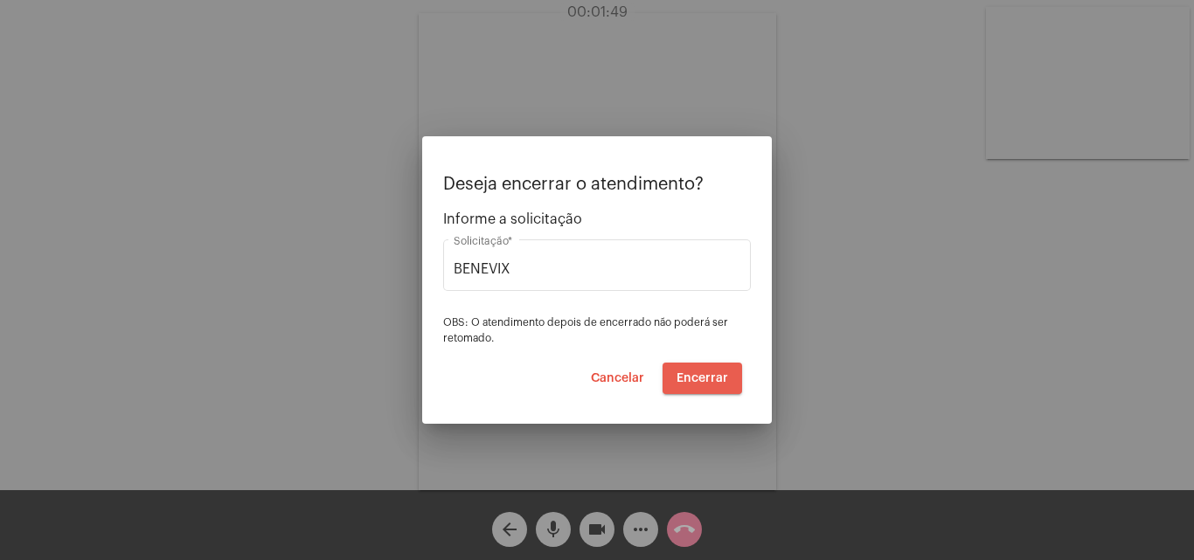
click at [693, 370] on button "Encerrar" at bounding box center [702, 378] width 80 height 31
